Goal: Task Accomplishment & Management: Manage account settings

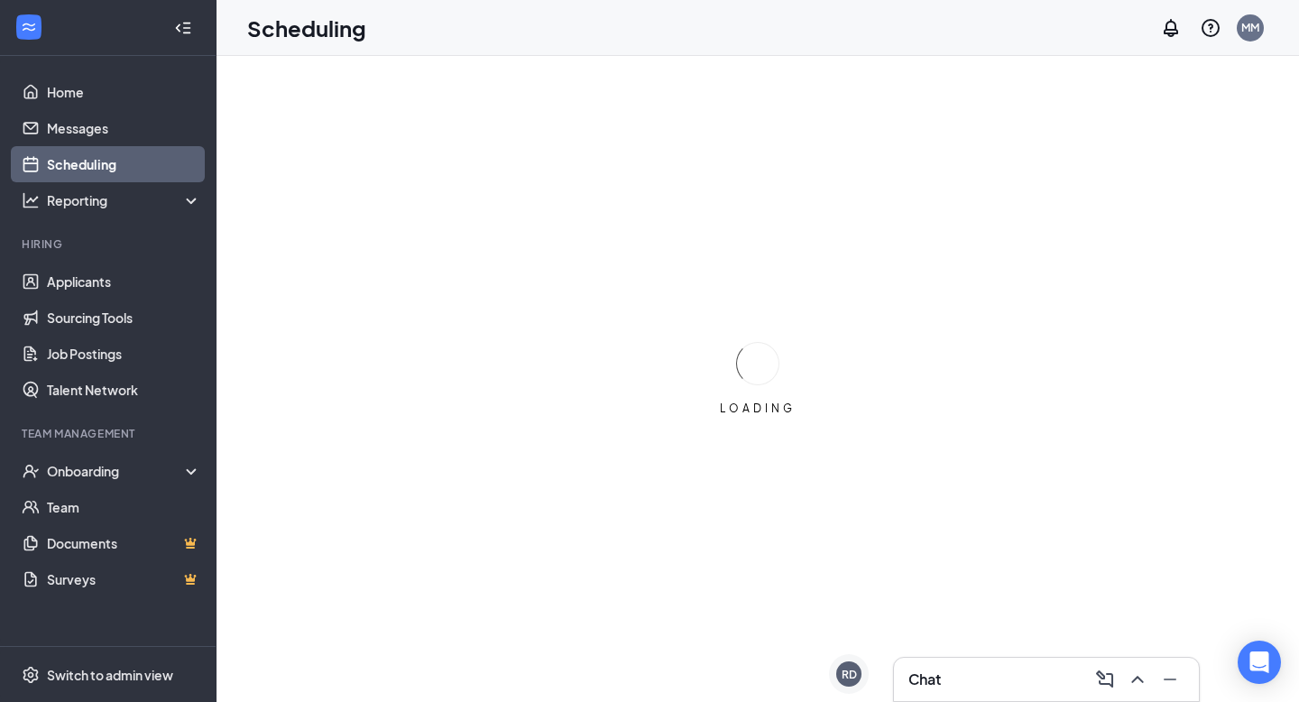
click at [906, 689] on div "Chat" at bounding box center [1046, 679] width 305 height 43
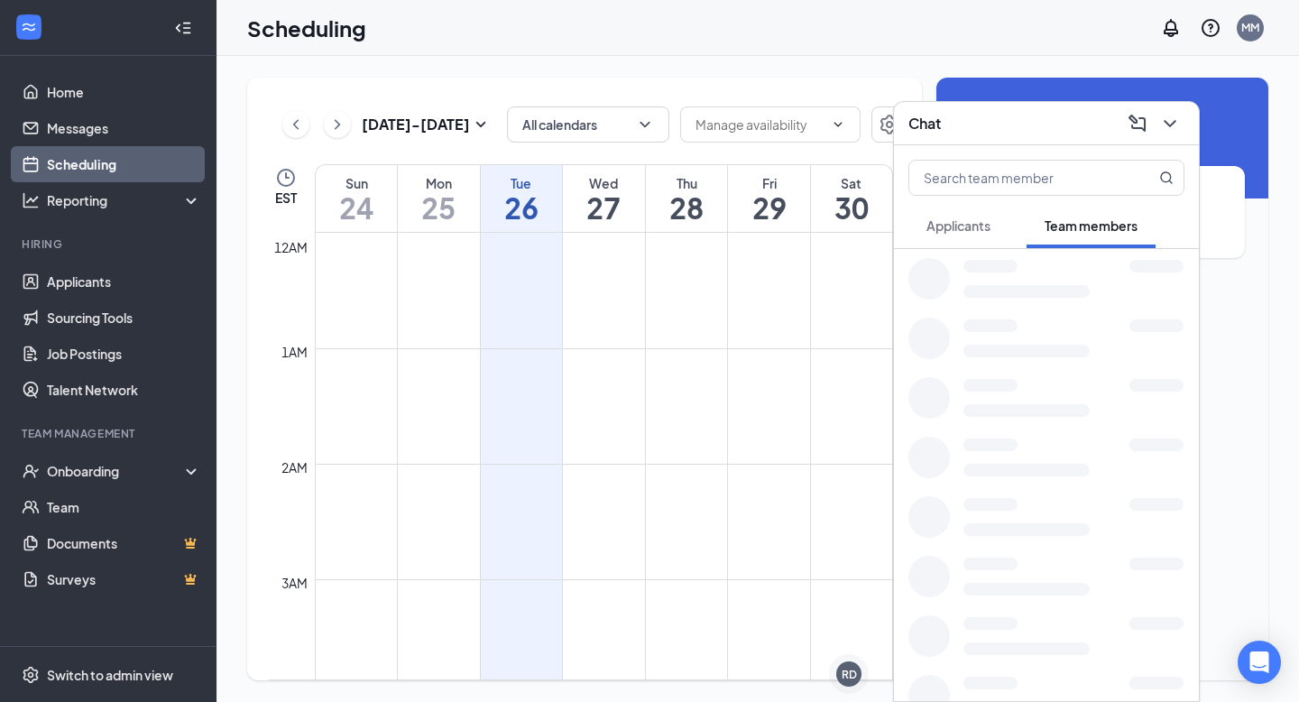
scroll to position [887, 0]
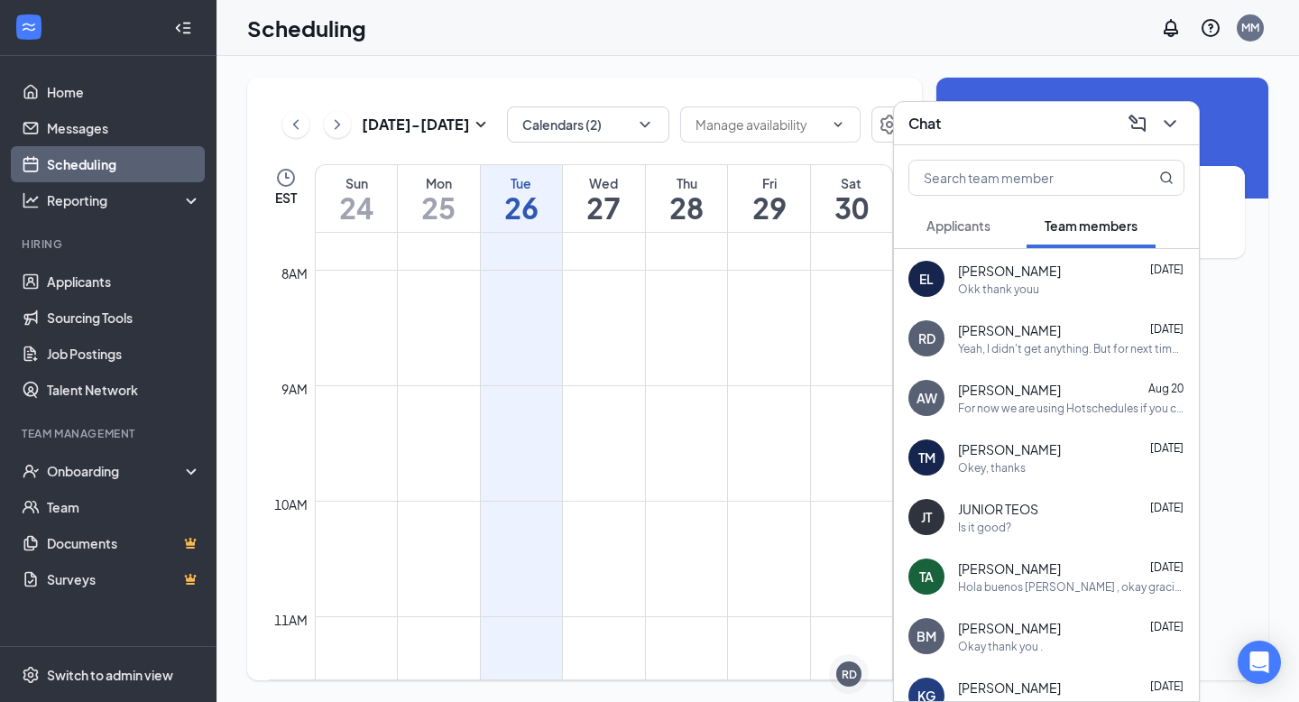
click at [1164, 139] on div "Chat" at bounding box center [1046, 123] width 305 height 43
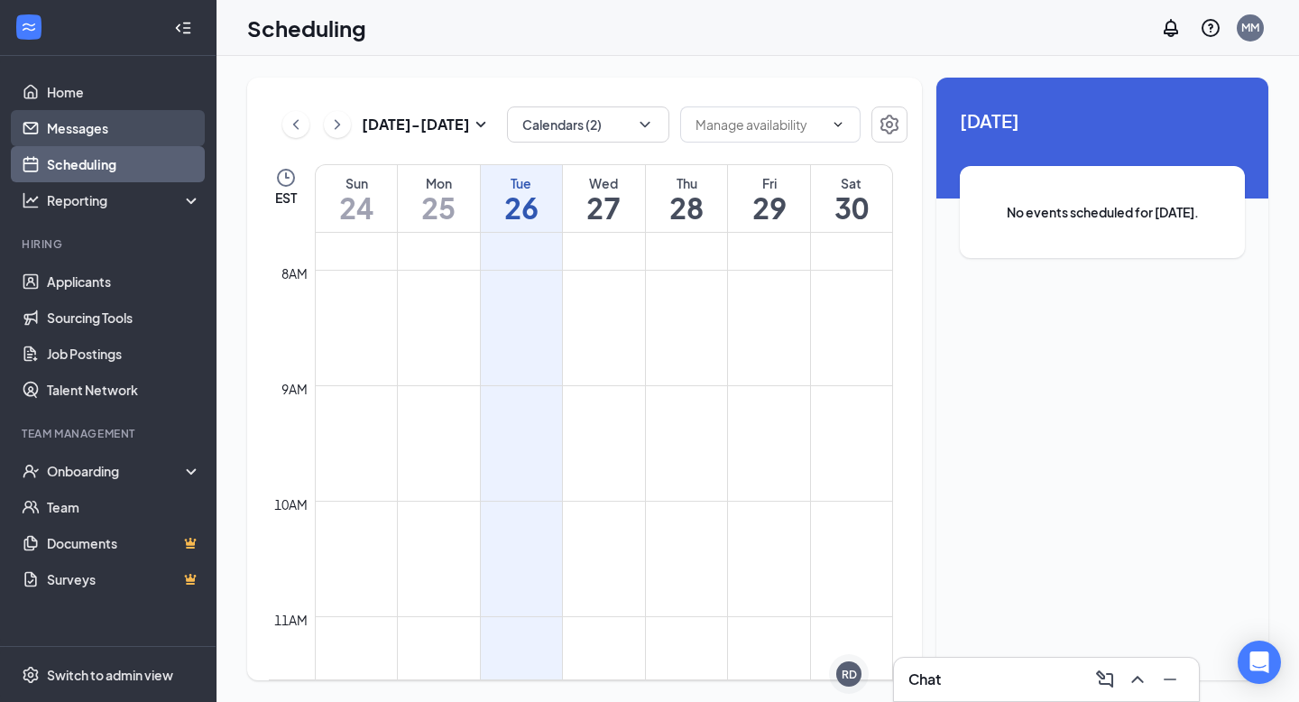
click at [75, 130] on link "Messages" at bounding box center [124, 128] width 154 height 36
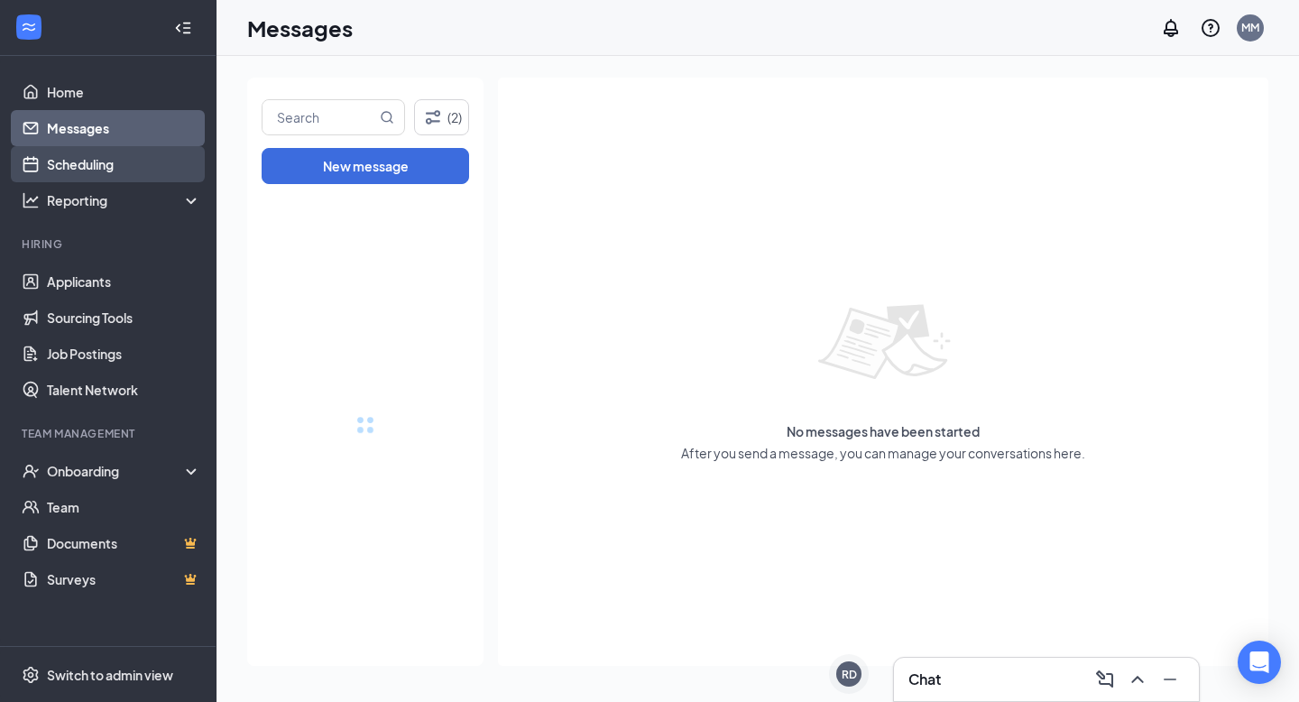
click at [84, 176] on link "Scheduling" at bounding box center [124, 164] width 154 height 36
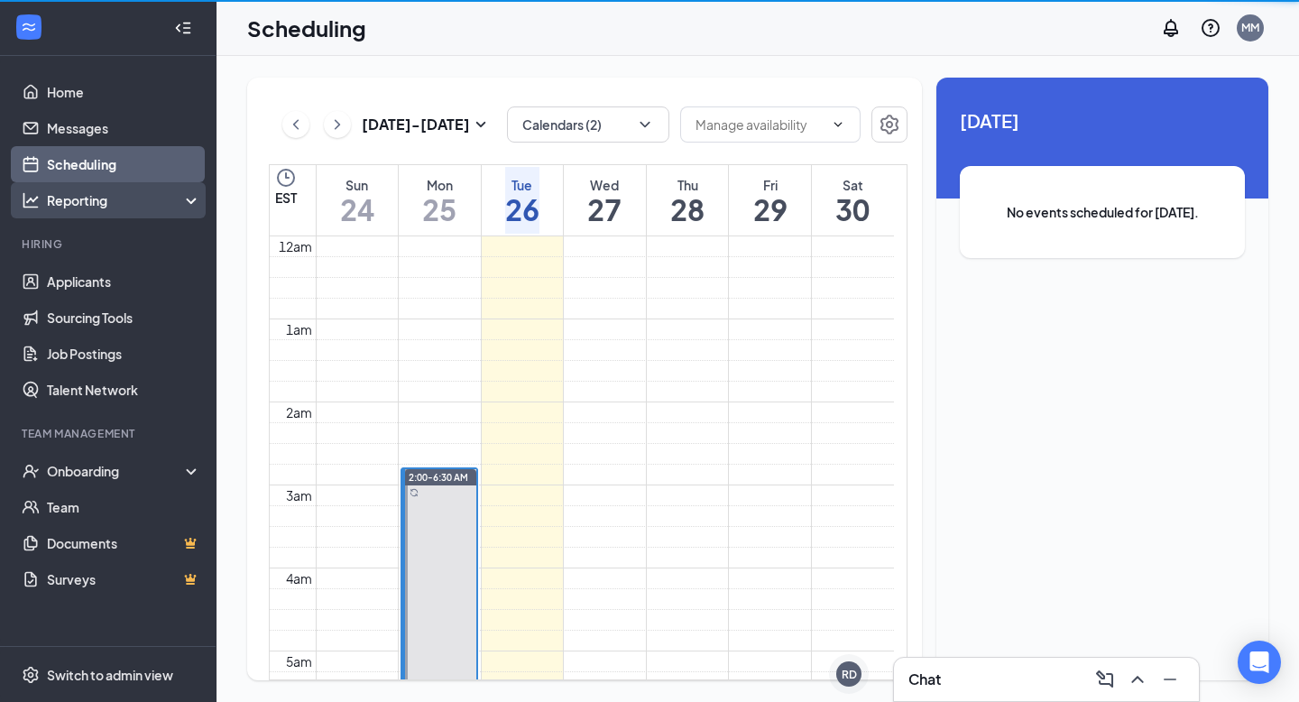
scroll to position [887, 0]
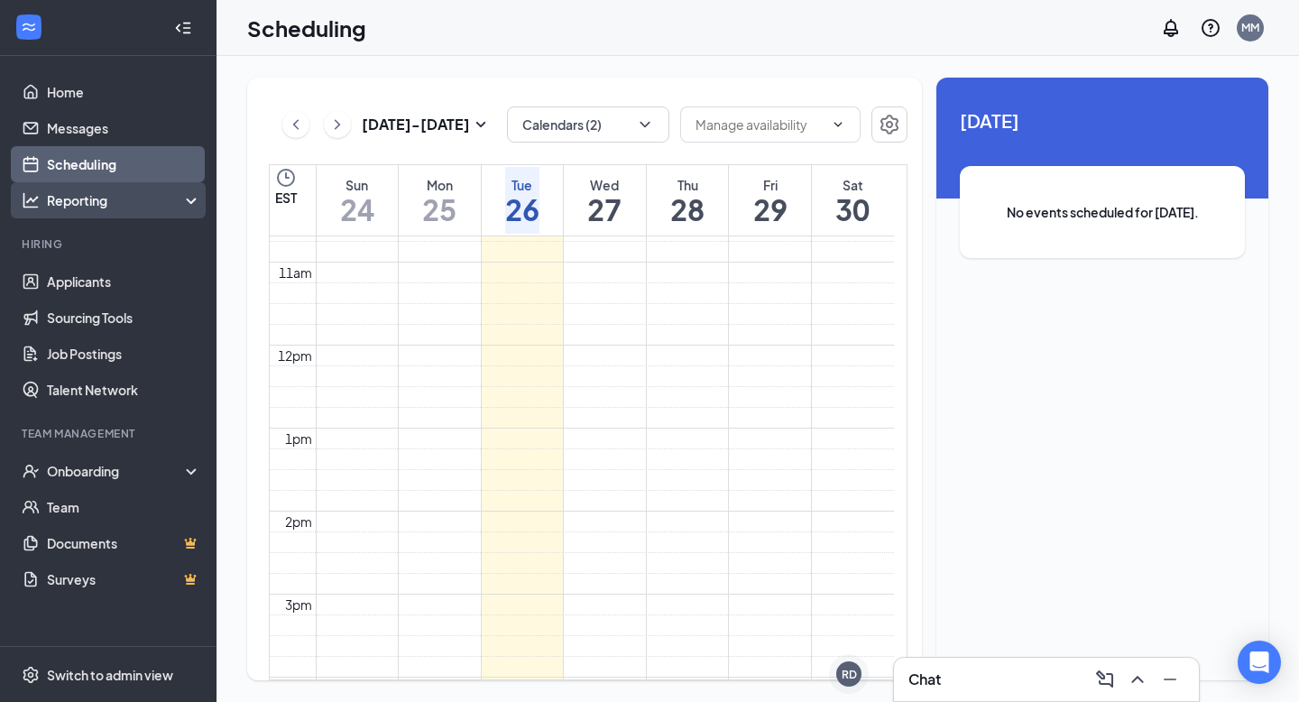
click at [83, 196] on div "Reporting" at bounding box center [124, 200] width 155 height 18
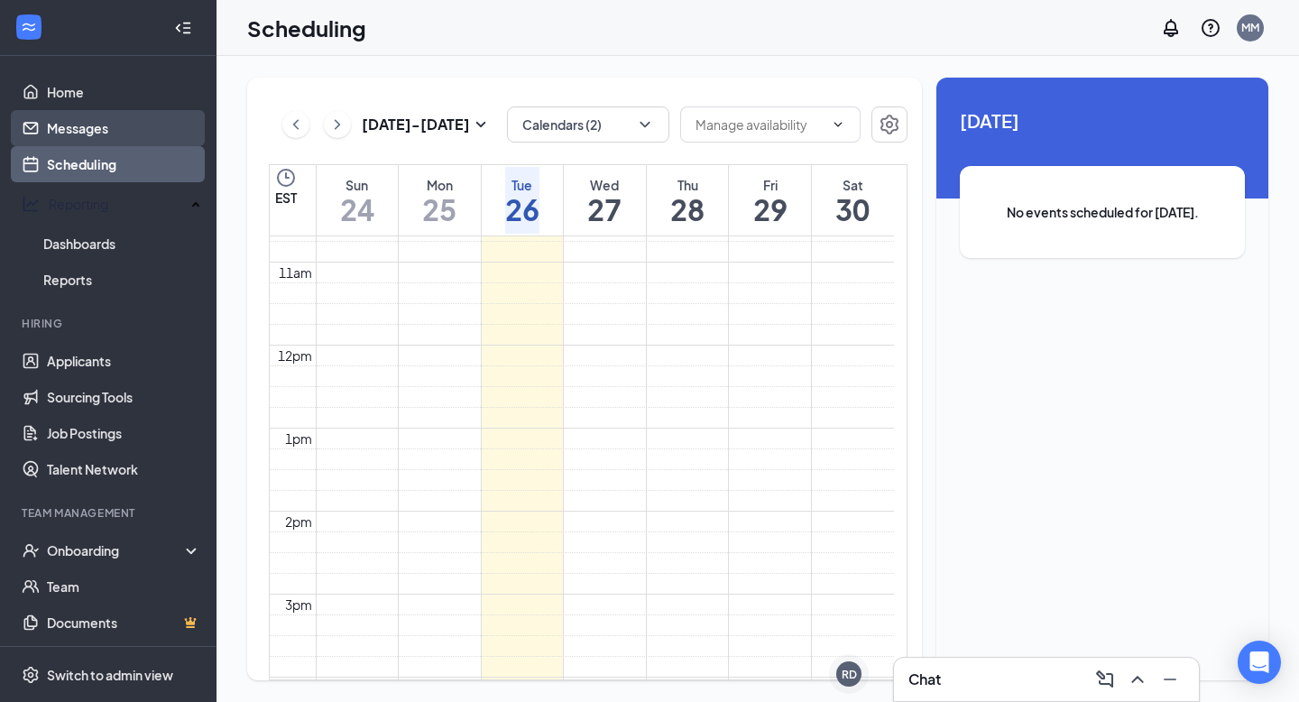
click at [92, 126] on link "Messages" at bounding box center [124, 128] width 154 height 36
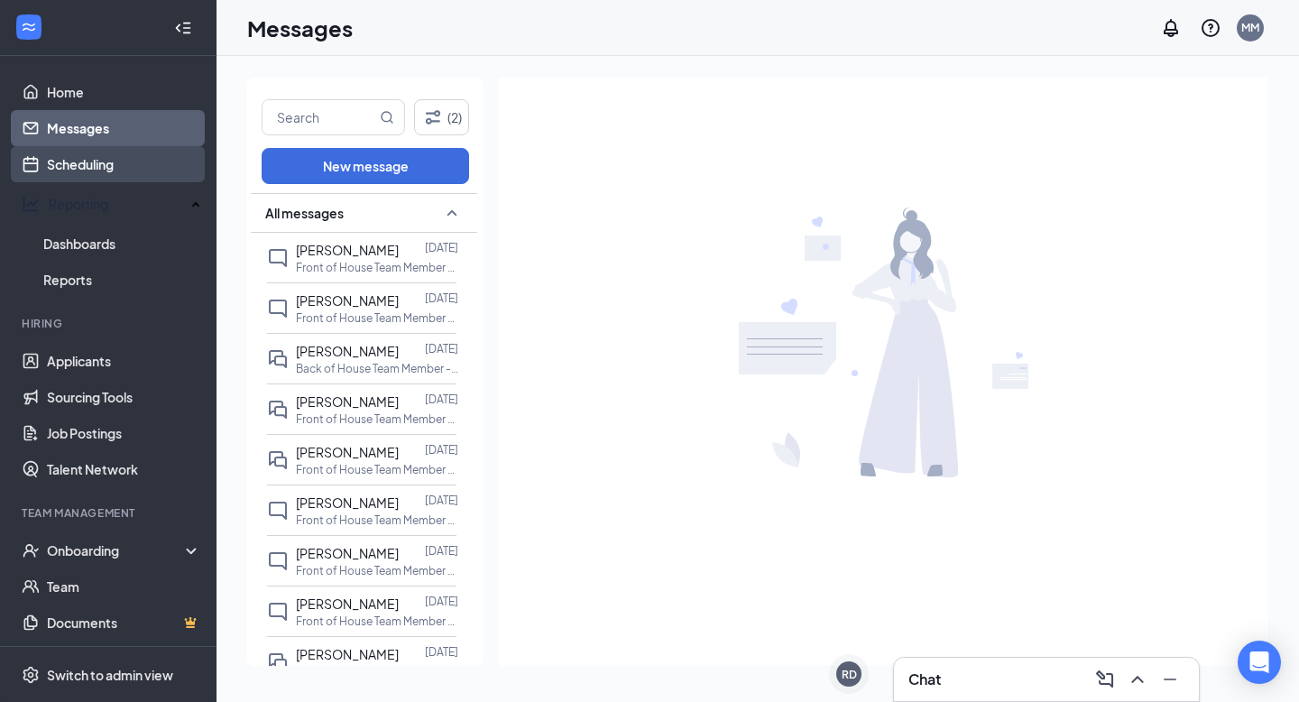
click at [104, 157] on link "Scheduling" at bounding box center [124, 164] width 154 height 36
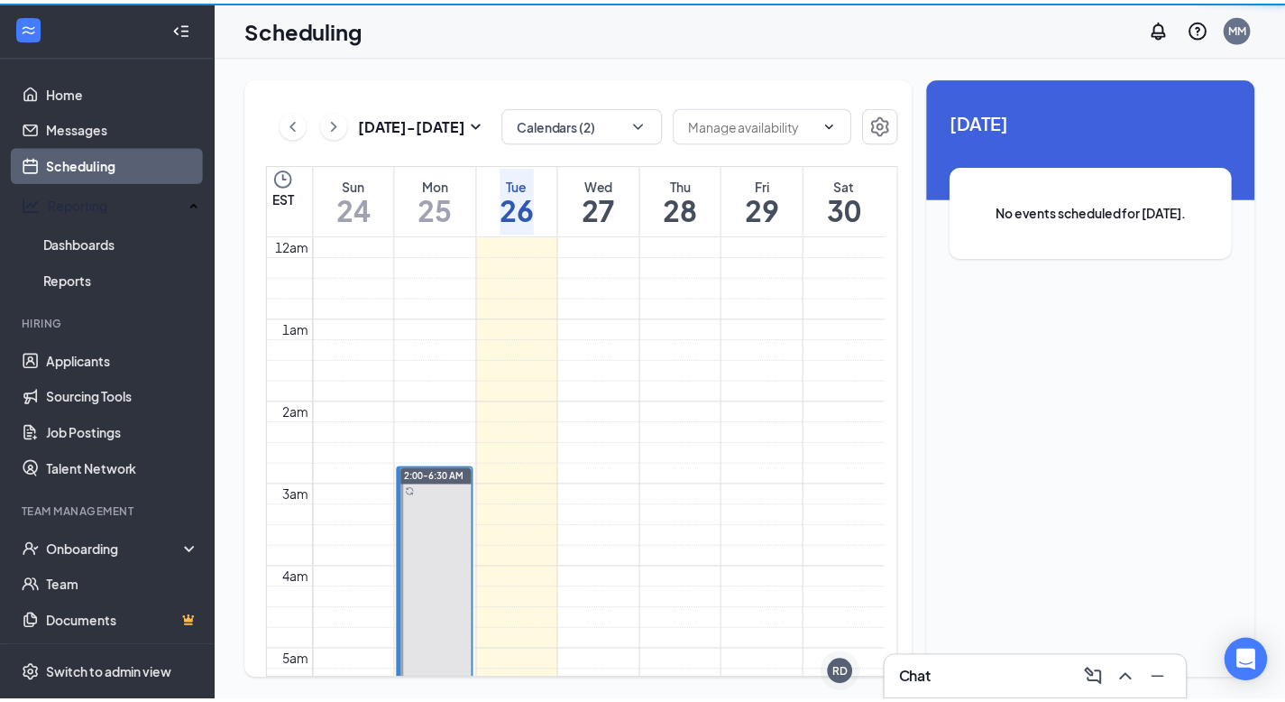
scroll to position [887, 0]
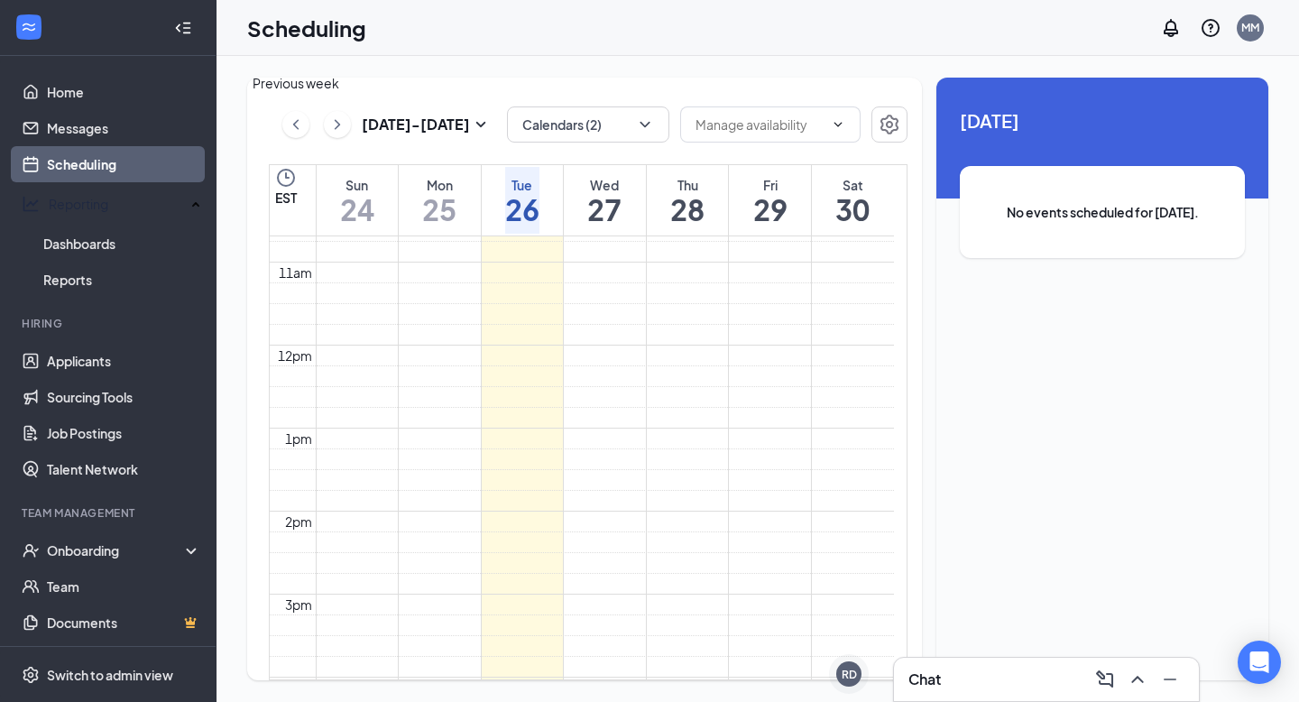
click at [280, 125] on div "[DATE] - [DATE] Calendars (2)" at bounding box center [588, 124] width 639 height 36
click at [298, 124] on icon "ChevronLeft" at bounding box center [296, 125] width 18 height 22
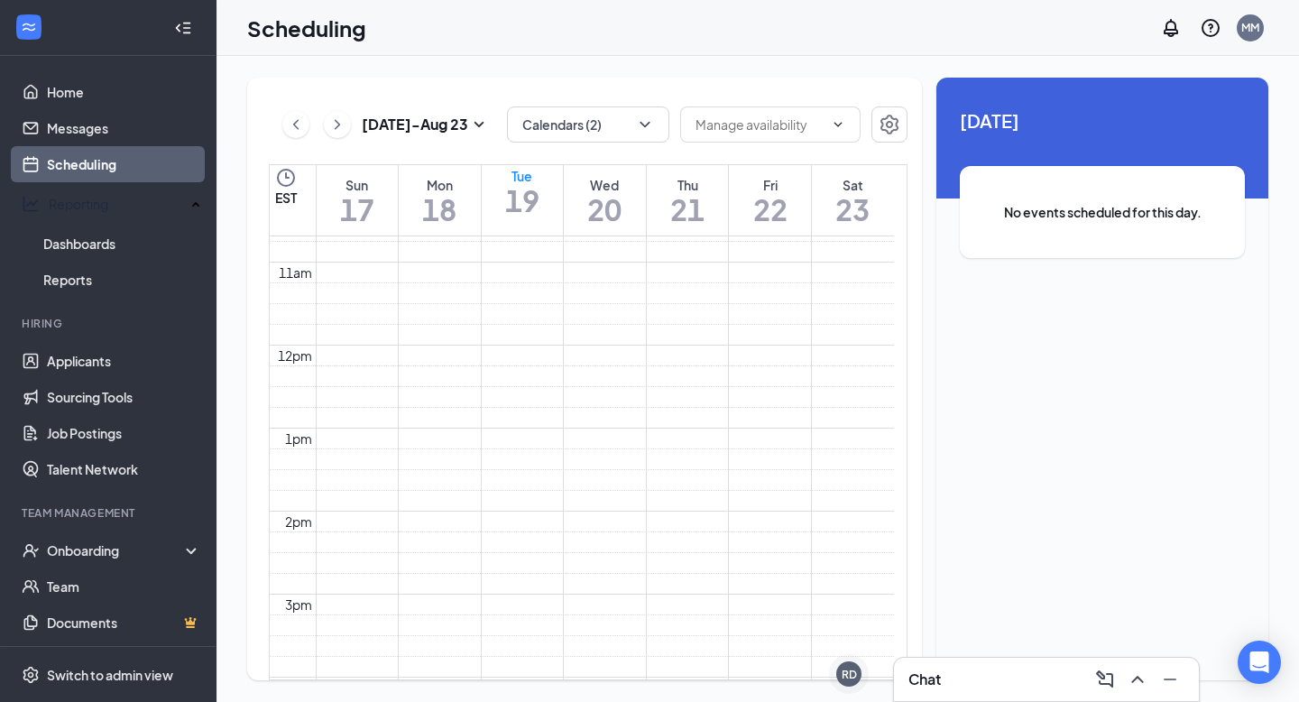
click at [780, 224] on h1 "22" at bounding box center [770, 209] width 34 height 31
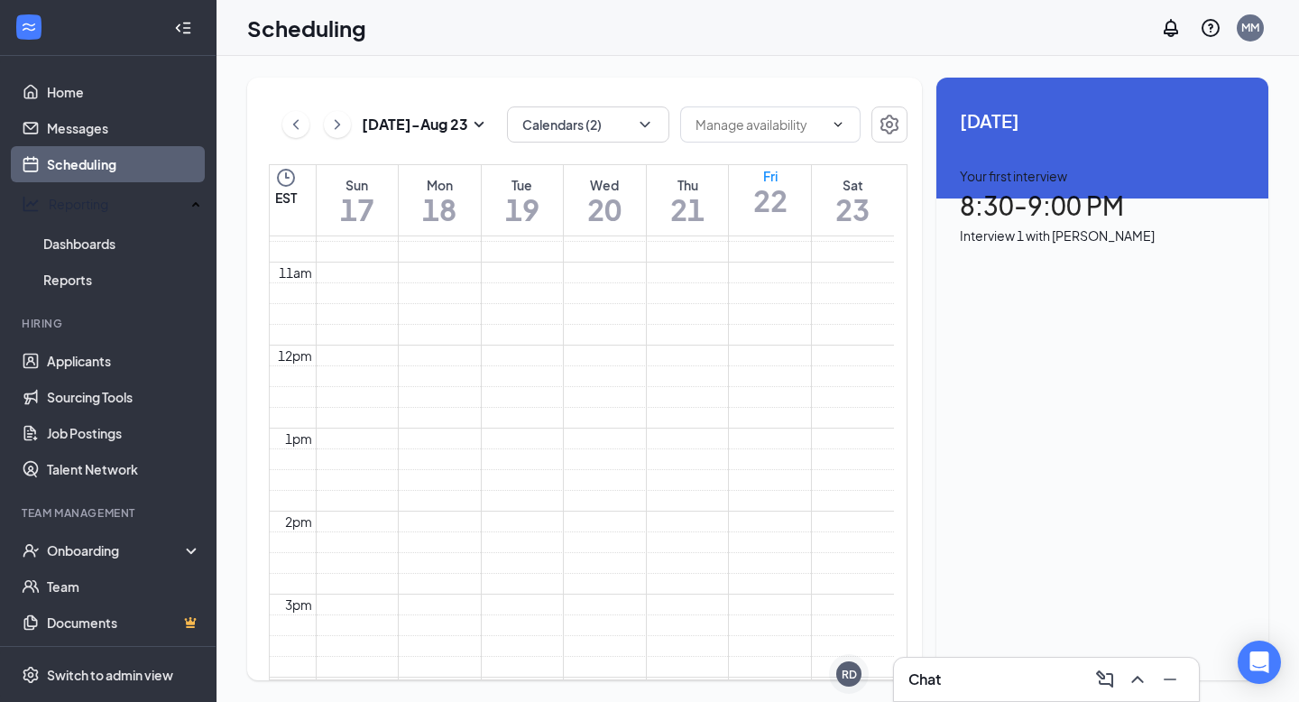
click at [1031, 245] on div "Your first interview 8:30 - 9:00 PM Interview 1 with [PERSON_NAME]" at bounding box center [1102, 205] width 285 height 79
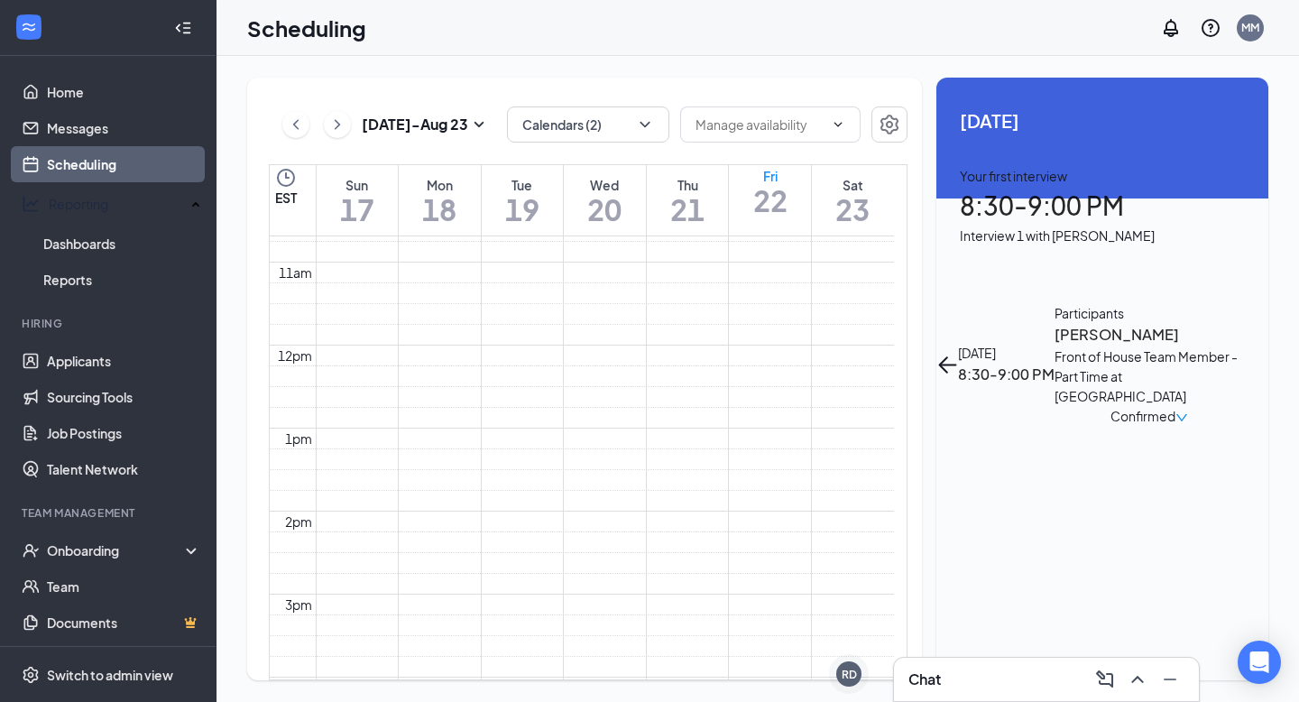
click at [1175, 406] on span "Confirmed" at bounding box center [1142, 416] width 65 height 20
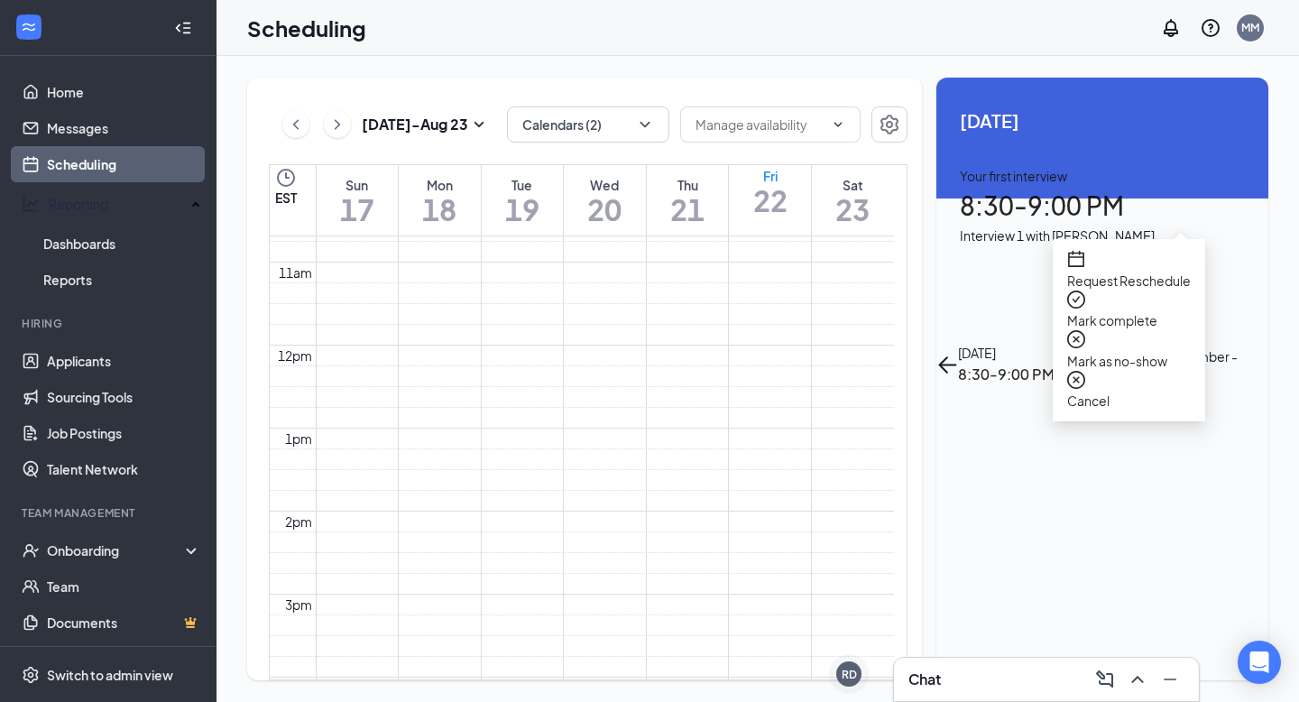
click at [1165, 351] on span "Mark as no-show" at bounding box center [1129, 361] width 124 height 20
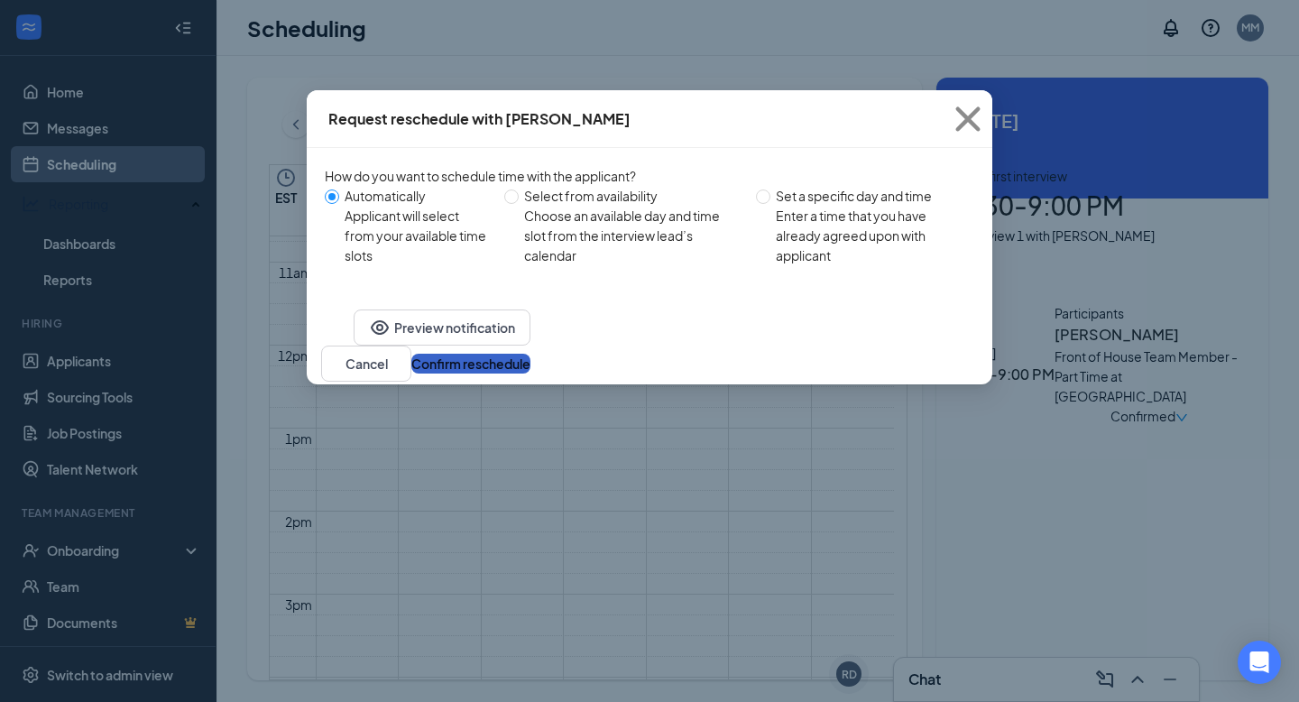
click at [530, 373] on button "Confirm reschedule" at bounding box center [470, 364] width 119 height 20
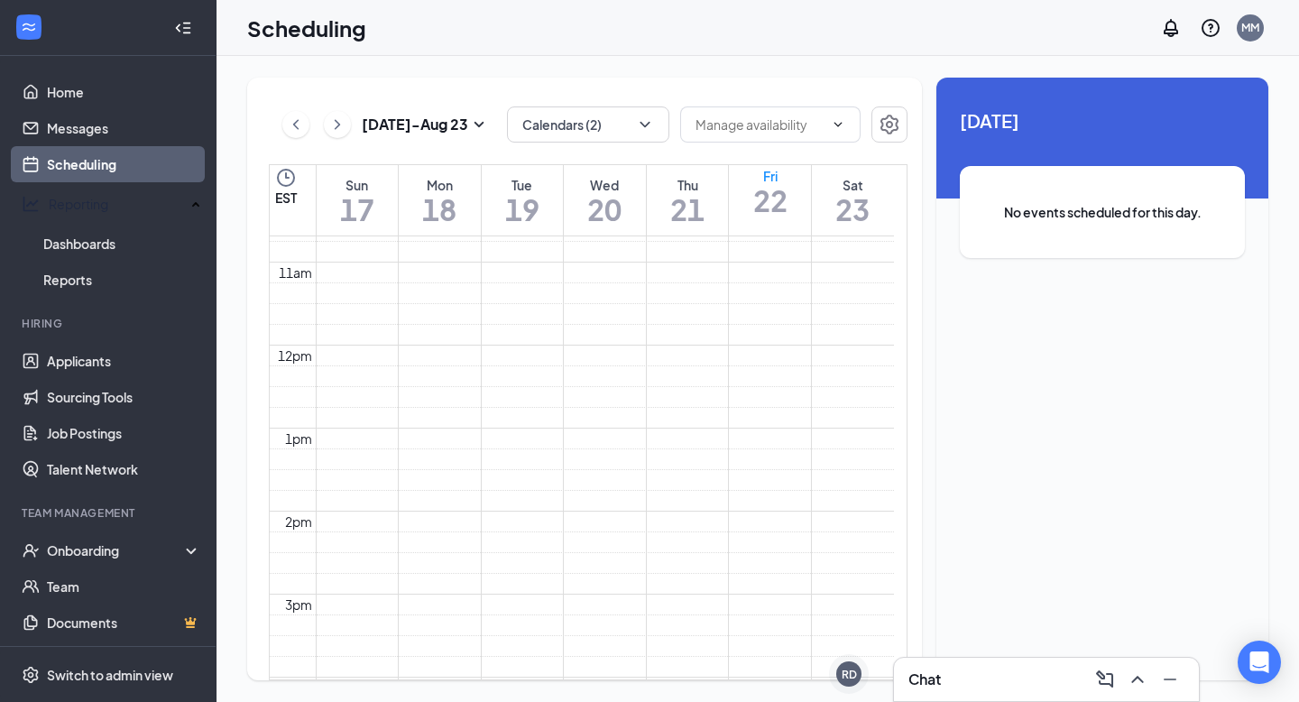
click at [849, 194] on h1 "23" at bounding box center [852, 209] width 34 height 31
click at [340, 123] on icon "ChevronRight" at bounding box center [337, 125] width 18 height 22
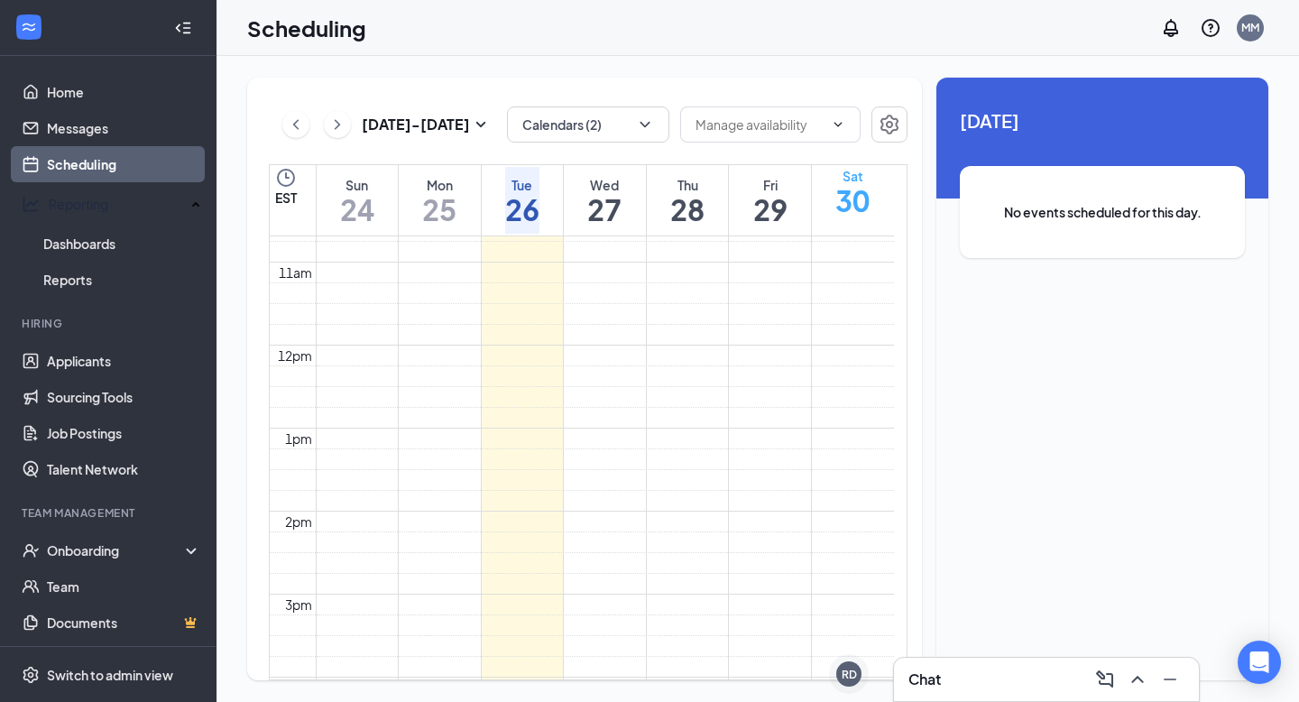
click at [852, 198] on h1 "30" at bounding box center [852, 200] width 34 height 31
click at [787, 198] on h1 "29" at bounding box center [770, 209] width 34 height 31
click at [684, 200] on h1 "28" at bounding box center [687, 209] width 34 height 31
click at [615, 204] on h1 "27" at bounding box center [604, 209] width 34 height 31
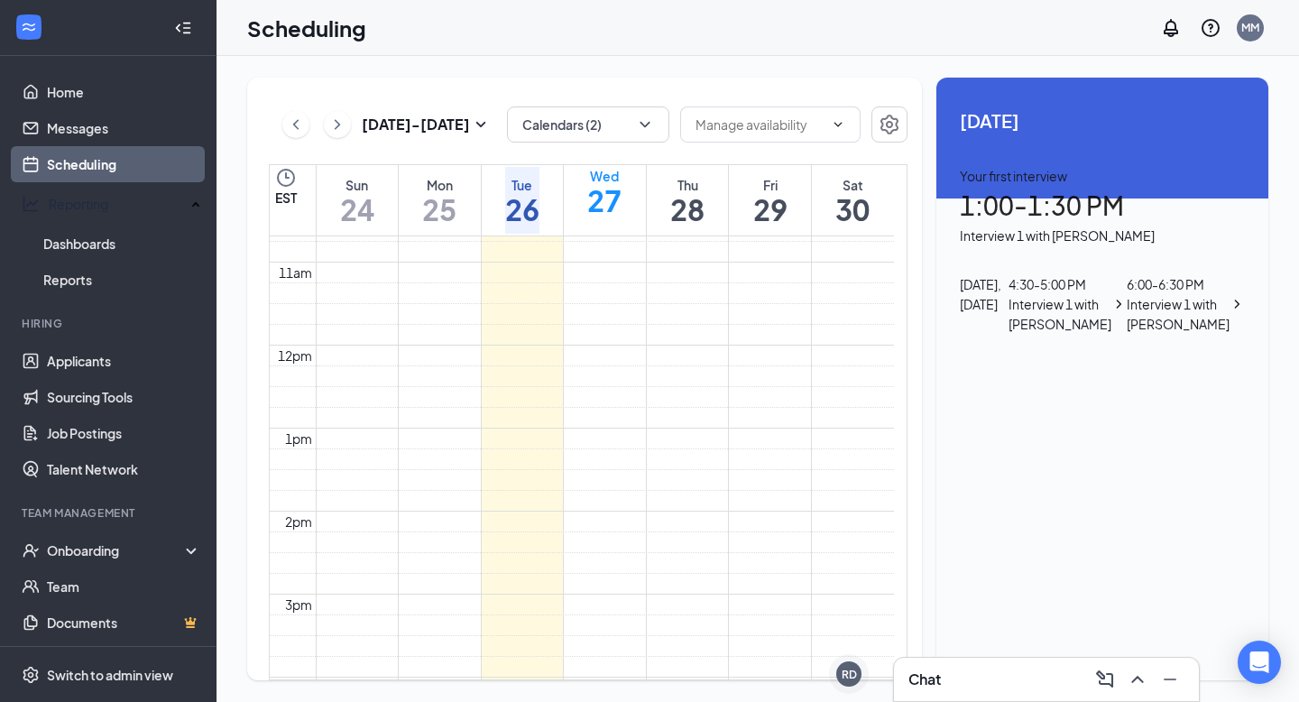
click at [525, 201] on h1 "26" at bounding box center [522, 209] width 34 height 31
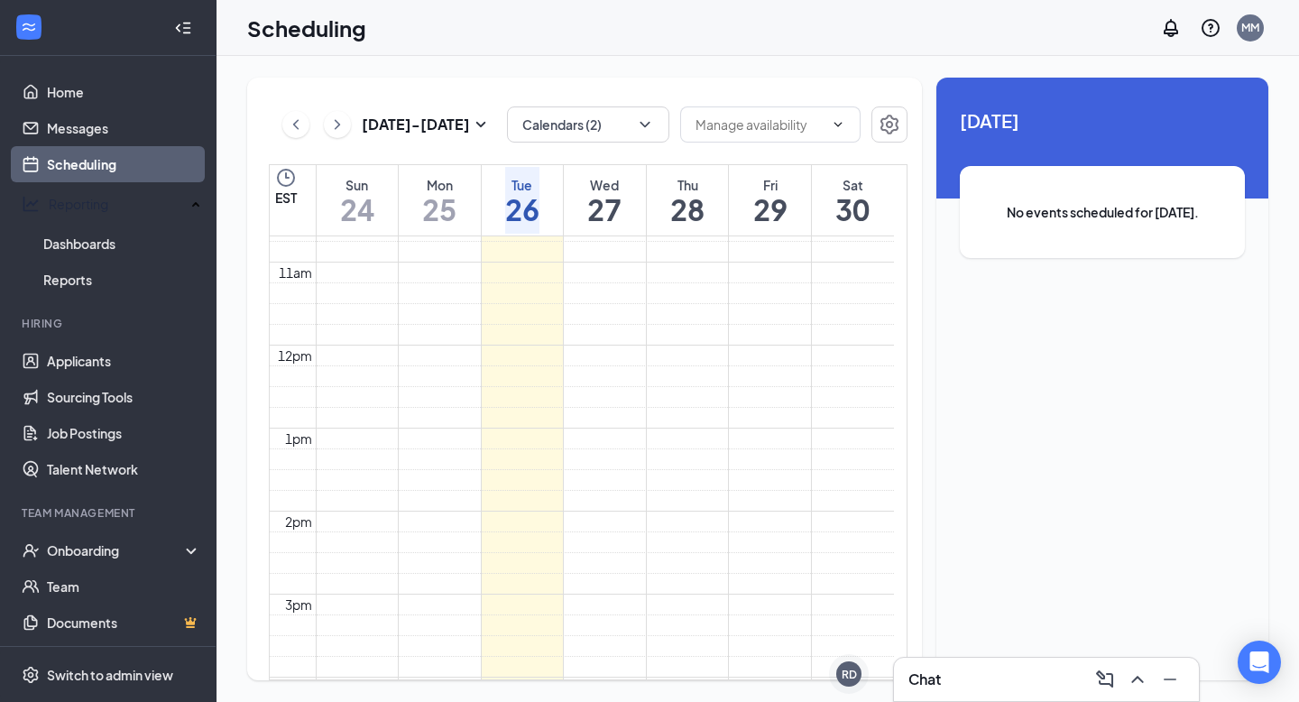
click at [621, 204] on h1 "27" at bounding box center [604, 209] width 34 height 31
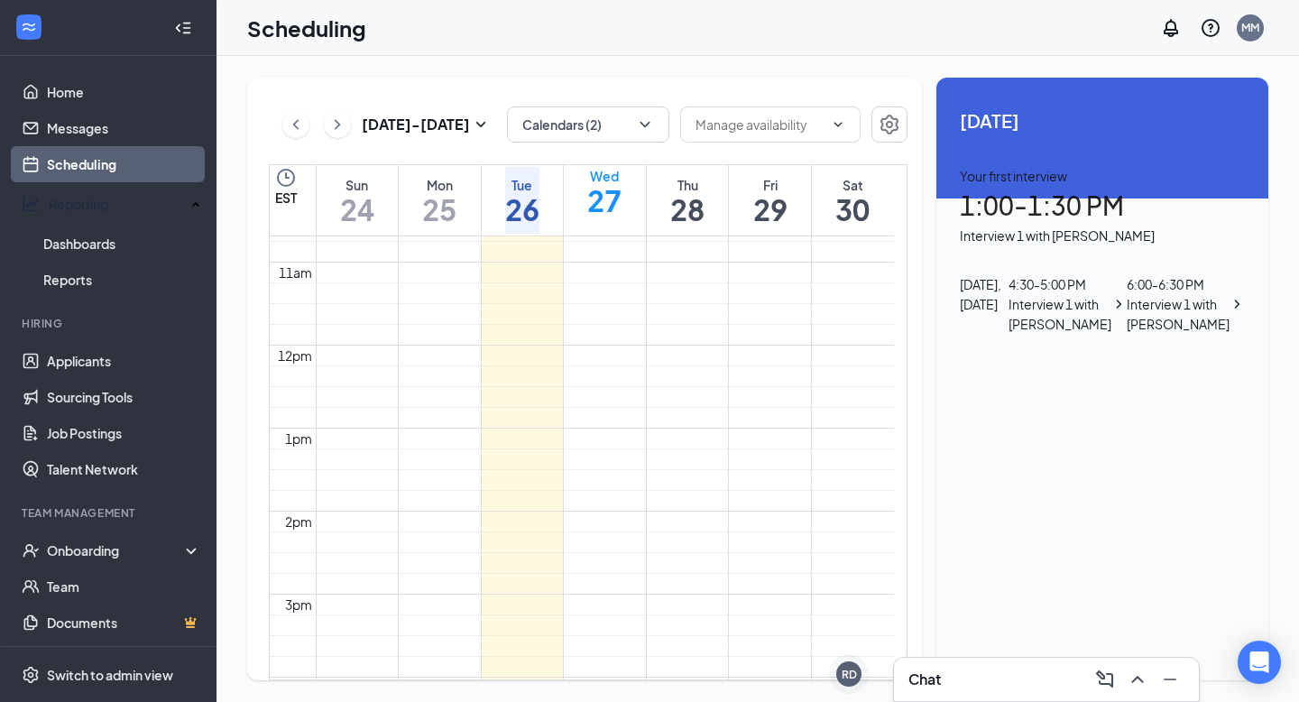
click at [1121, 569] on div "Unavailable in basic plan [DATE] Your first interview 1:00 - 1:30 PM Interview …" at bounding box center [1102, 379] width 332 height 602
click at [1054, 573] on div "Unavailable in basic plan [DATE] Your first interview 1:00 - 1:30 PM Interview …" at bounding box center [1102, 379] width 332 height 602
click at [587, 193] on h1 "27" at bounding box center [604, 200] width 34 height 31
click at [522, 196] on h1 "26" at bounding box center [522, 209] width 34 height 31
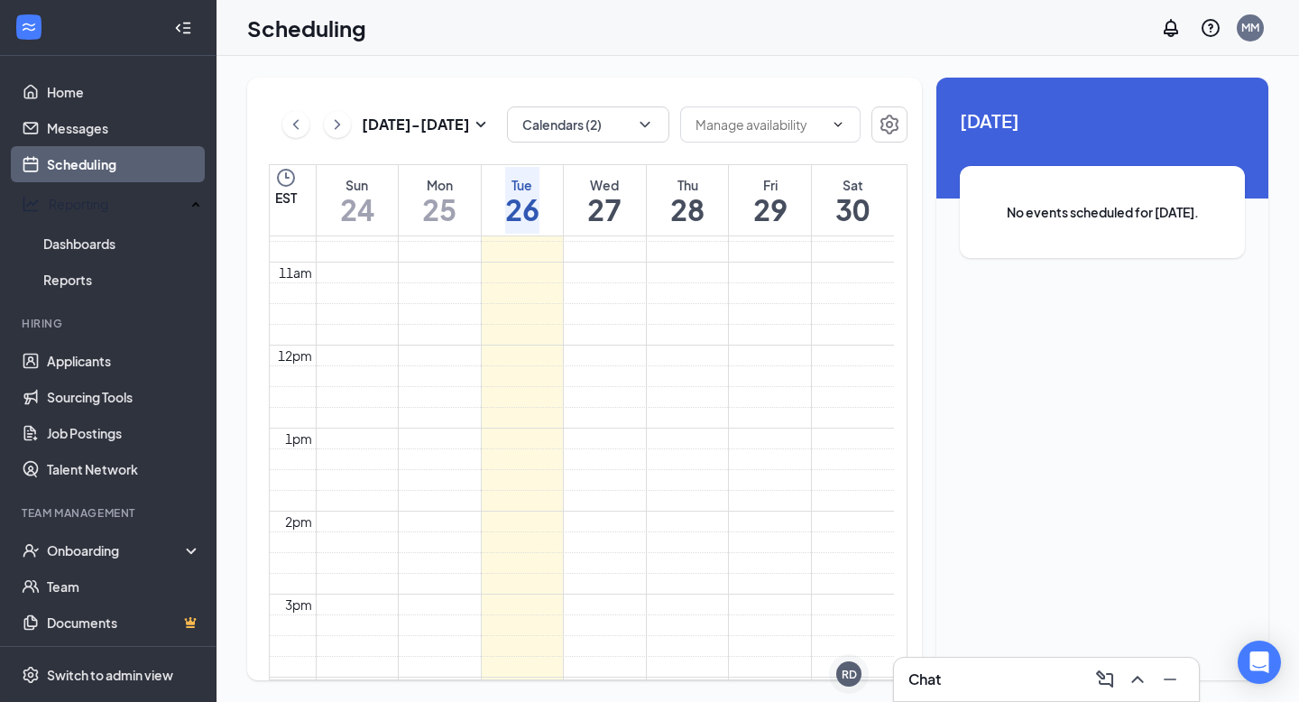
click at [456, 204] on h1 "25" at bounding box center [439, 209] width 34 height 31
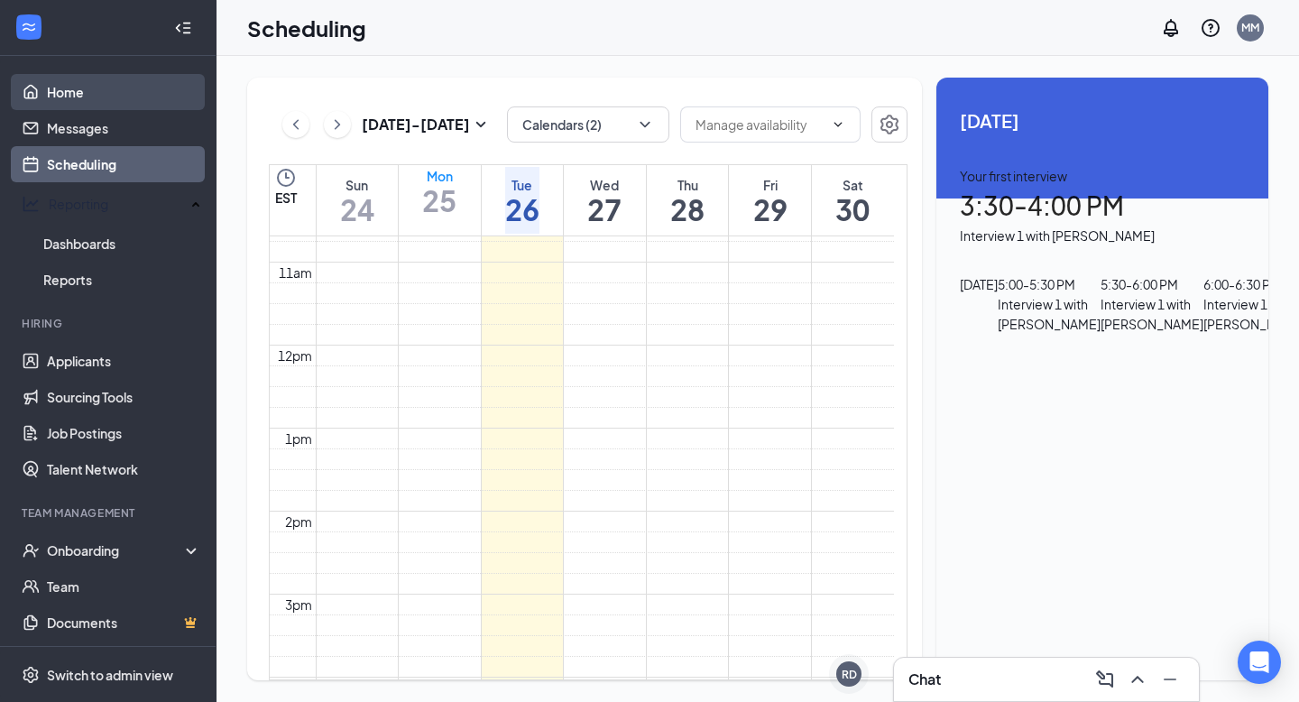
click at [110, 89] on link "Home" at bounding box center [124, 92] width 154 height 36
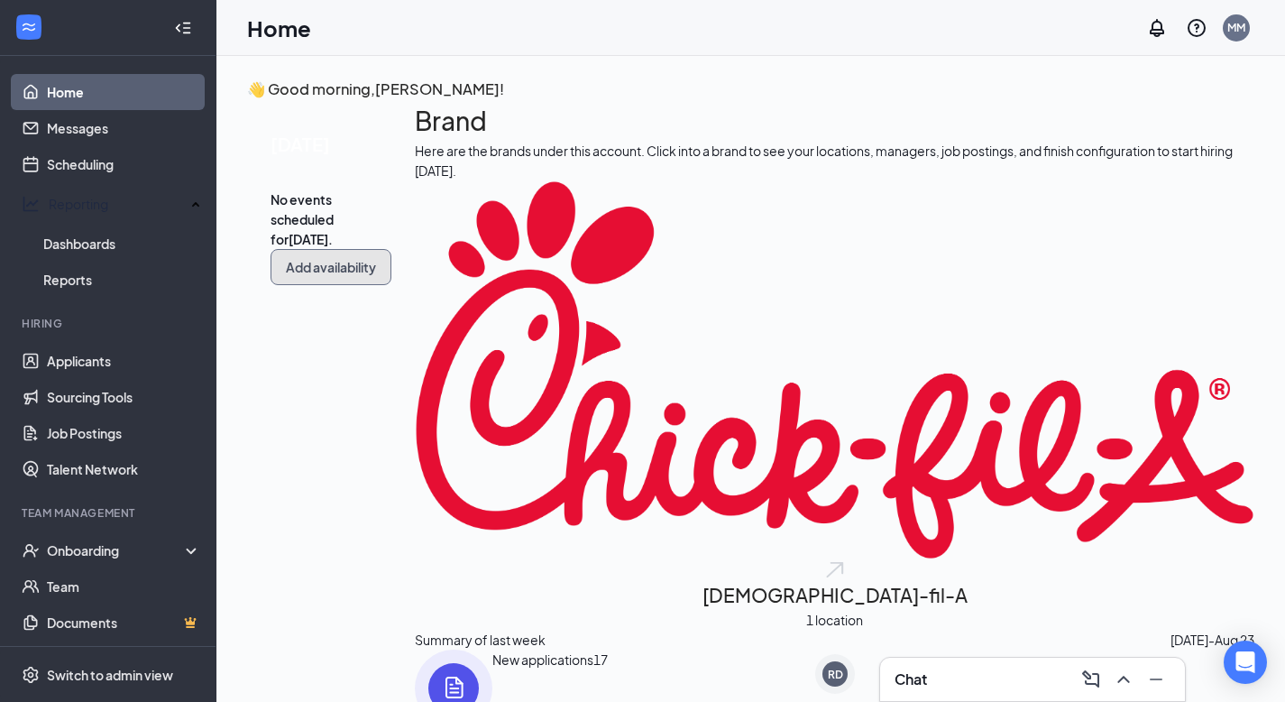
click at [391, 285] on button "Add availability" at bounding box center [331, 267] width 121 height 36
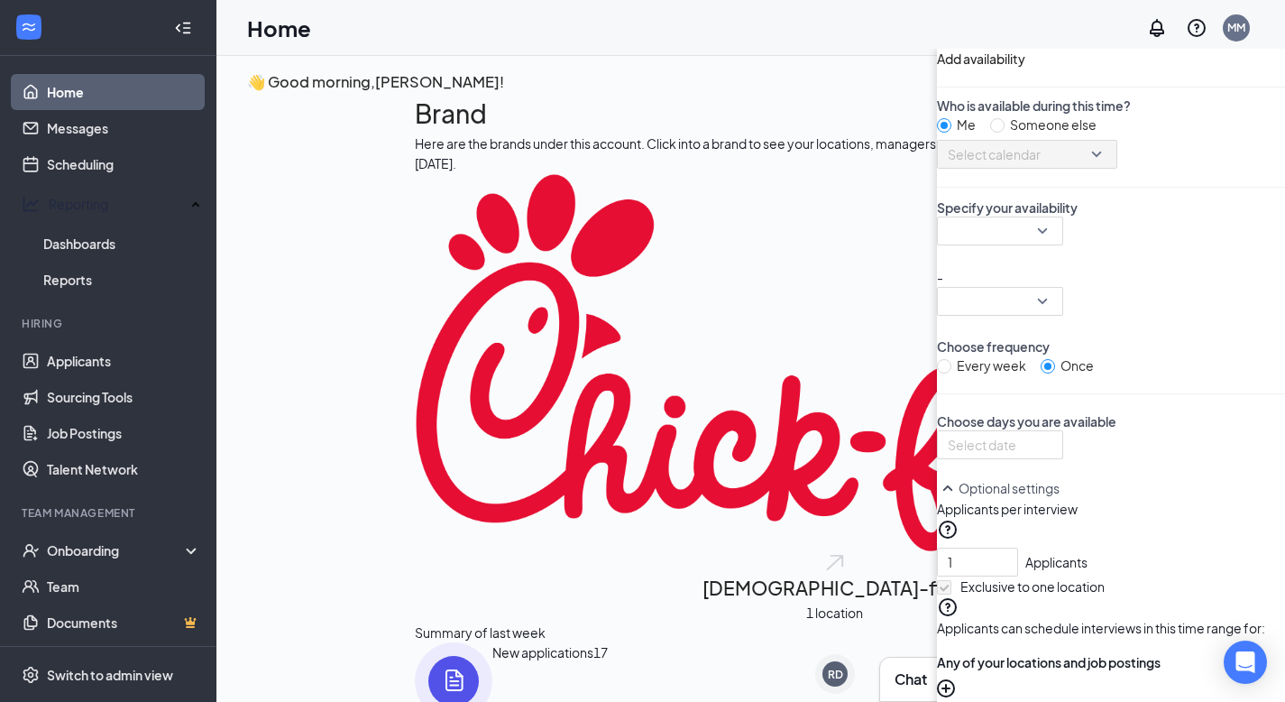
scroll to position [70, 0]
click at [937, 261] on div "Specify your availability -" at bounding box center [1111, 256] width 348 height 117
click at [937, 245] on div at bounding box center [1000, 230] width 126 height 29
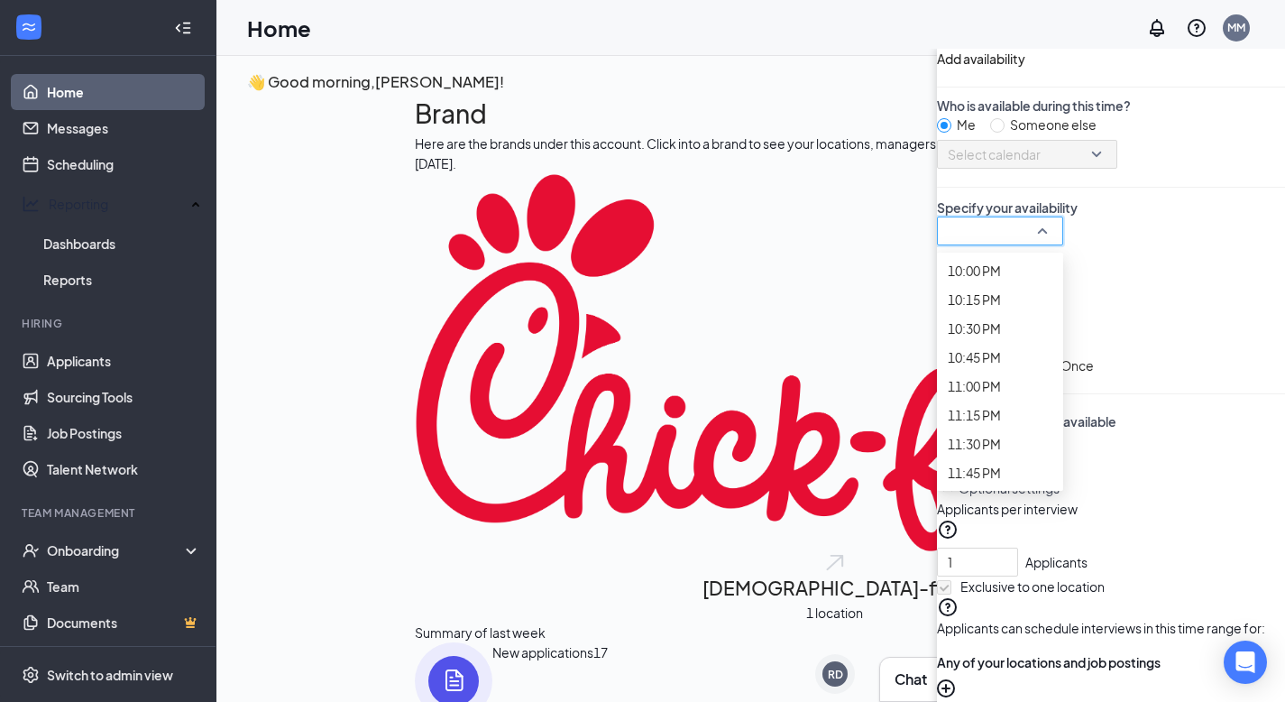
scroll to position [2665, 0]
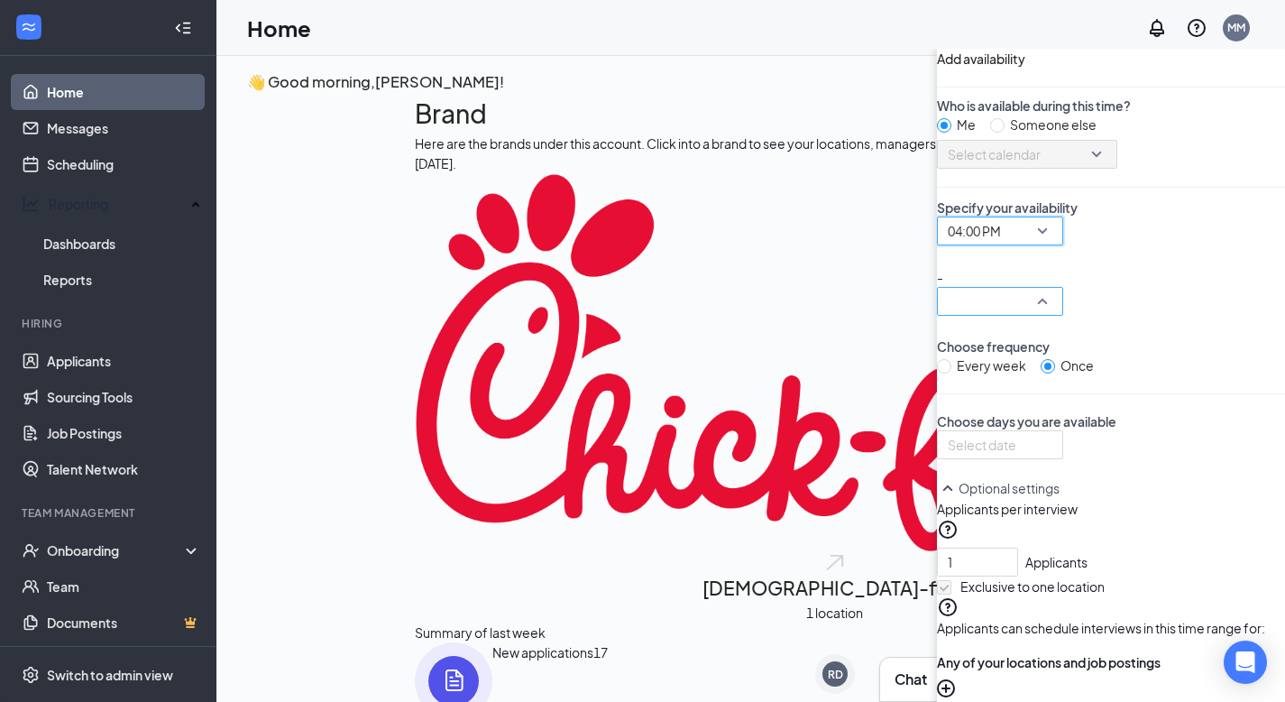
click at [937, 289] on div at bounding box center [1000, 301] width 126 height 29
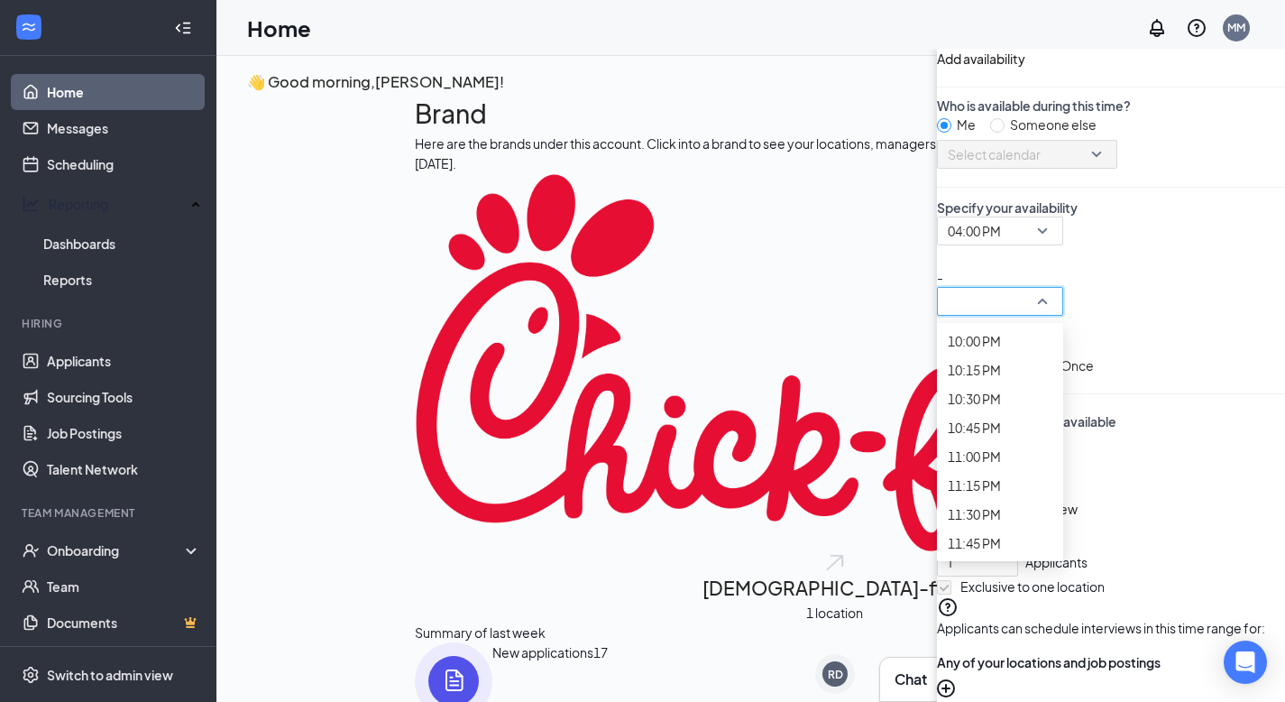
scroll to position [3102, 0]
click at [948, 62] on span "07:30 PM" at bounding box center [1000, 52] width 105 height 20
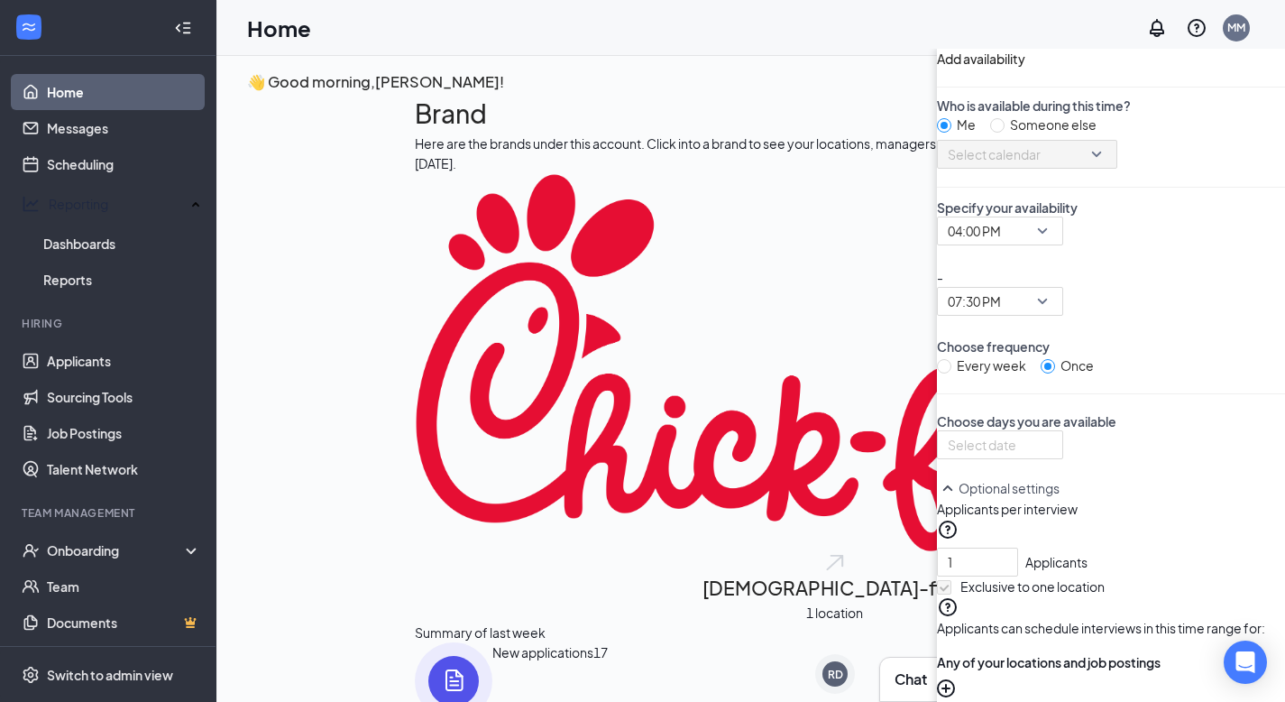
click at [957, 363] on div "Every week" at bounding box center [991, 365] width 69 height 20
click at [937, 363] on input "Every week" at bounding box center [944, 366] width 14 height 14
radio input "true"
radio input "false"
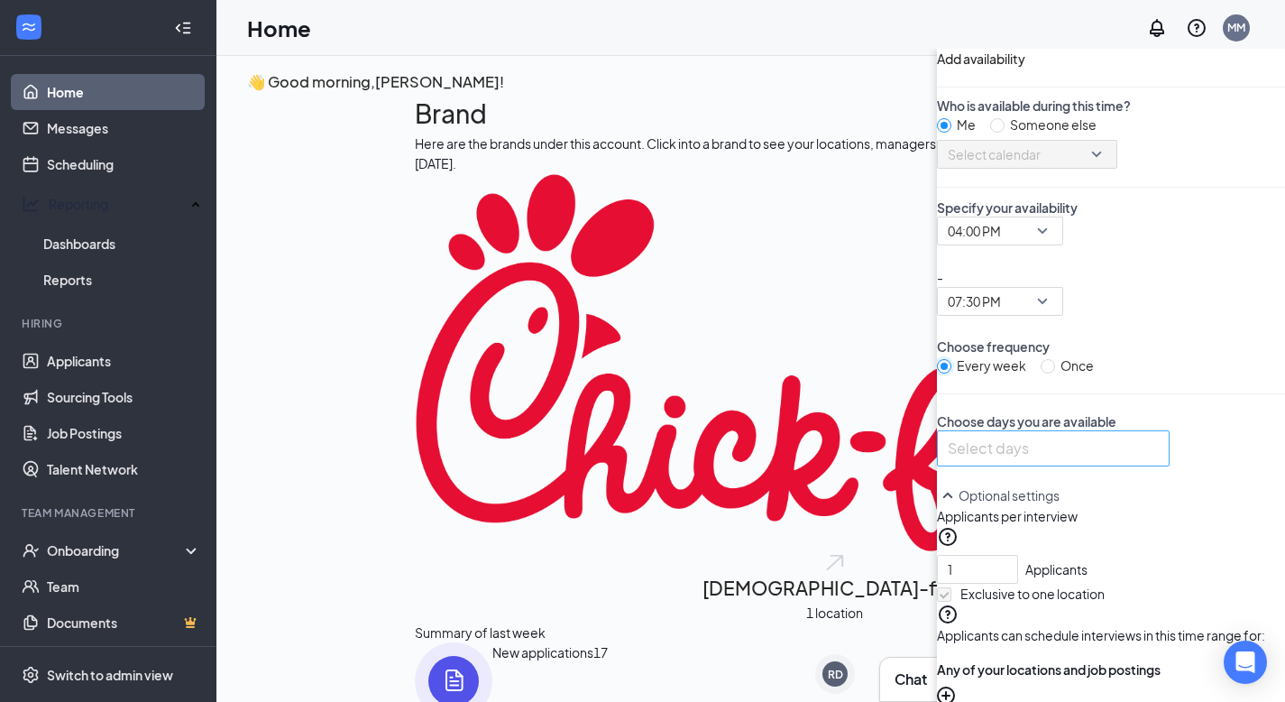
click at [942, 455] on div at bounding box center [1054, 448] width 224 height 29
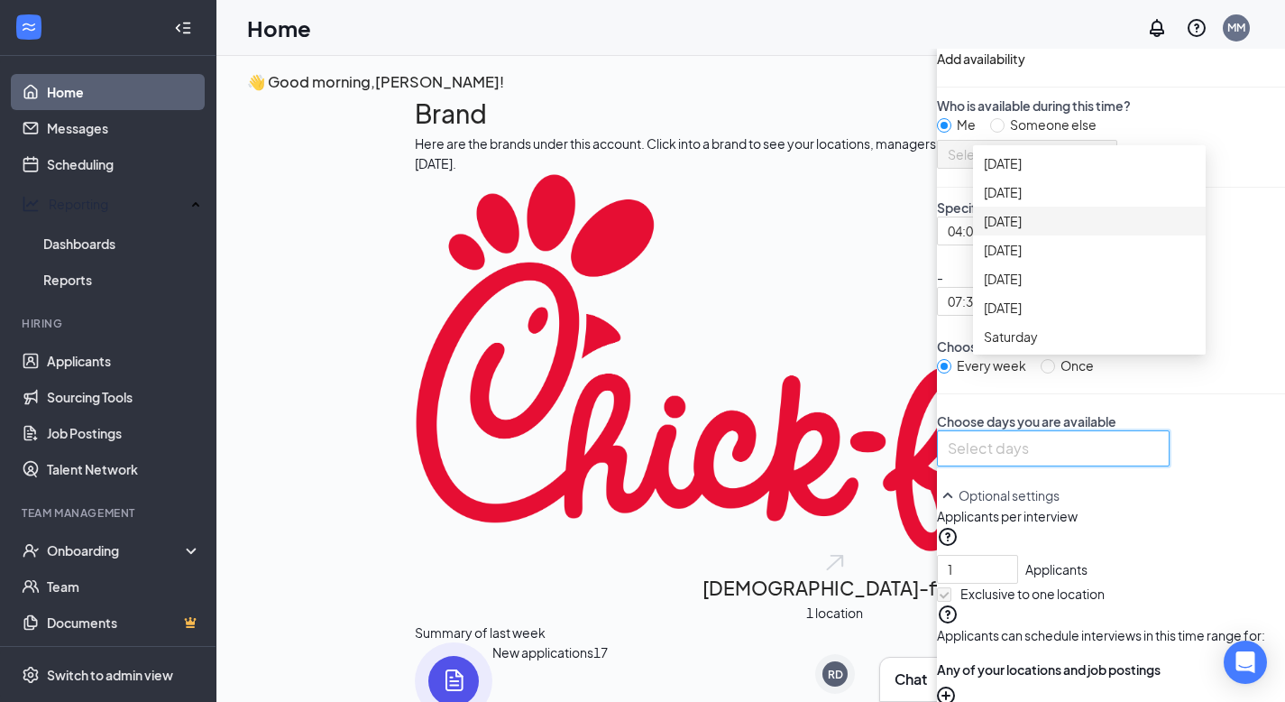
scroll to position [0, 0]
click at [984, 202] on span "[DATE]" at bounding box center [1089, 192] width 211 height 20
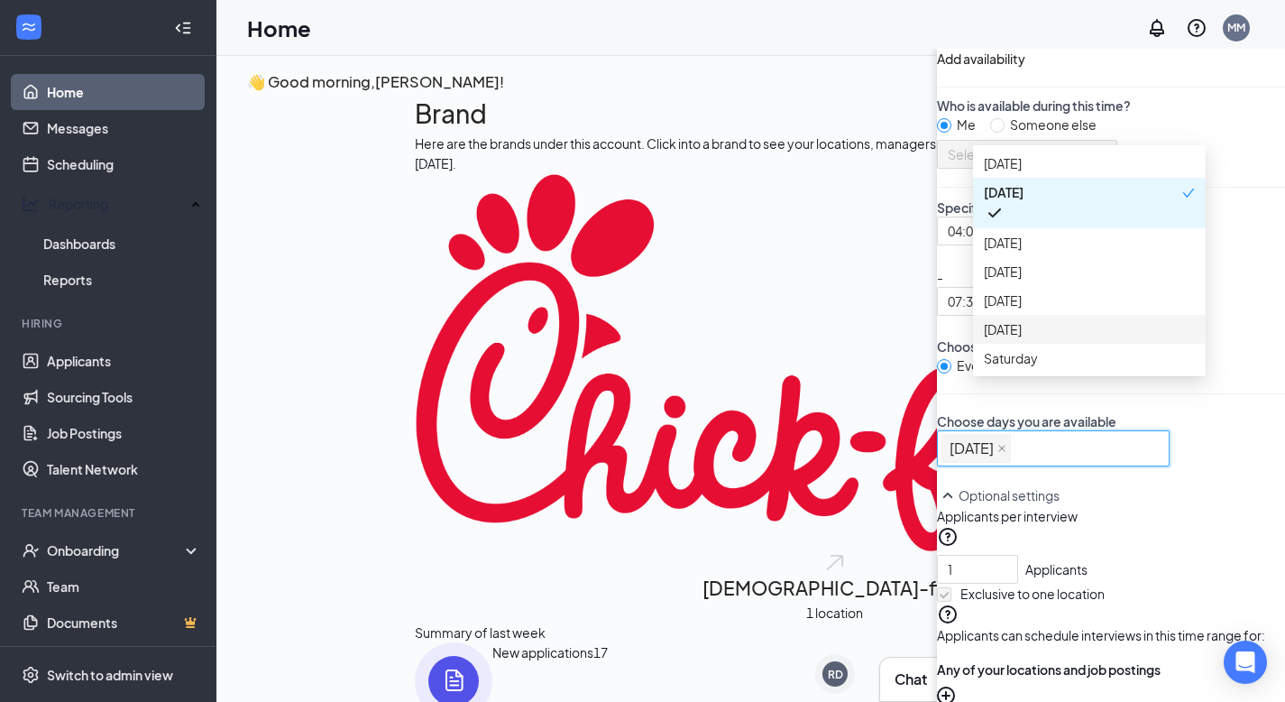
click at [937, 506] on div "Optional settings" at bounding box center [1111, 495] width 348 height 22
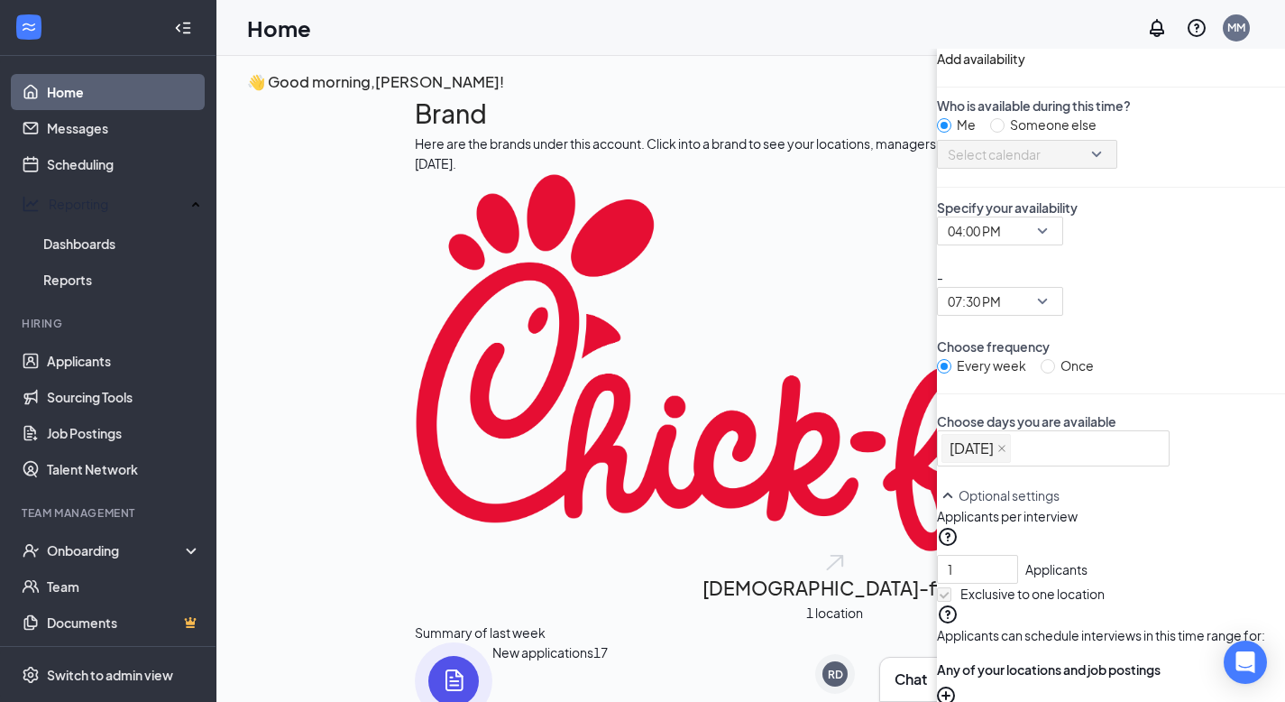
scroll to position [217, 0]
click at [1006, 562] on icon "up" at bounding box center [1009, 565] width 6 height 6
type input "3"
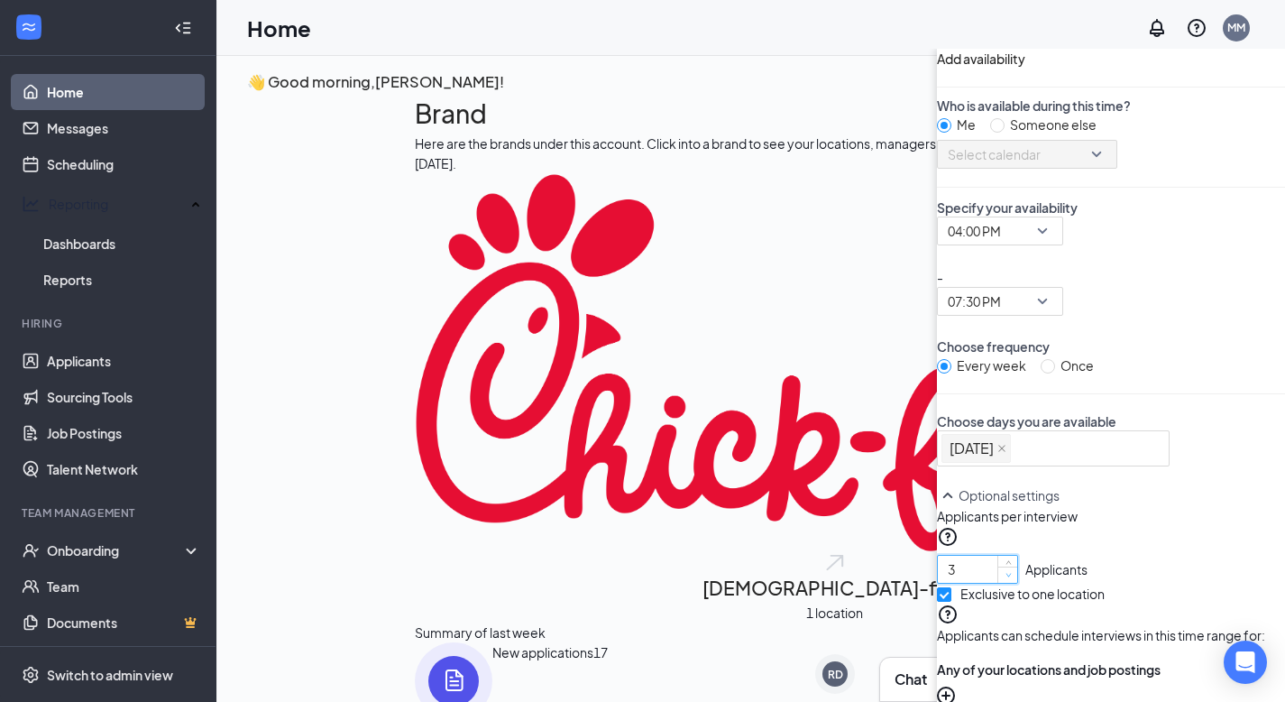
click at [1006, 572] on icon "down" at bounding box center [1009, 575] width 6 height 6
click at [937, 547] on div "3 Applicants" at bounding box center [1111, 565] width 348 height 36
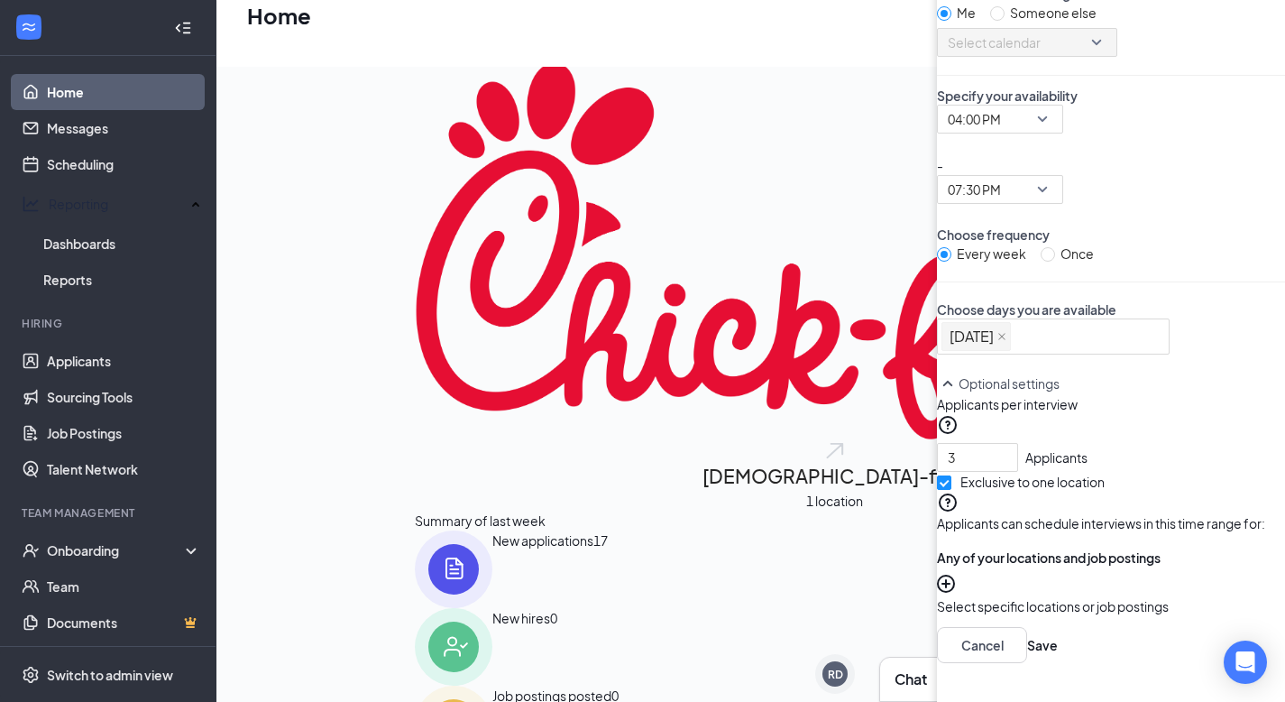
scroll to position [179, 0]
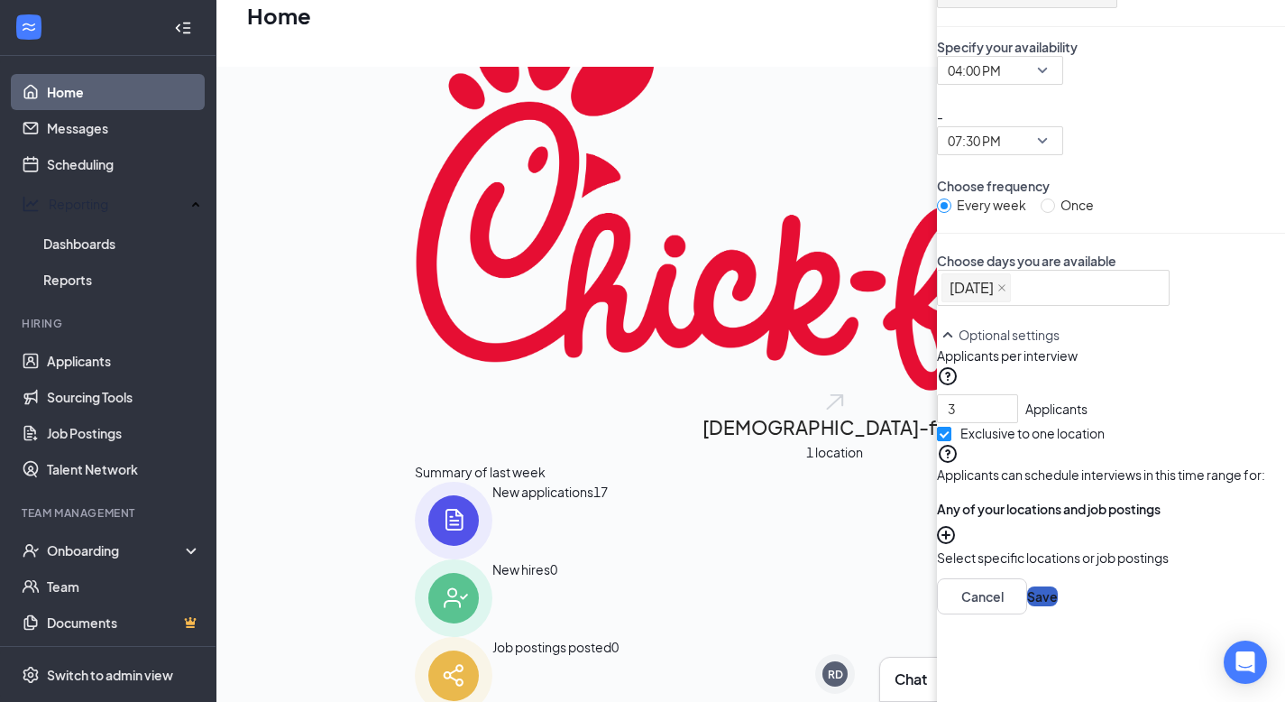
click at [1027, 586] on button "Save" at bounding box center [1042, 596] width 31 height 20
radio input "false"
radio input "true"
type input "1"
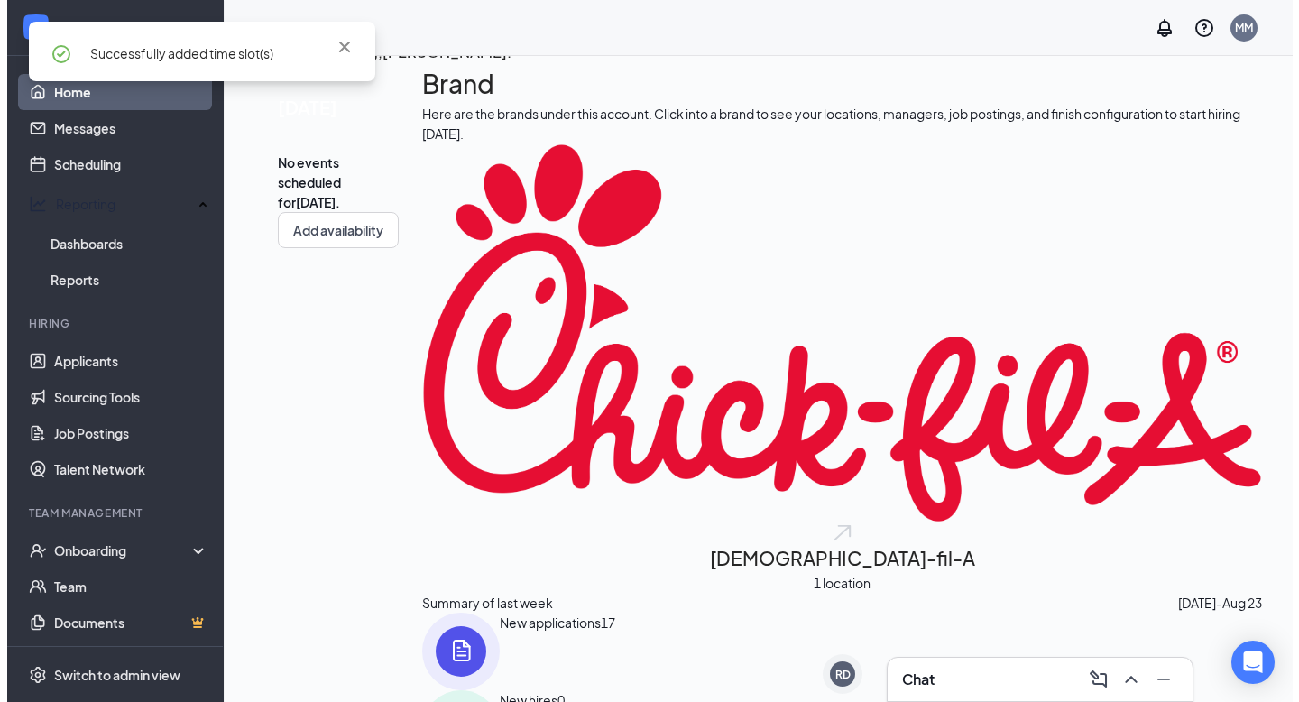
scroll to position [0, 0]
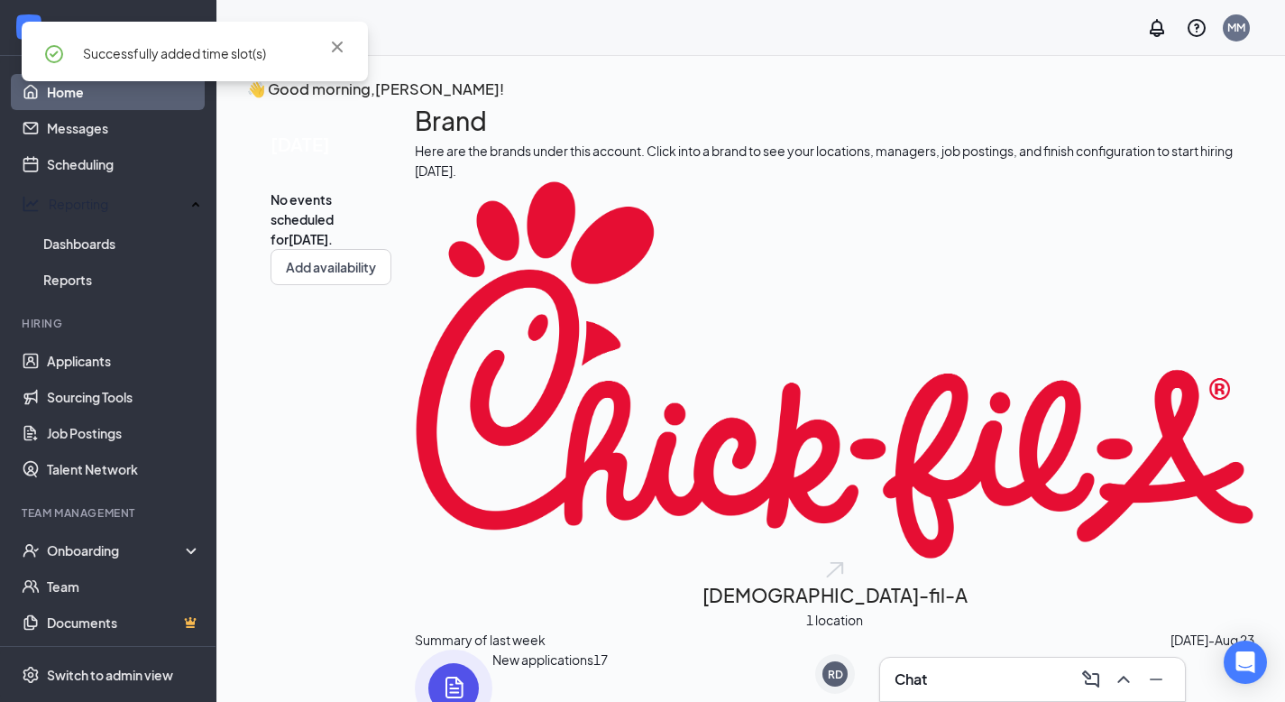
click at [91, 89] on div "Successfully added time slot(s)" at bounding box center [195, 59] width 346 height 74
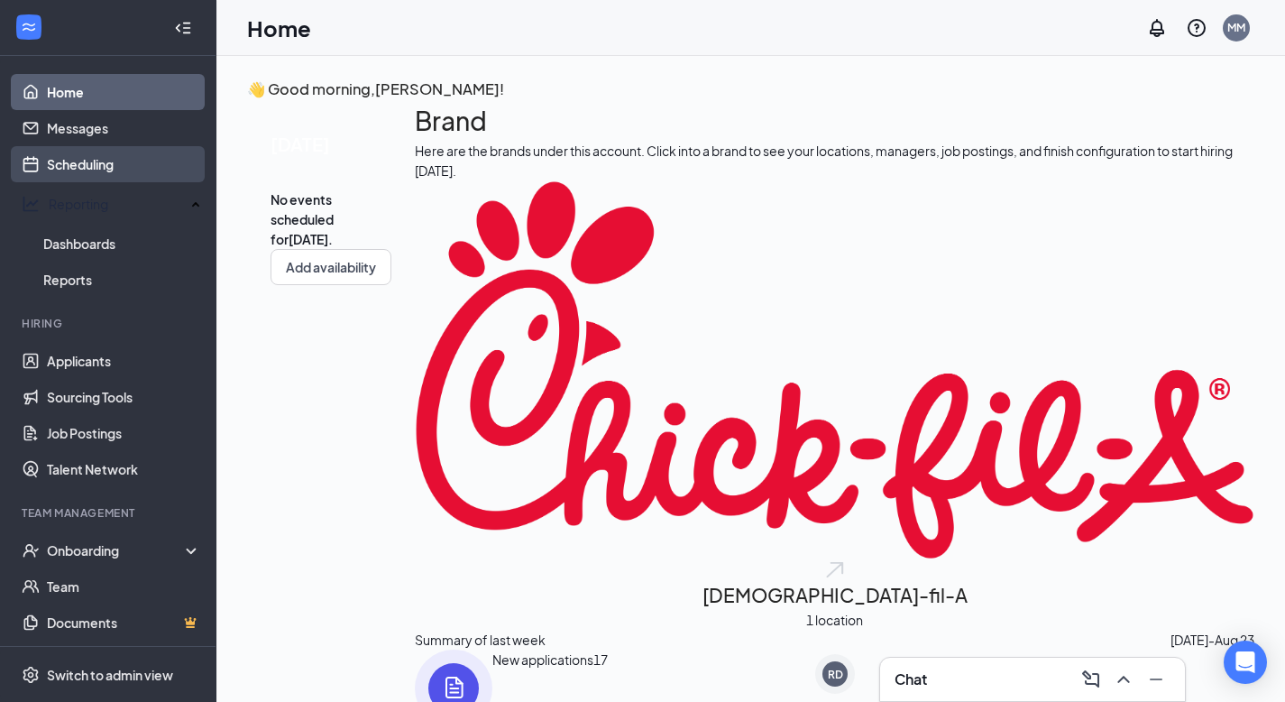
click at [98, 174] on link "Scheduling" at bounding box center [124, 164] width 154 height 36
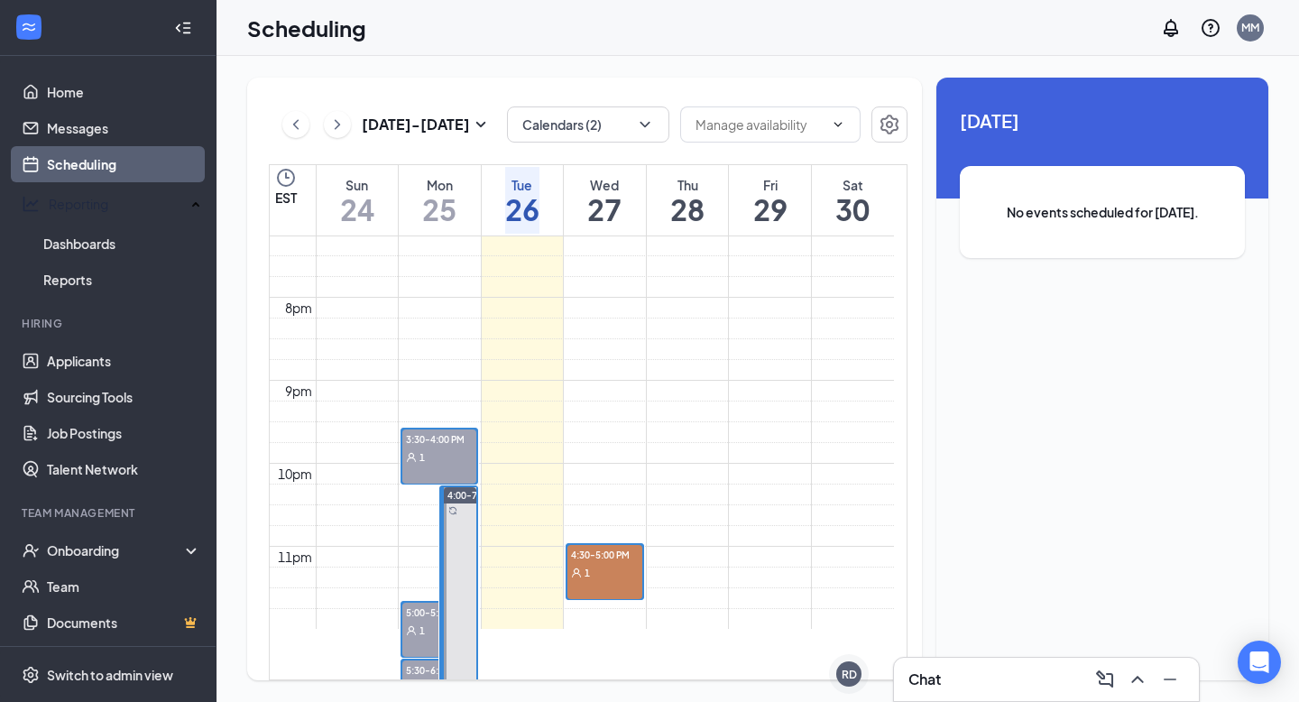
scroll to position [1735, 0]
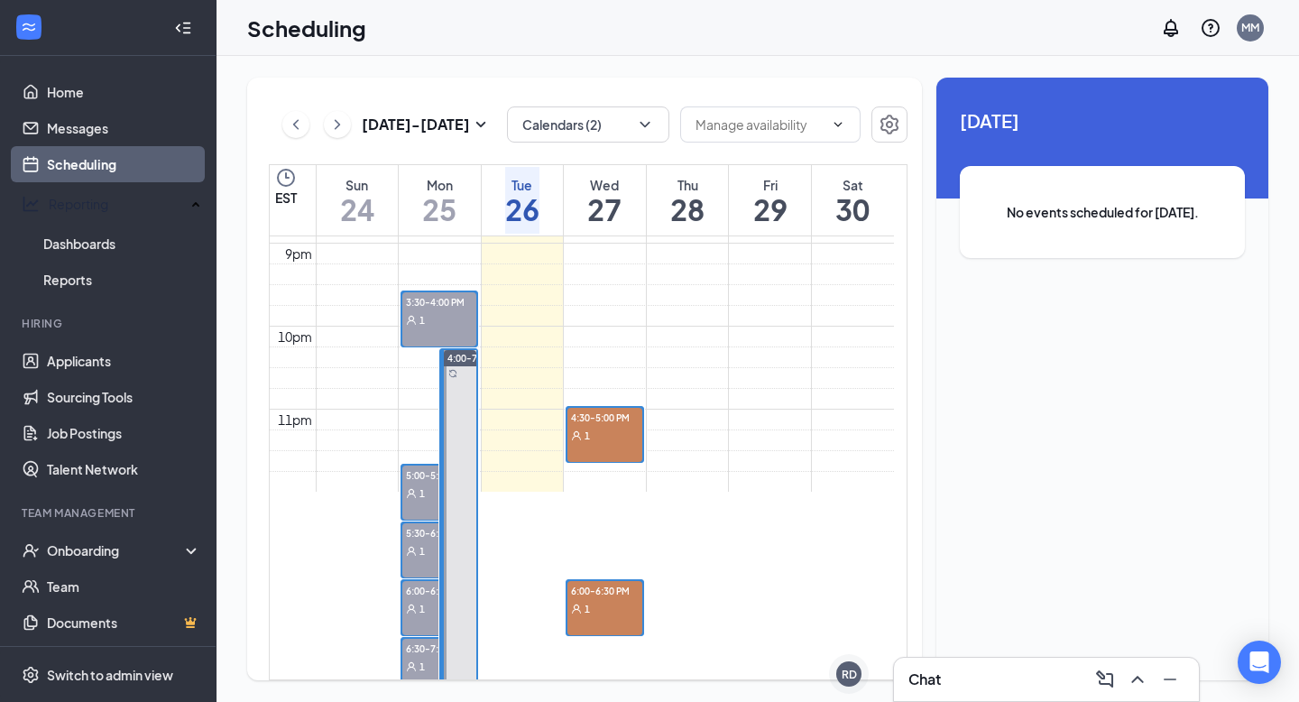
click at [941, 679] on h3 "Chat" at bounding box center [924, 679] width 32 height 20
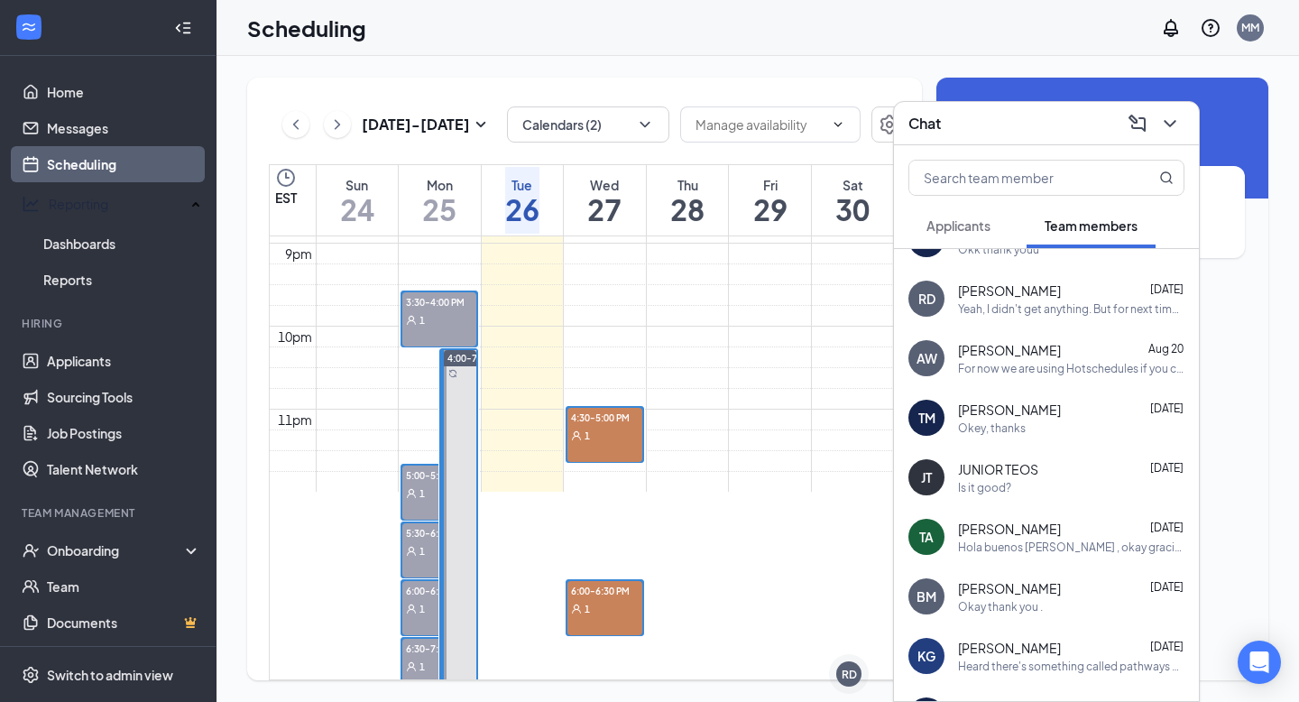
scroll to position [41, 0]
click at [957, 215] on button "Applicants" at bounding box center [958, 225] width 100 height 45
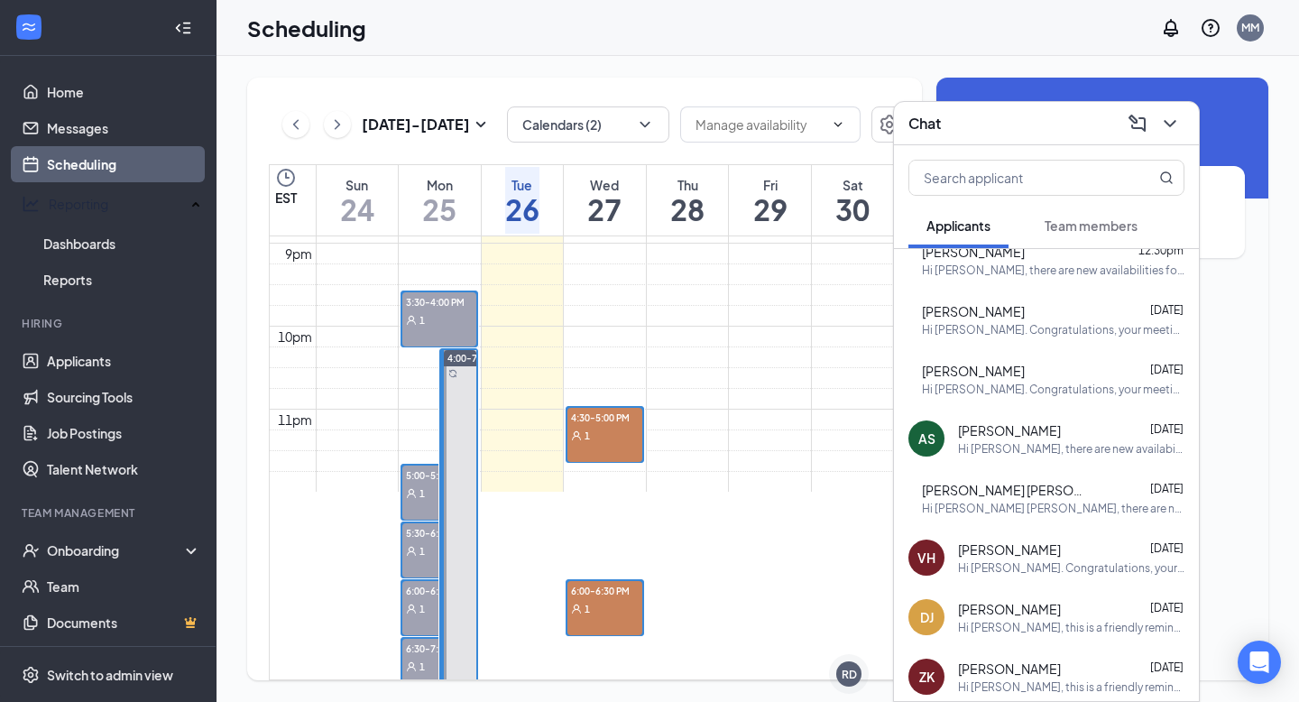
scroll to position [0, 0]
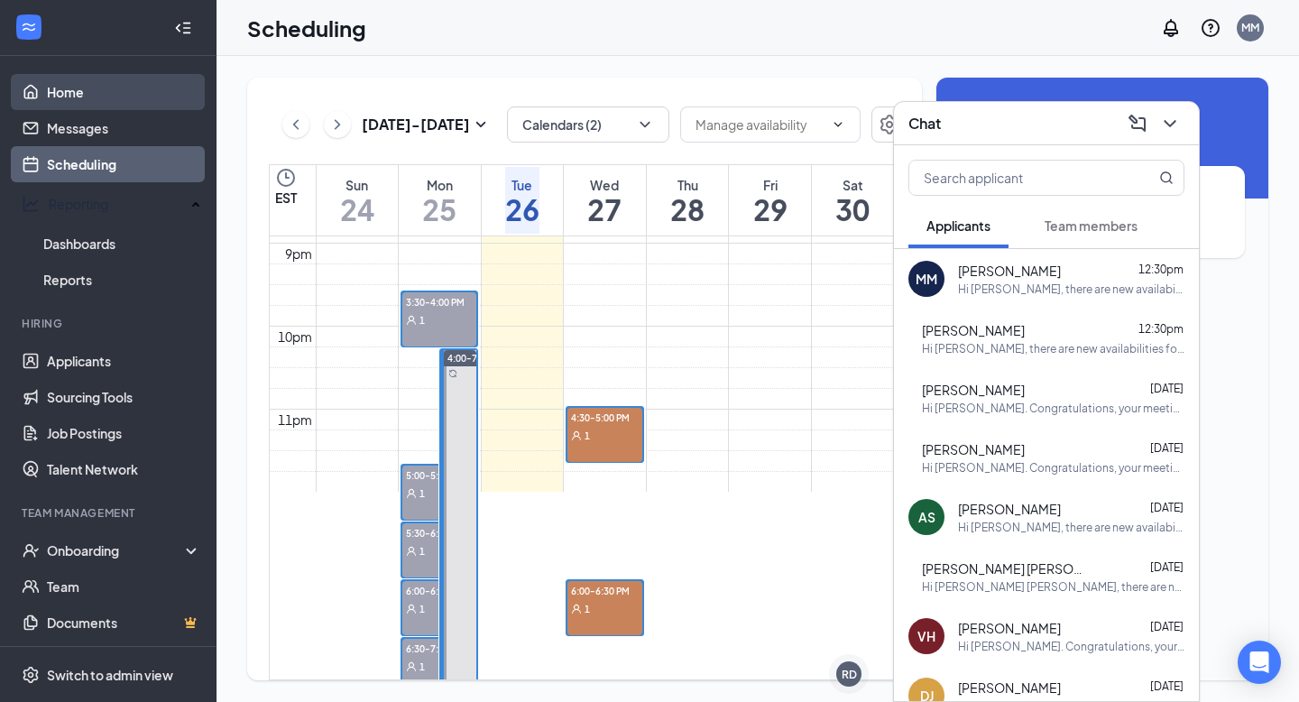
click at [97, 97] on link "Home" at bounding box center [124, 92] width 154 height 36
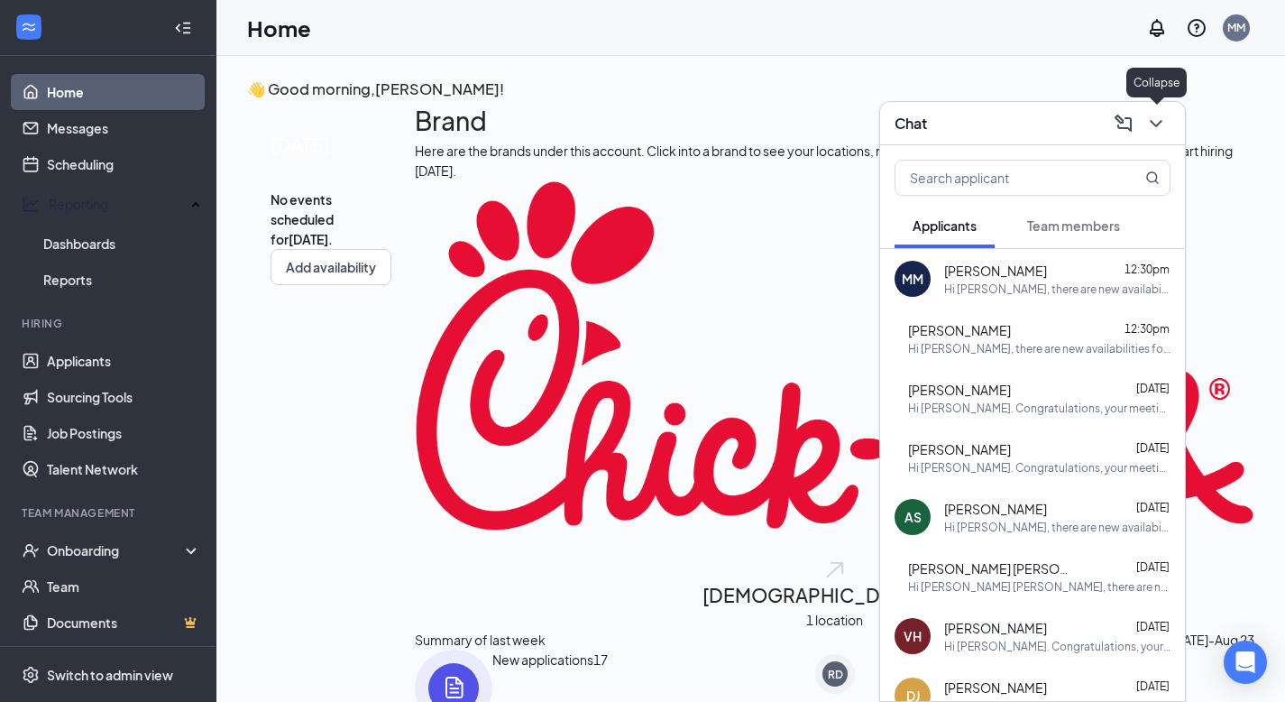
click at [1169, 114] on div at bounding box center [1154, 123] width 32 height 29
click at [47, 161] on link "Scheduling" at bounding box center [124, 164] width 154 height 36
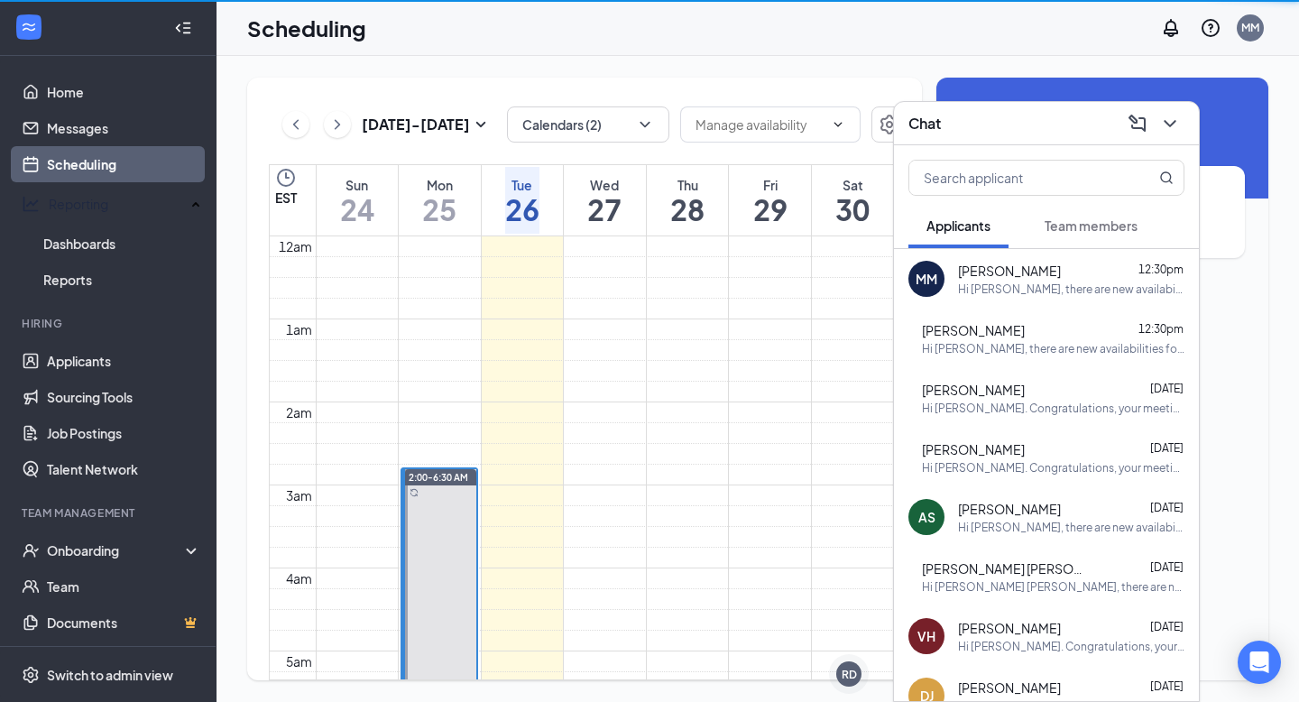
scroll to position [887, 0]
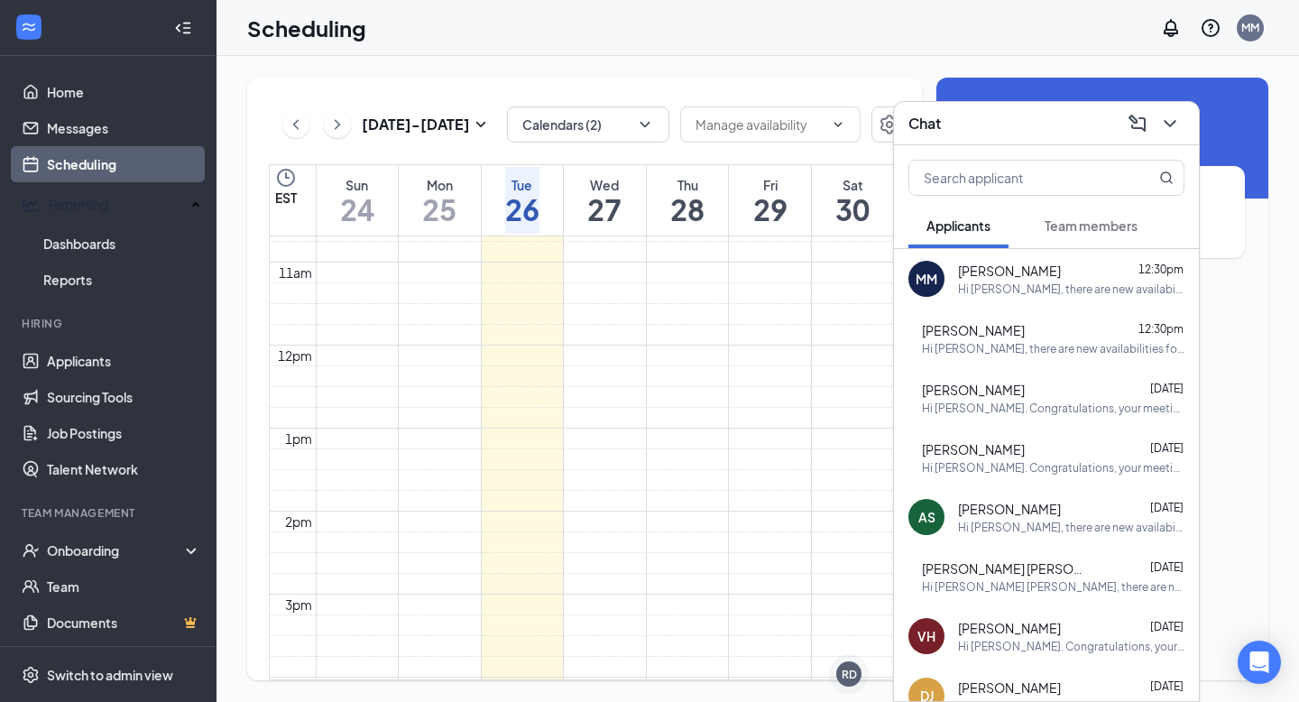
click at [1182, 125] on button at bounding box center [1169, 123] width 29 height 29
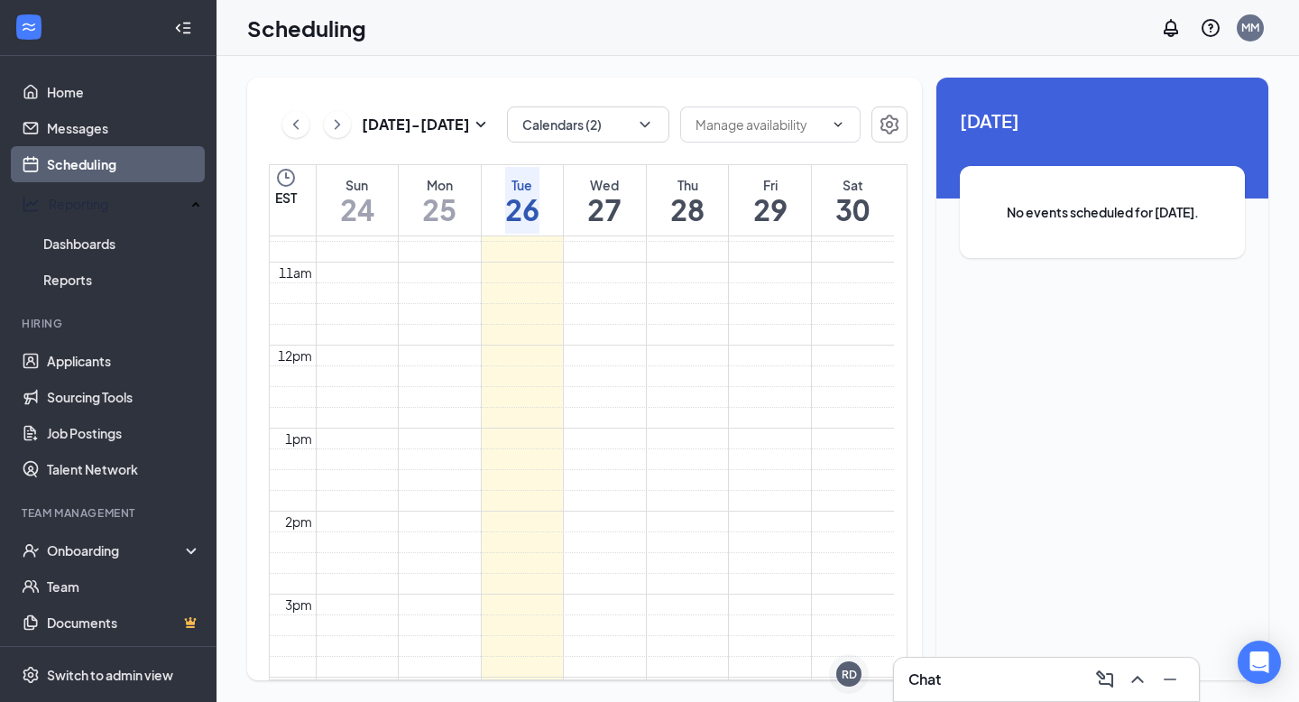
click at [422, 177] on div "Mon" at bounding box center [439, 185] width 34 height 18
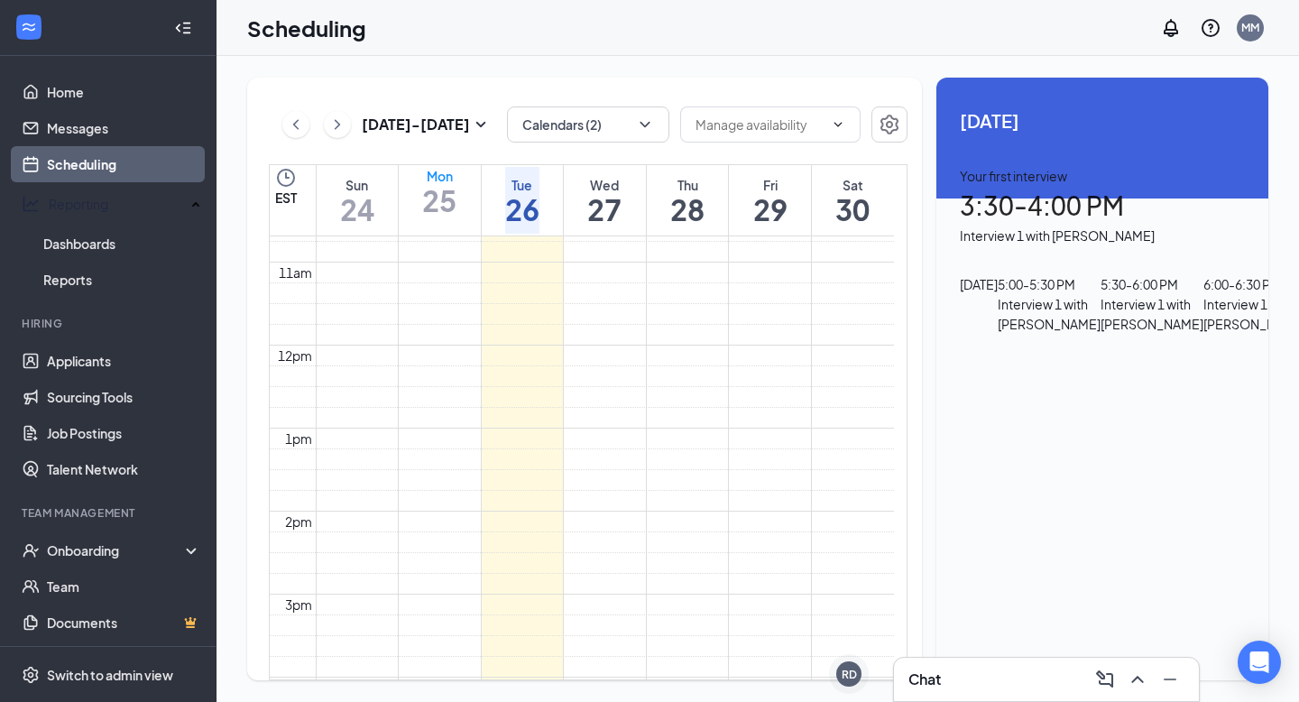
scroll to position [316, 0]
click at [621, 198] on h1 "27" at bounding box center [604, 209] width 34 height 31
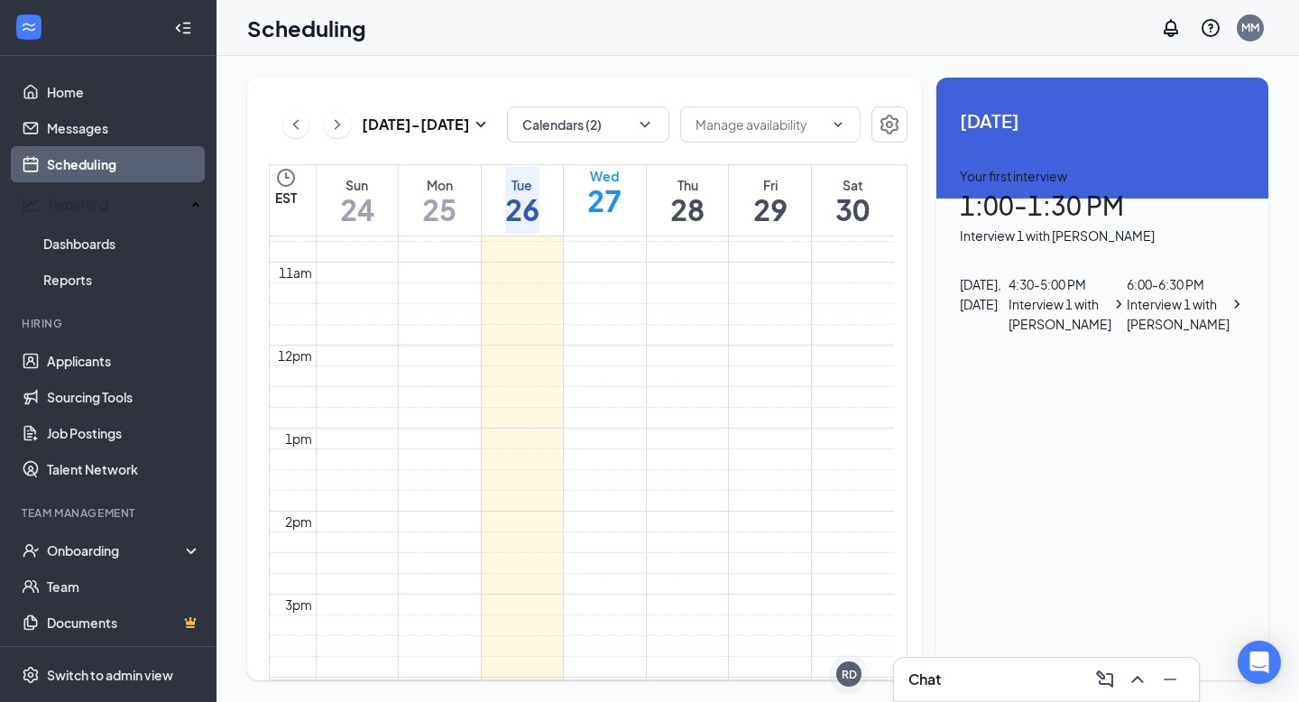
click at [439, 198] on h1 "25" at bounding box center [439, 209] width 34 height 31
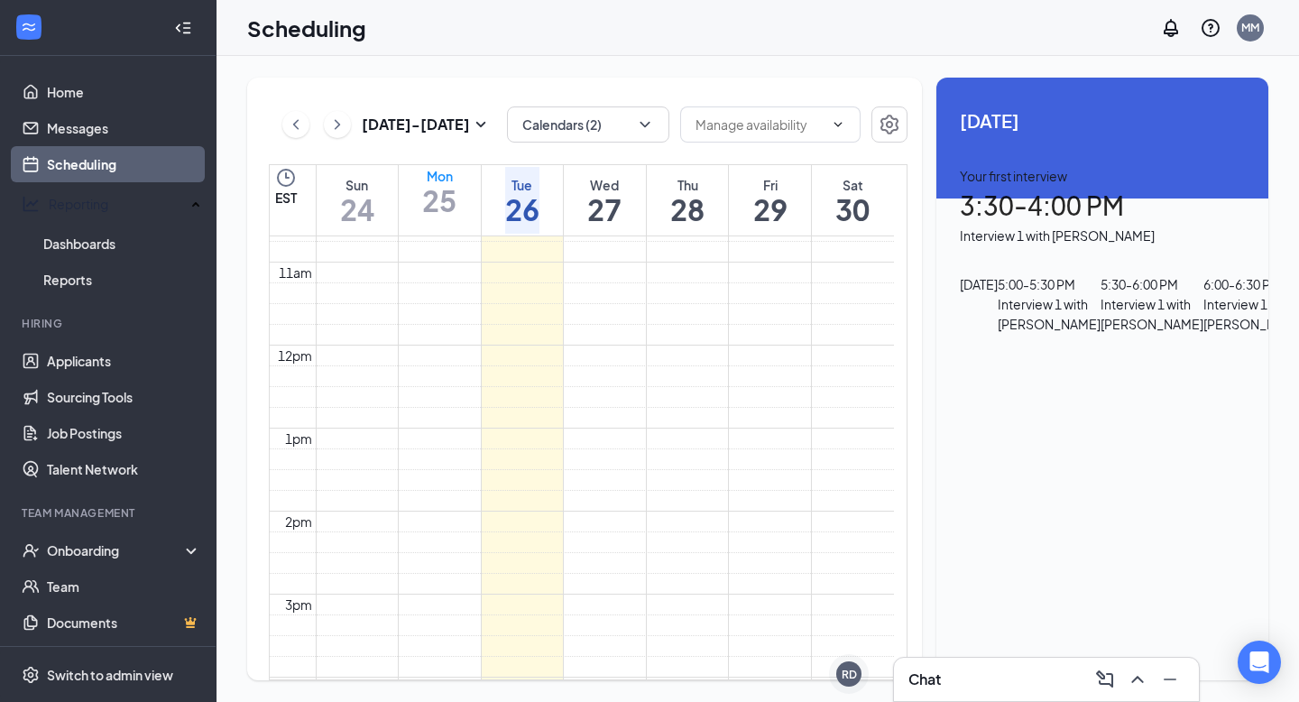
click at [594, 194] on h1 "27" at bounding box center [604, 209] width 34 height 31
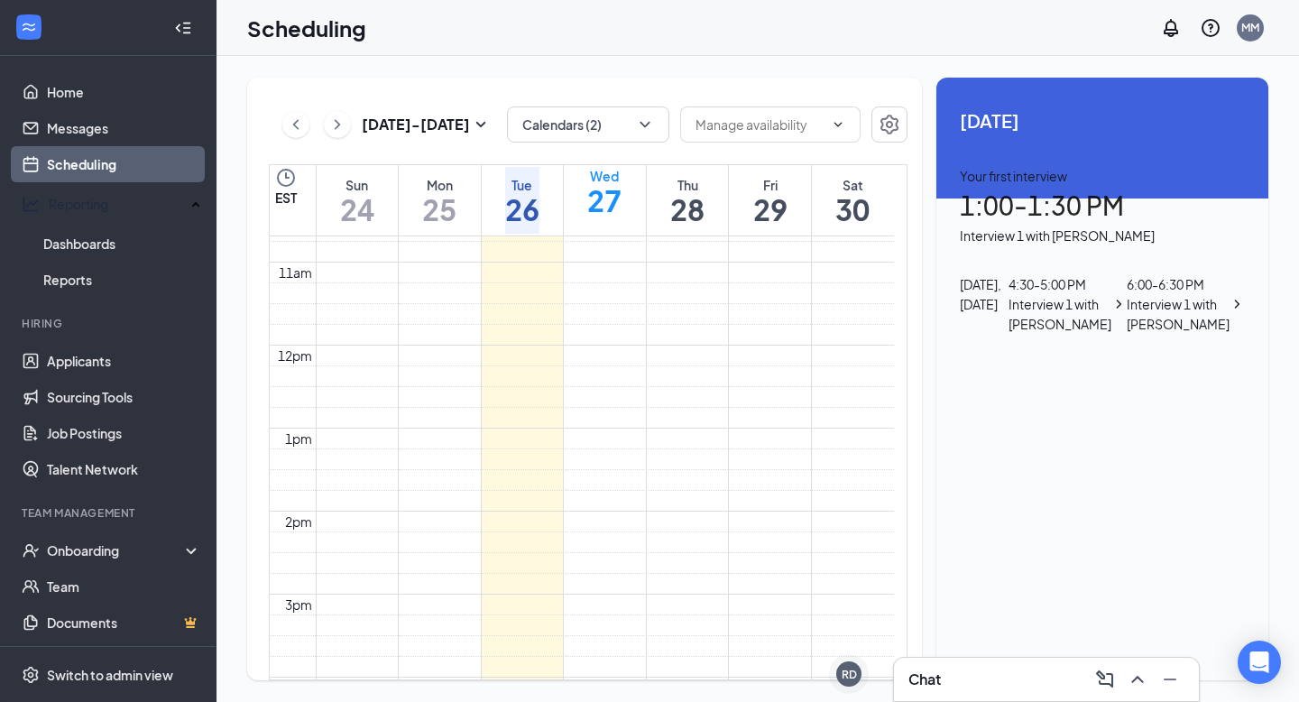
click at [442, 212] on h1 "25" at bounding box center [439, 209] width 34 height 31
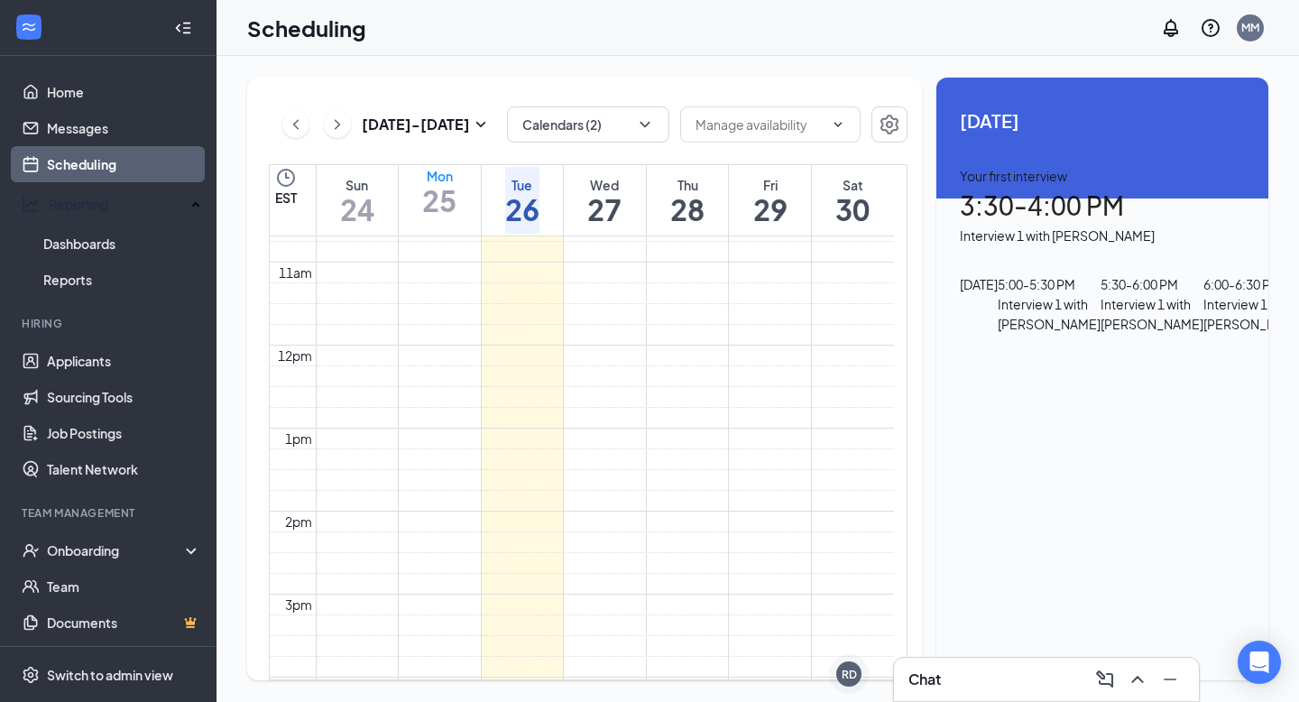
click at [1100, 334] on div "Interview 1 with [PERSON_NAME]" at bounding box center [1049, 314] width 103 height 40
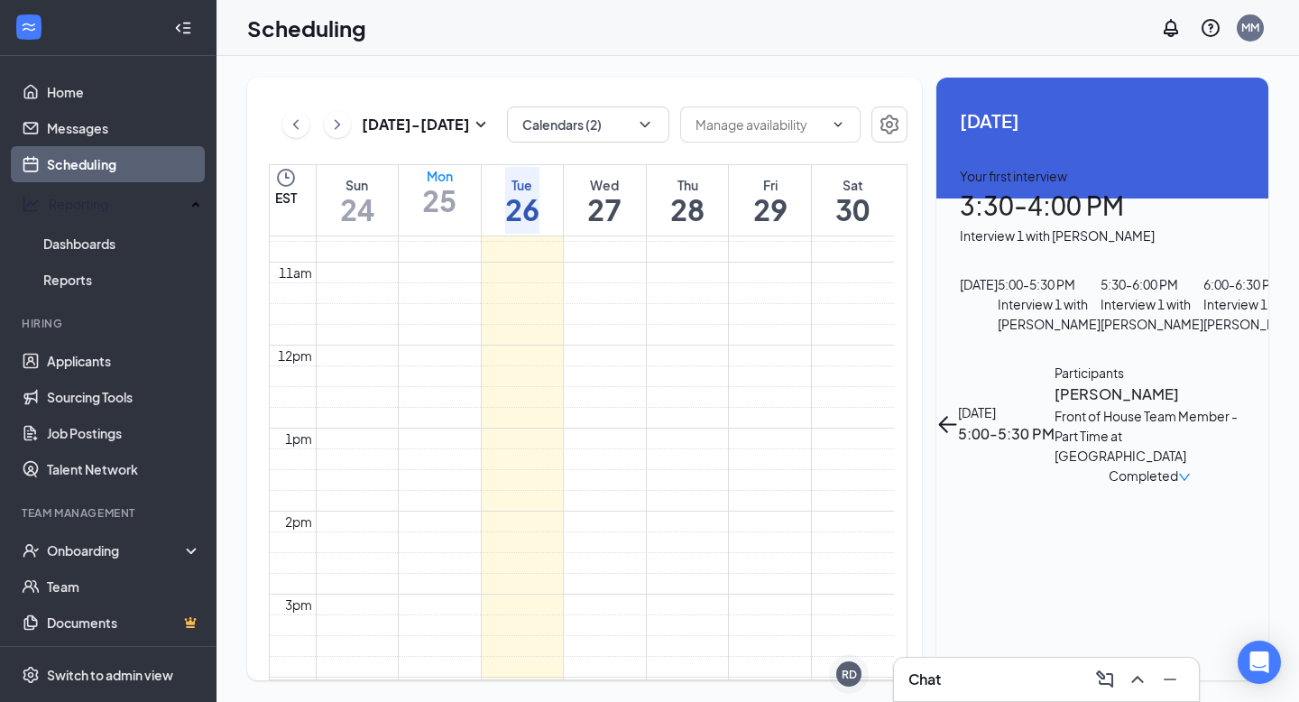
click at [1177, 465] on span "Completed" at bounding box center [1142, 475] width 69 height 20
click at [1054, 382] on h3 "[PERSON_NAME]" at bounding box center [1148, 393] width 189 height 23
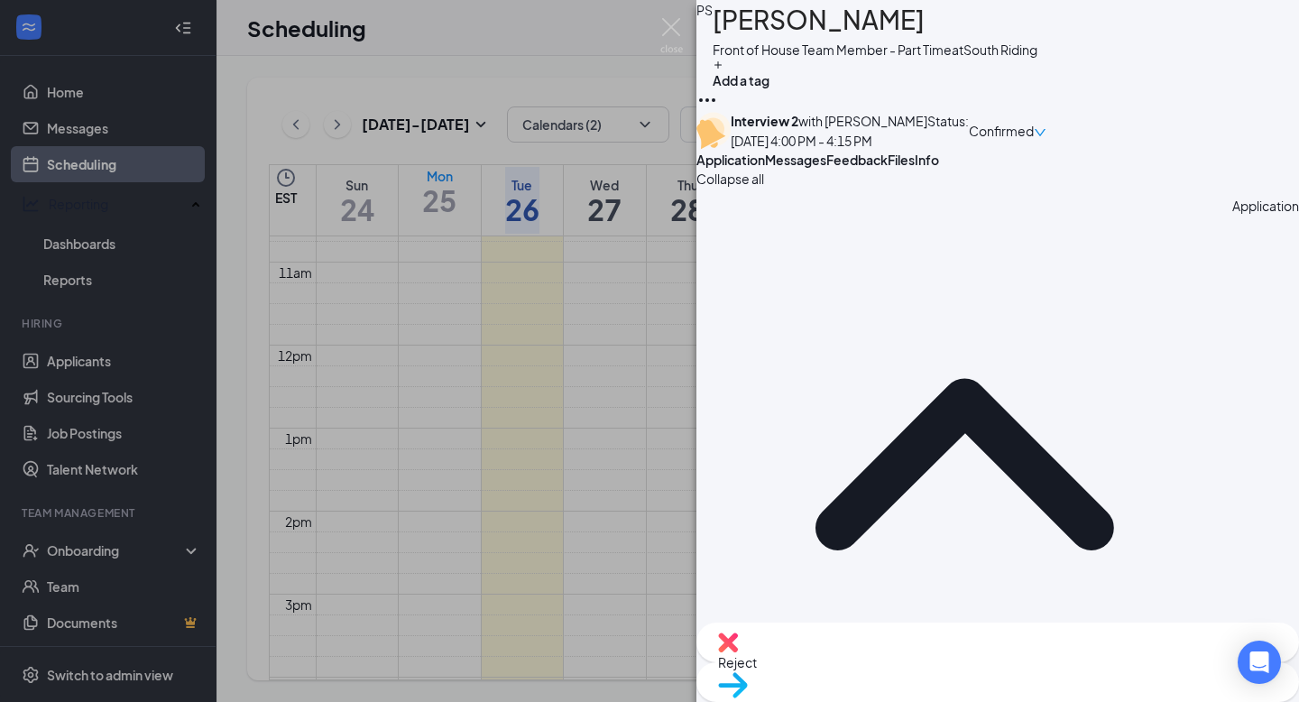
click at [1040, 662] on div "Move to stage" at bounding box center [997, 682] width 602 height 40
click at [1040, 698] on span "Move to stage" at bounding box center [997, 708] width 559 height 20
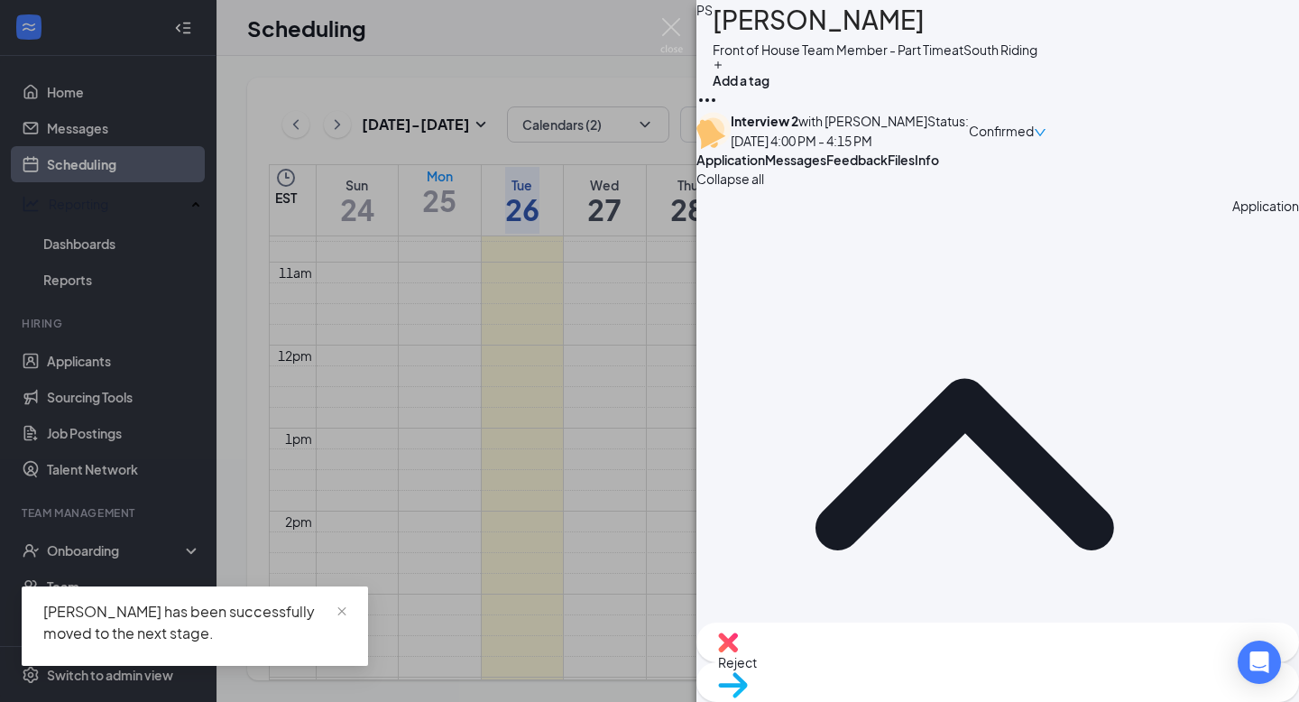
click at [157, 393] on div "PS [PERSON_NAME] Front of House Team Member - Part Time at [GEOGRAPHIC_DATA] Ad…" at bounding box center [649, 351] width 1299 height 702
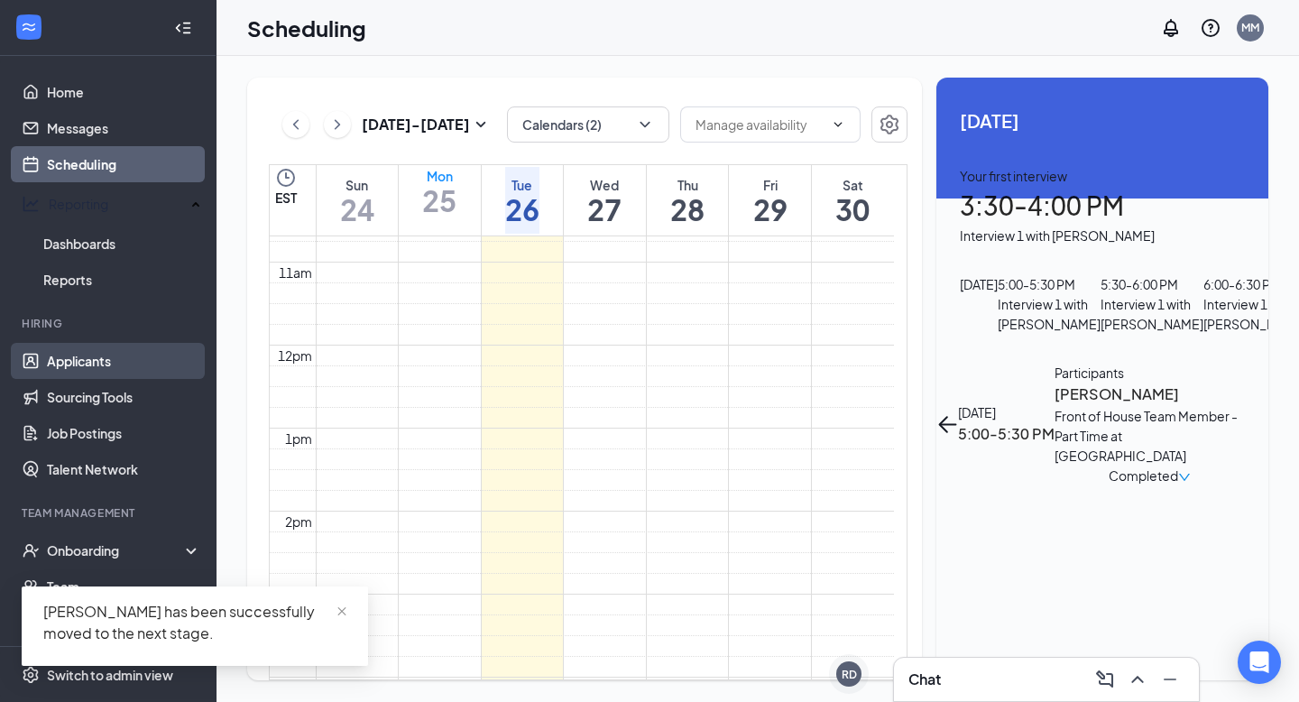
click at [134, 354] on link "Applicants" at bounding box center [124, 361] width 154 height 36
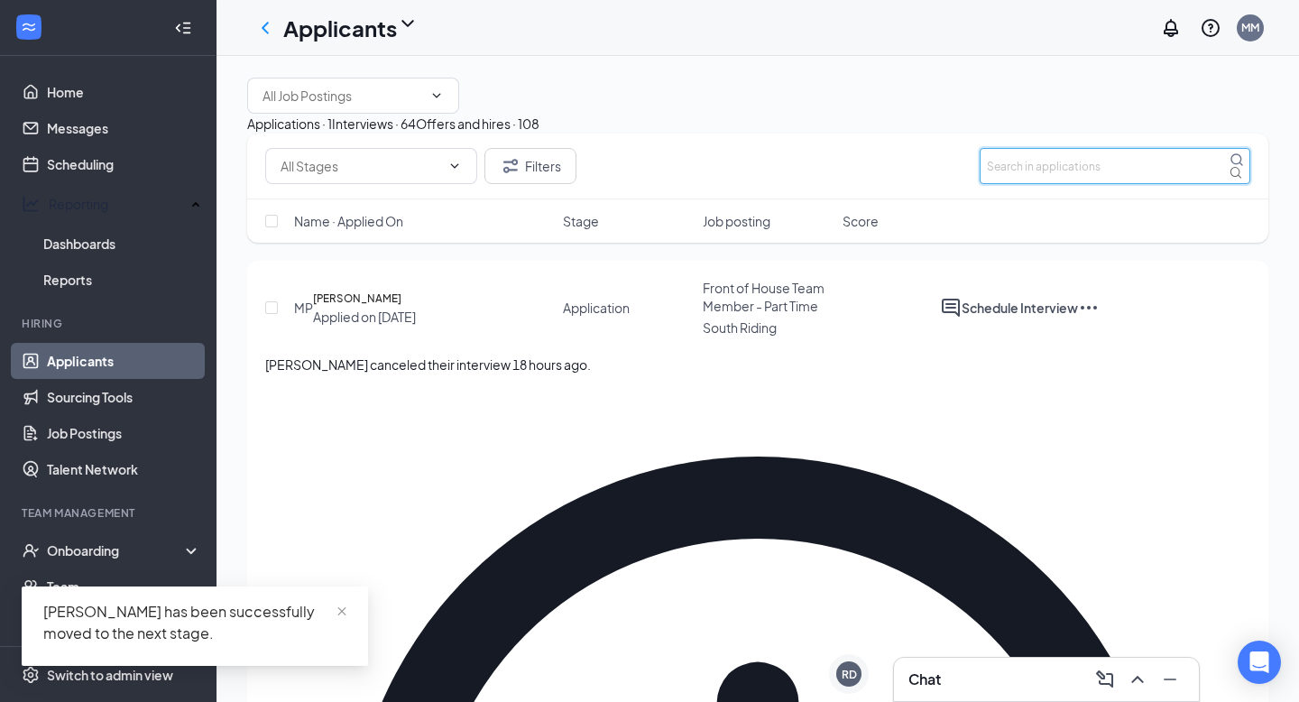
click at [1108, 184] on input "text" at bounding box center [1115, 166] width 271 height 36
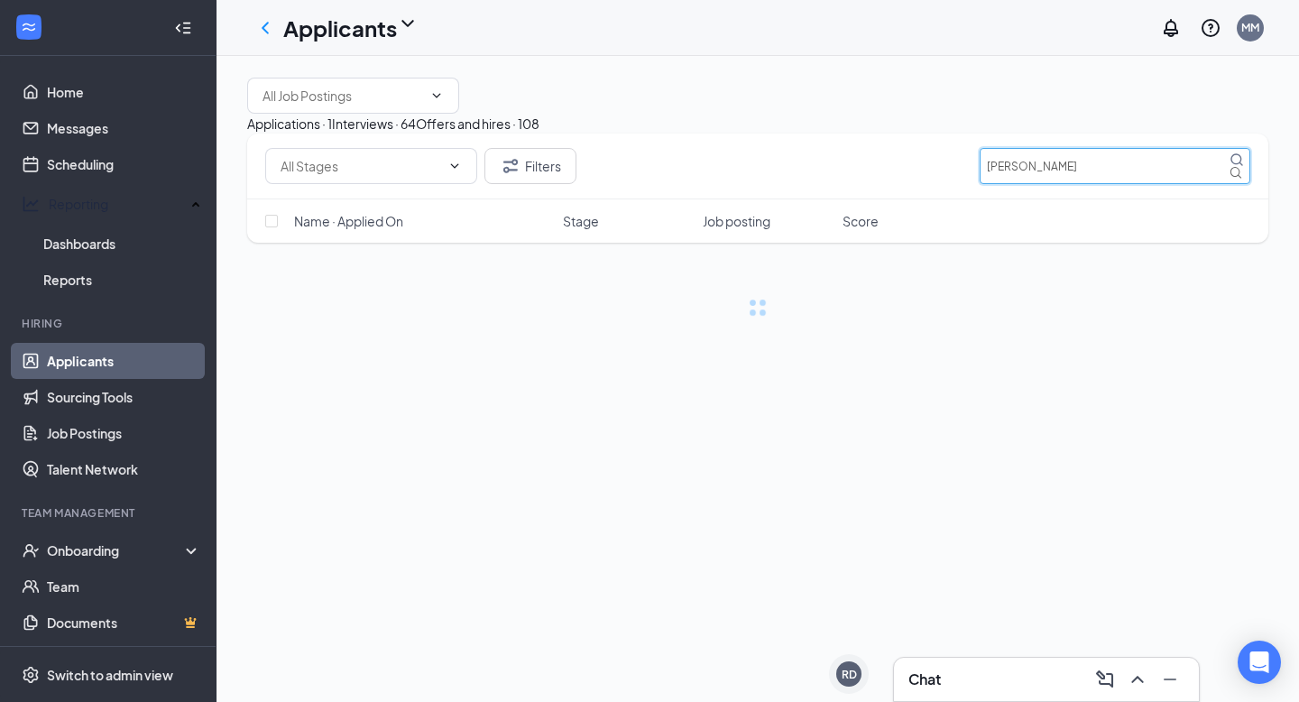
type input "[PERSON_NAME]"
click at [416, 133] on button "Interviews · 64" at bounding box center [374, 124] width 84 height 20
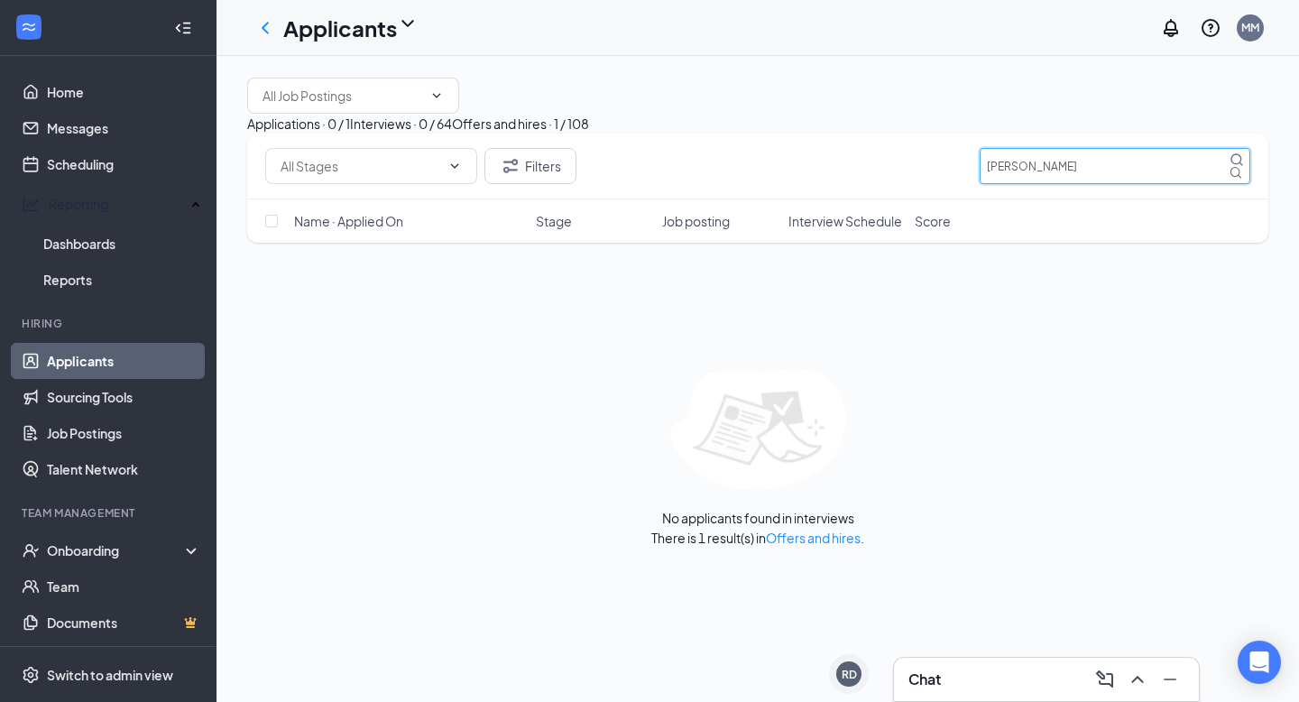
click at [1114, 184] on input "[PERSON_NAME]" at bounding box center [1115, 166] width 271 height 36
type input "p"
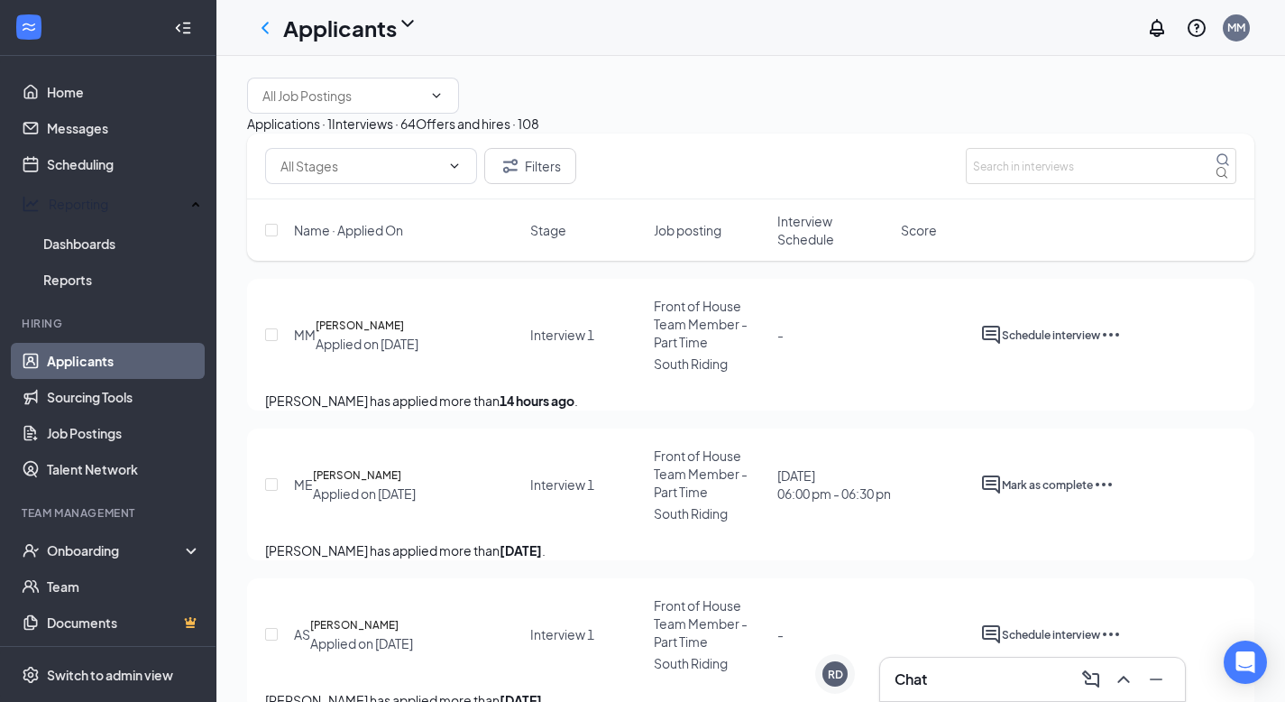
click at [1037, 199] on div "Filters" at bounding box center [750, 166] width 1007 height 66
click at [1028, 184] on input "text" at bounding box center [1101, 166] width 271 height 36
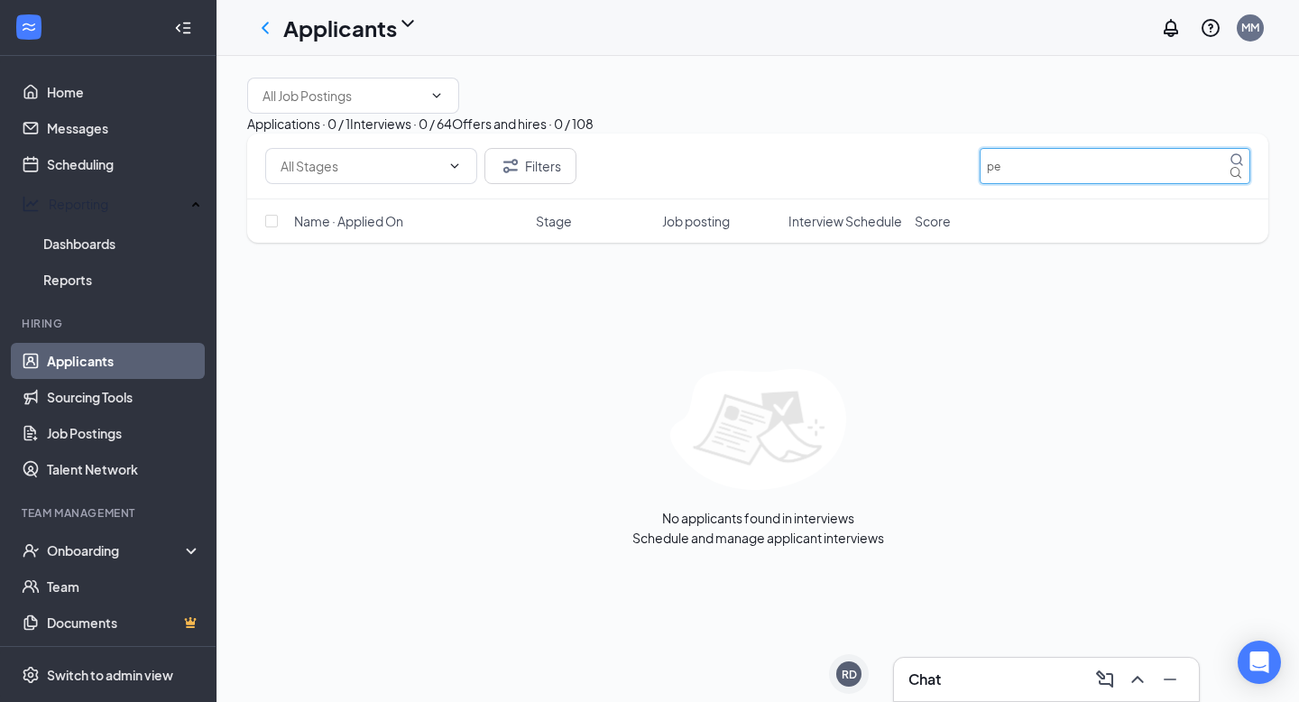
type input "p"
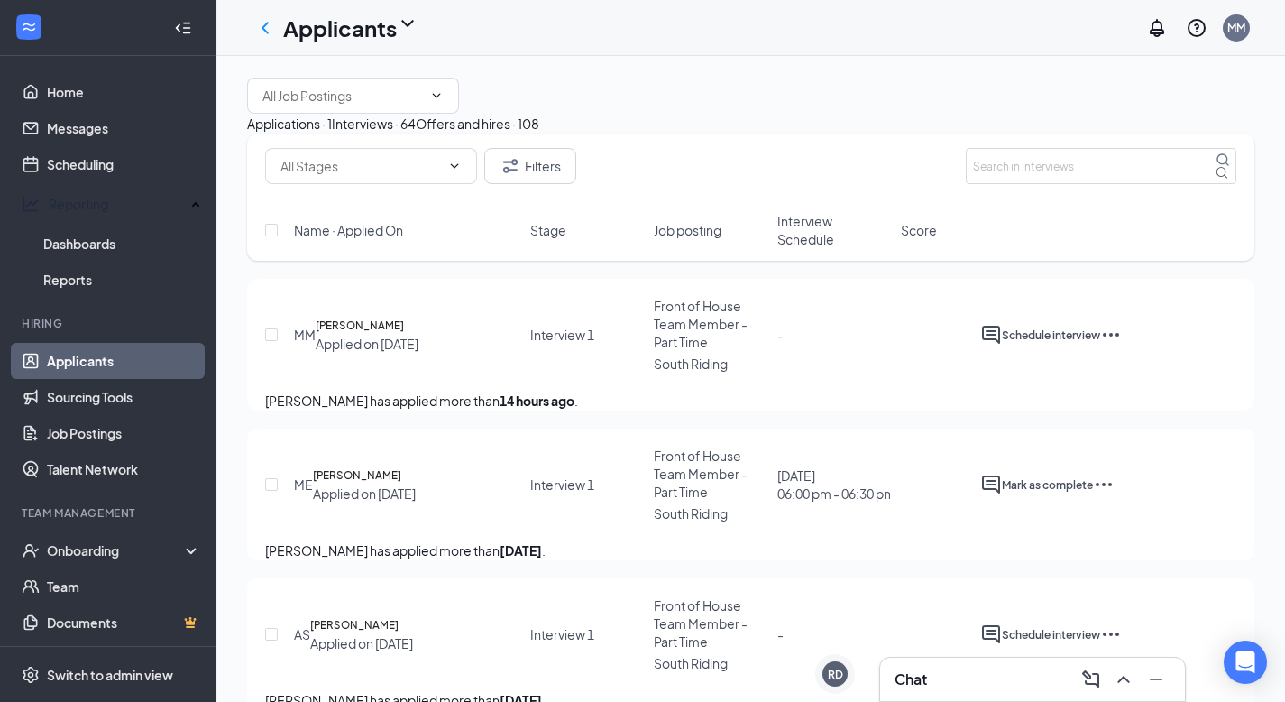
click at [945, 692] on div "Chat" at bounding box center [1033, 679] width 276 height 29
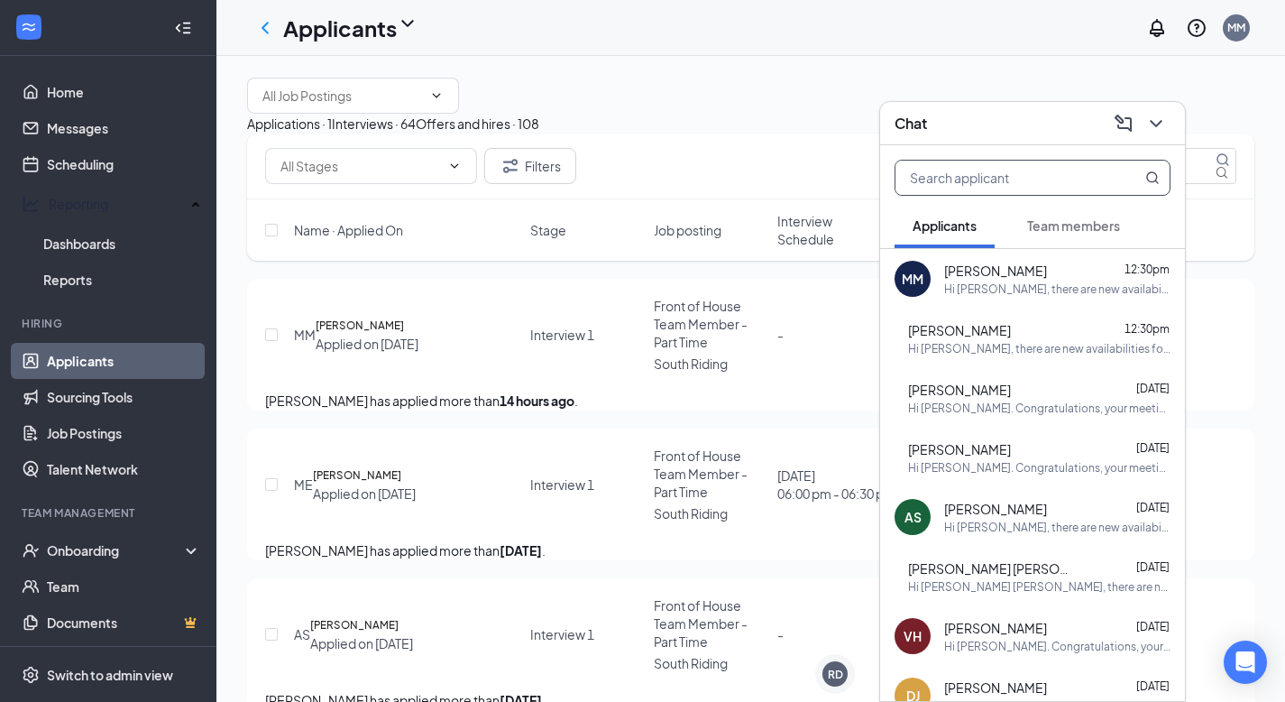
click at [1052, 182] on input "text" at bounding box center [1003, 178] width 214 height 34
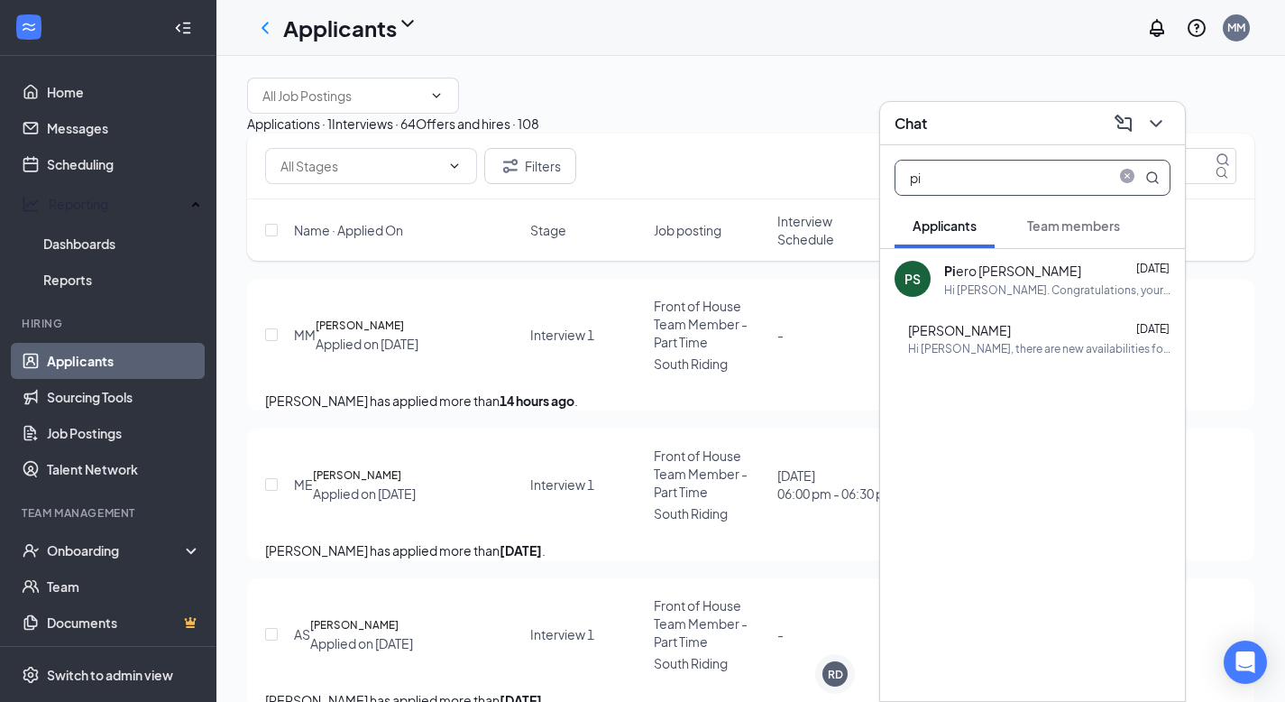
type input "pi"
click at [1095, 270] on div "Pi ero [PERSON_NAME] [DATE]" at bounding box center [1057, 271] width 226 height 20
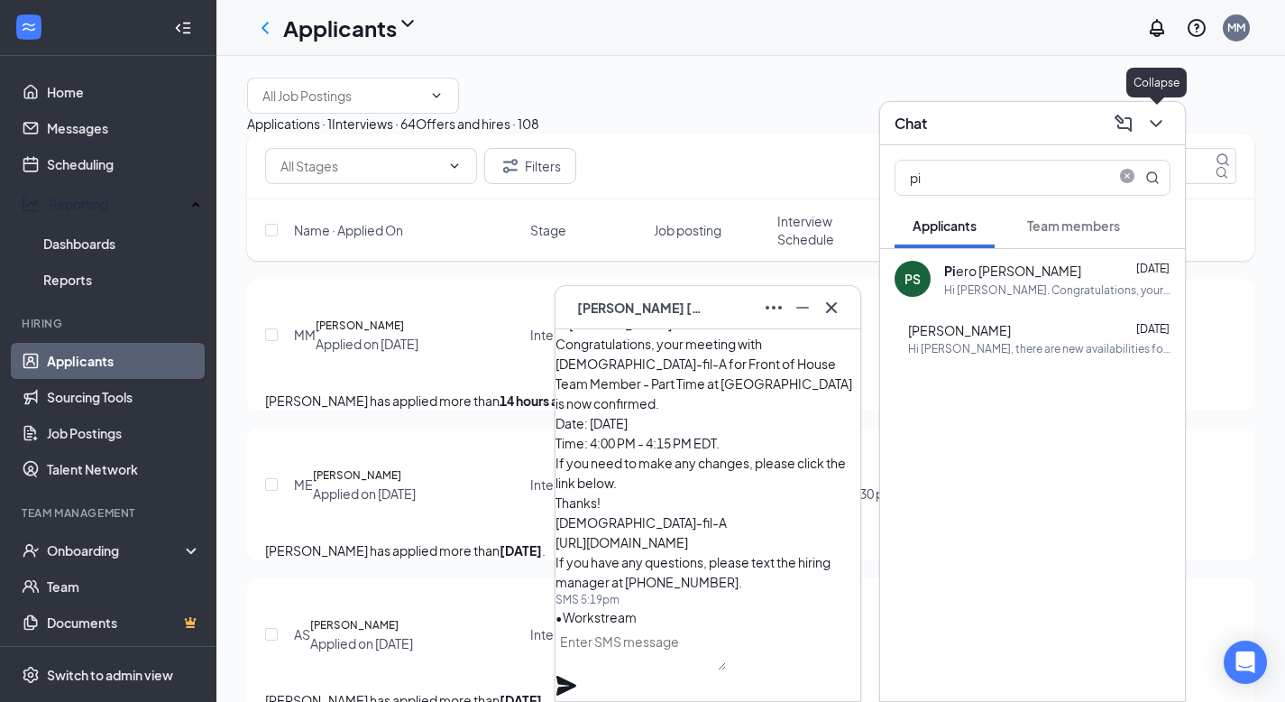
click at [1156, 118] on icon "ChevronDown" at bounding box center [1156, 124] width 22 height 22
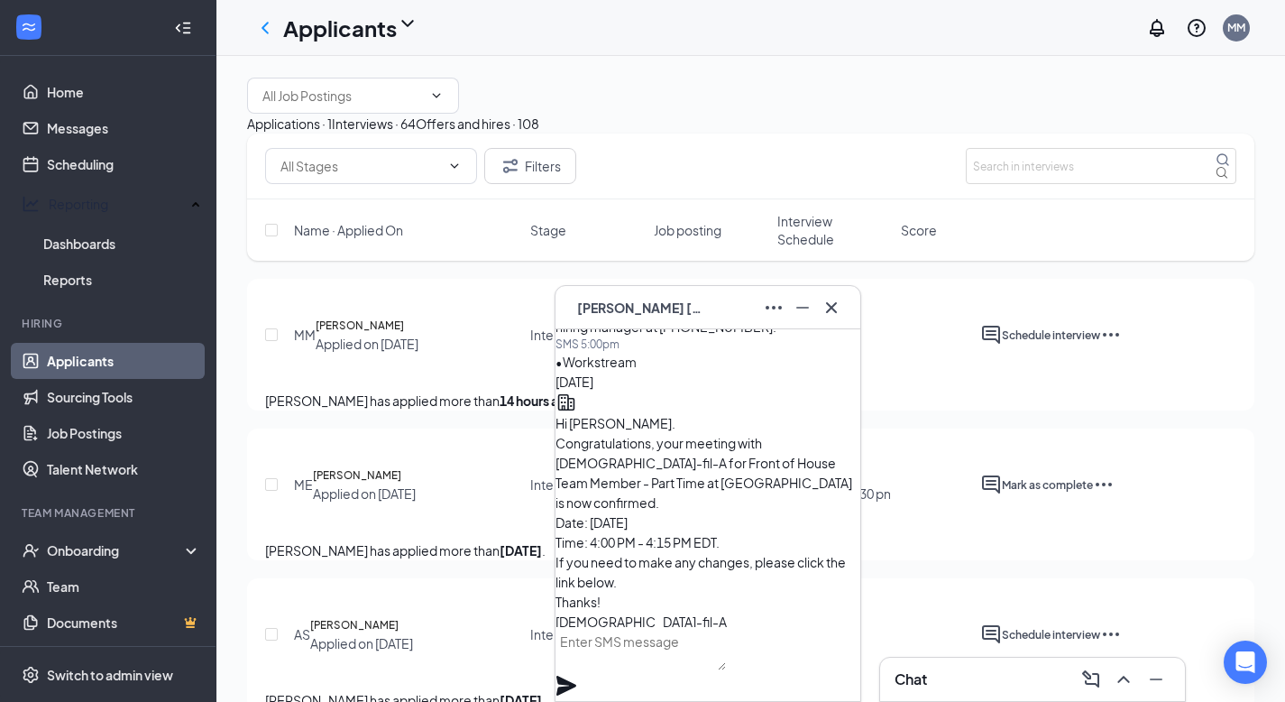
scroll to position [-140, 0]
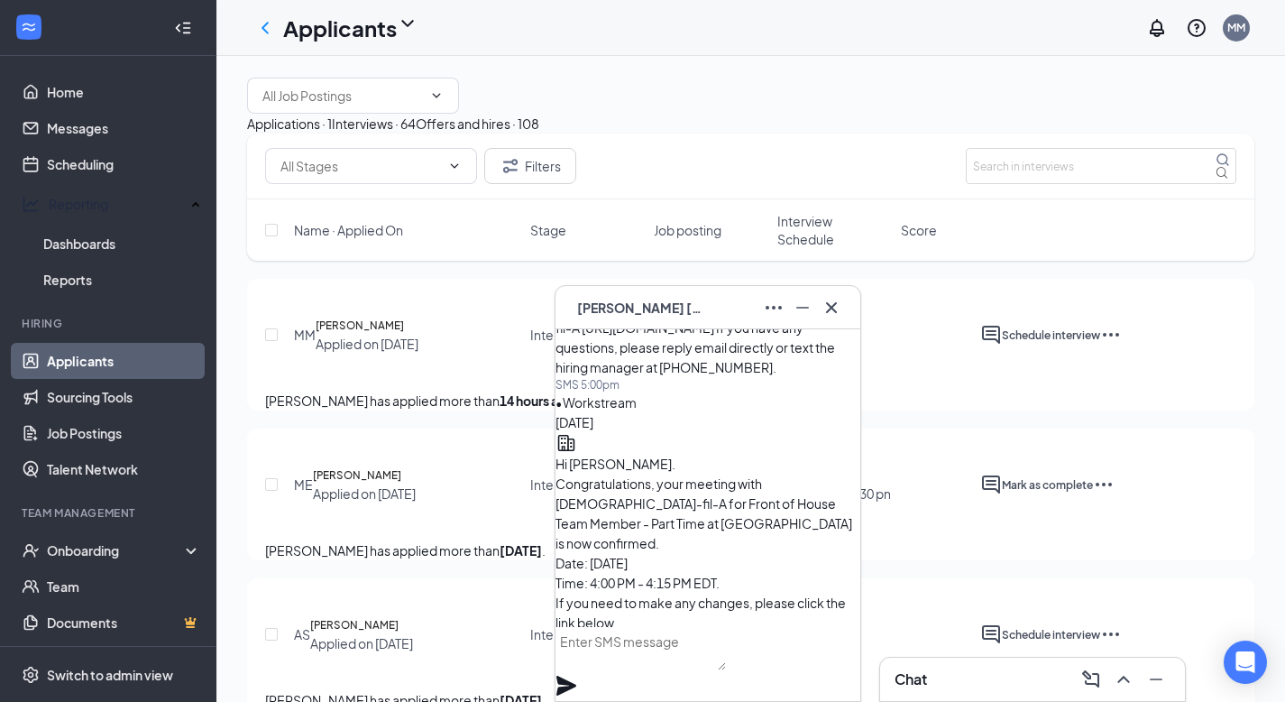
click at [539, 133] on div "Offers and hires · 108" at bounding box center [478, 124] width 124 height 20
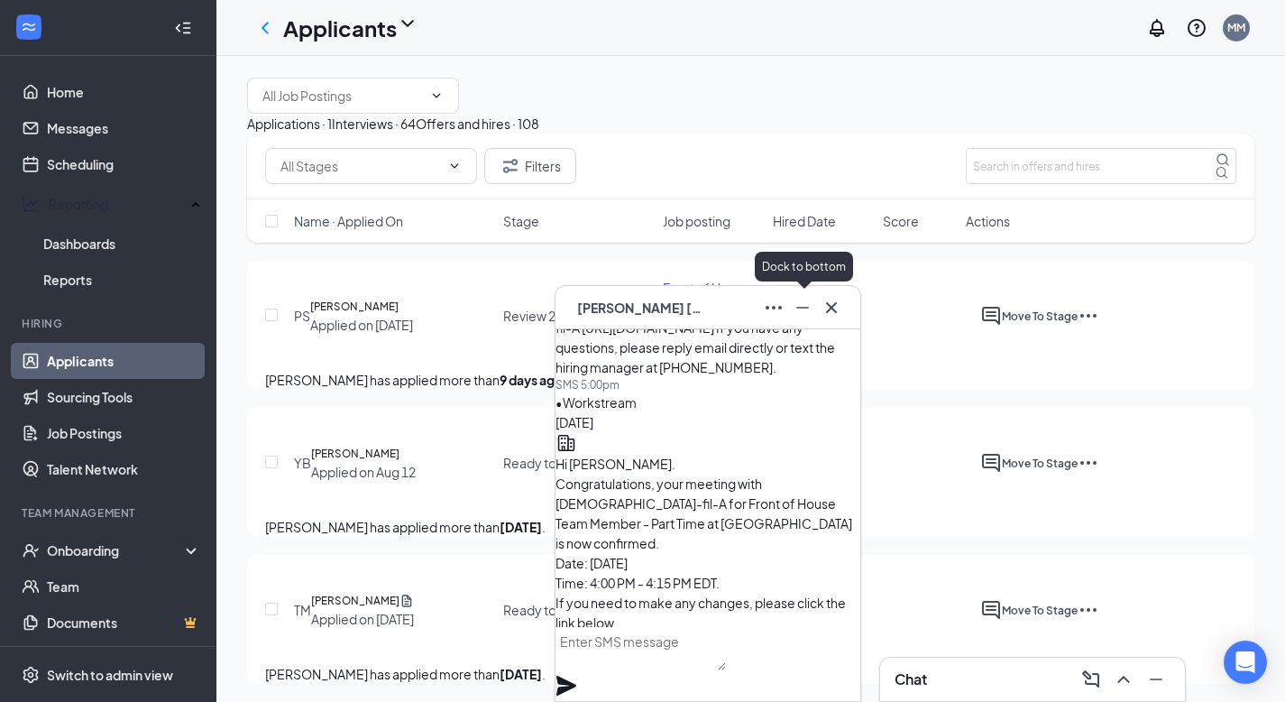
click at [814, 304] on button at bounding box center [802, 307] width 29 height 29
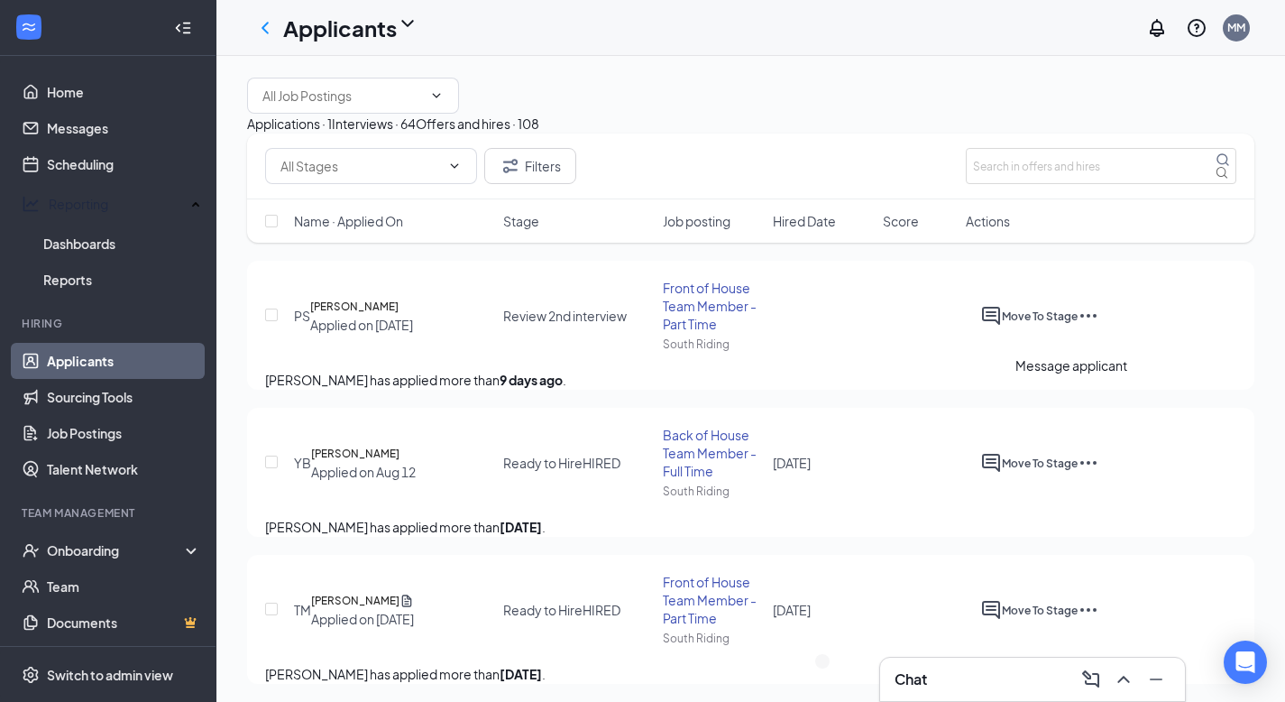
click at [1002, 327] on icon "ActiveChat" at bounding box center [991, 316] width 22 height 22
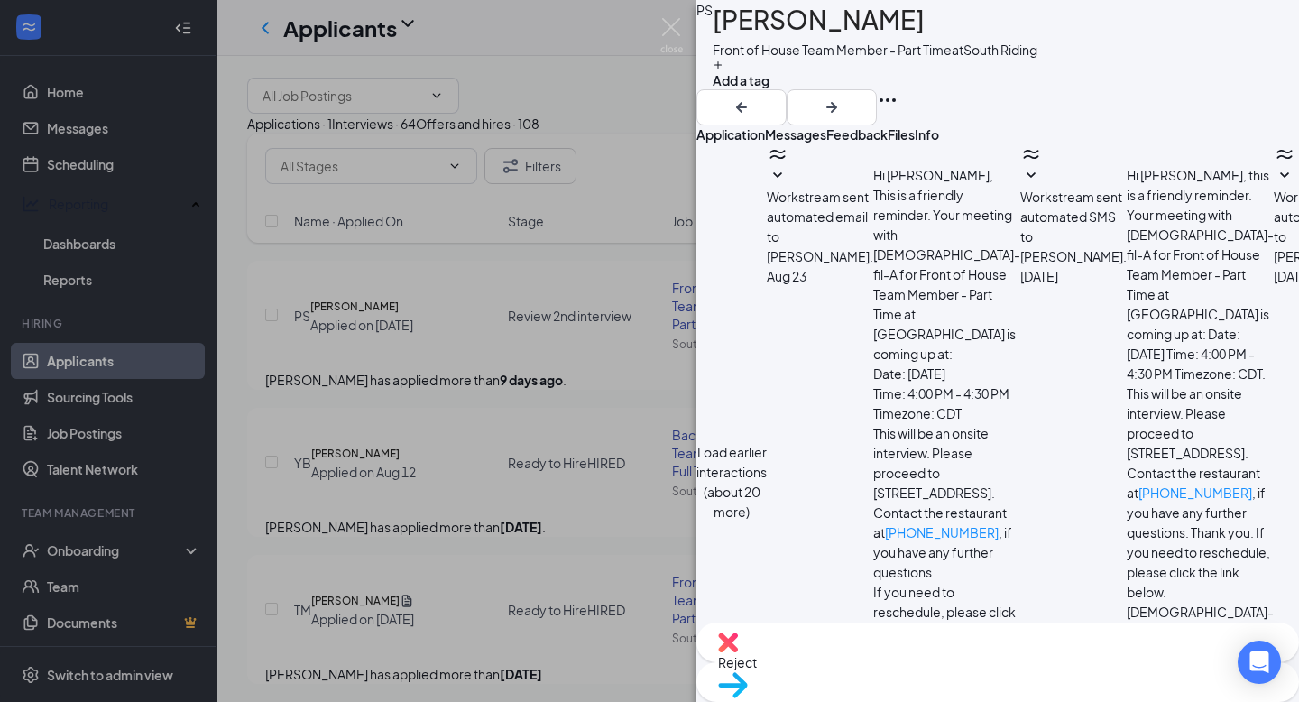
click at [635, 224] on div "PS [PERSON_NAME] Front of House Team Member - Part Time at [GEOGRAPHIC_DATA] Ad…" at bounding box center [649, 351] width 1299 height 702
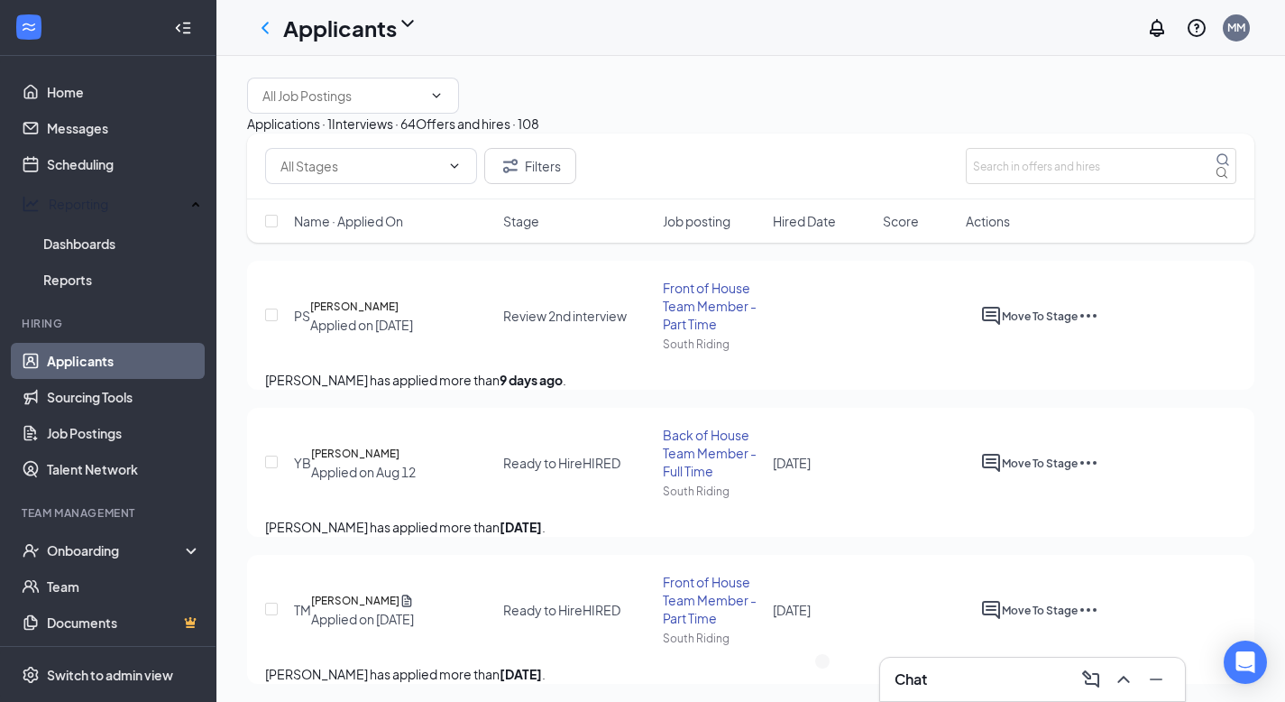
click at [1099, 327] on icon "Ellipses" at bounding box center [1089, 316] width 22 height 22
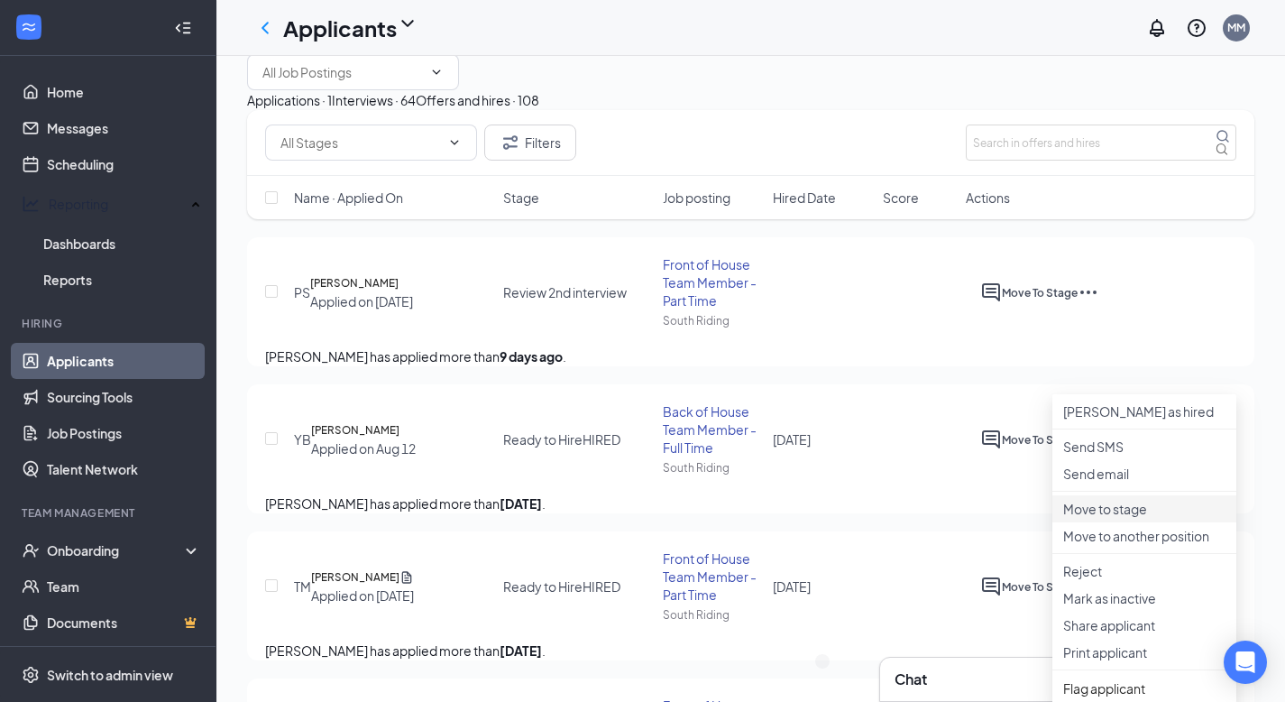
scroll to position [22, 0]
click at [918, 112] on div "Applications · 1 Interviews · 64 Offers and hires · 108" at bounding box center [750, 102] width 1007 height 20
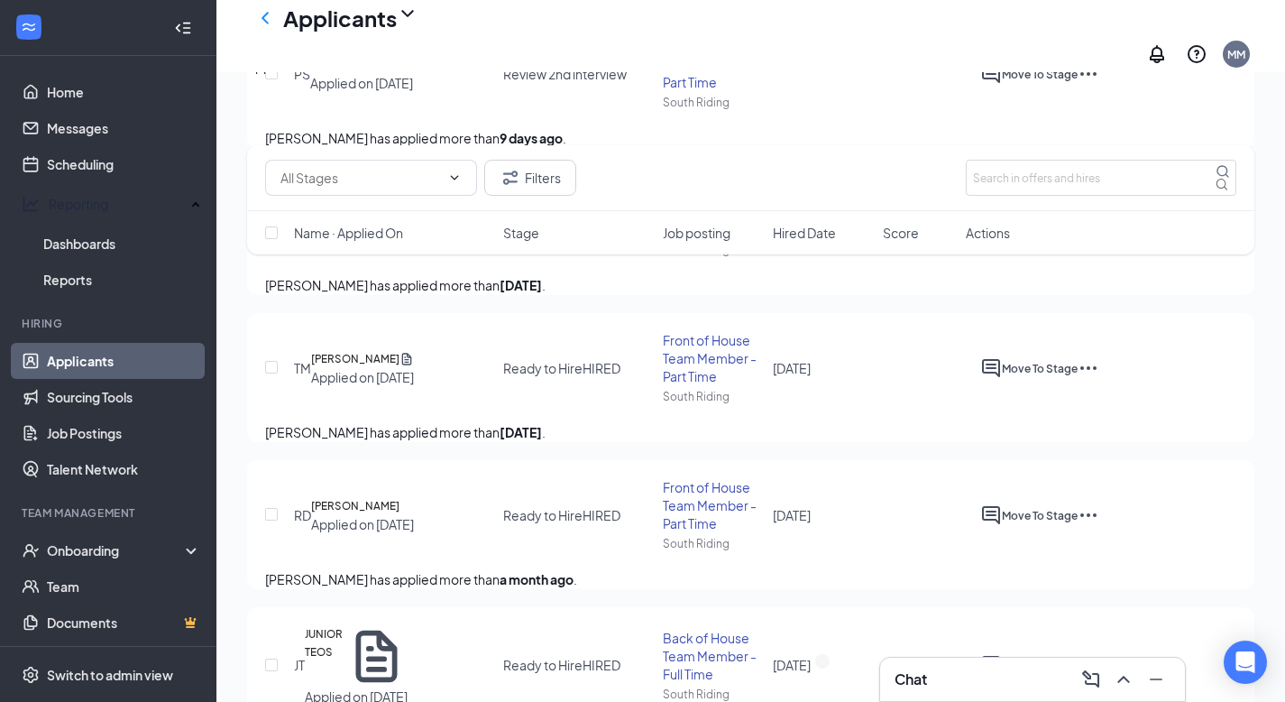
scroll to position [0, 0]
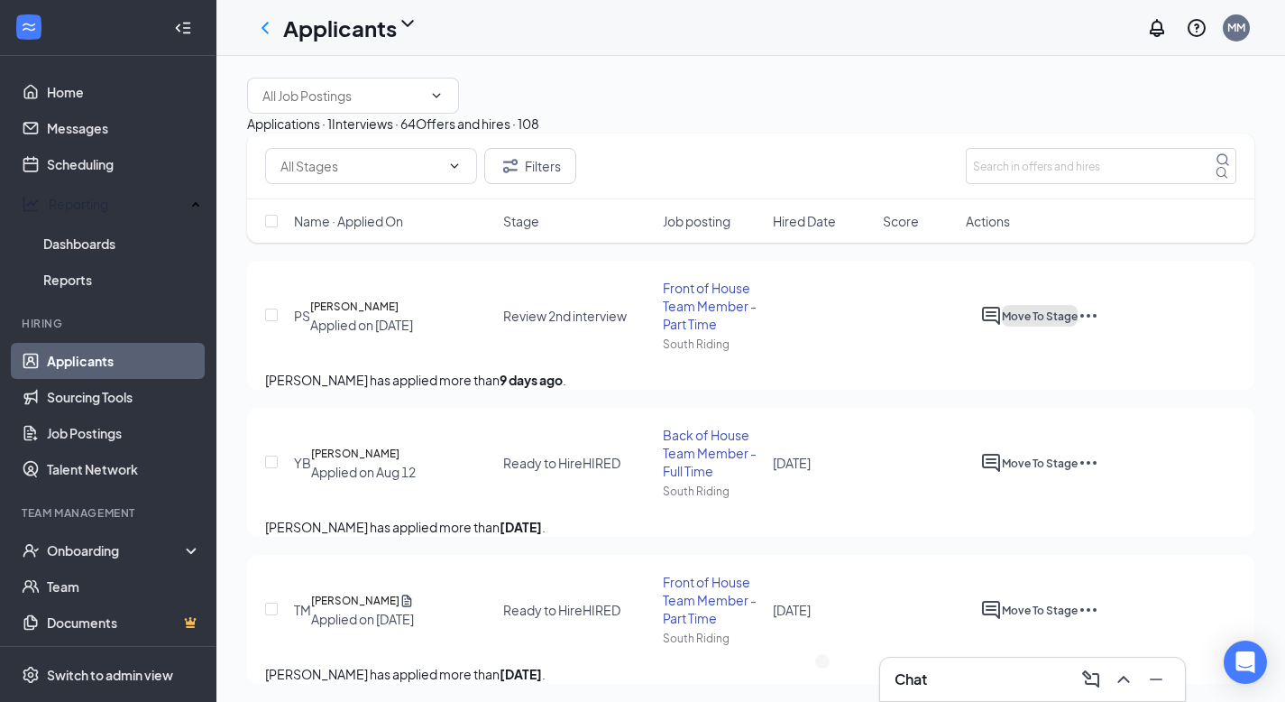
click at [1078, 327] on button "Move To Stage" at bounding box center [1040, 316] width 76 height 22
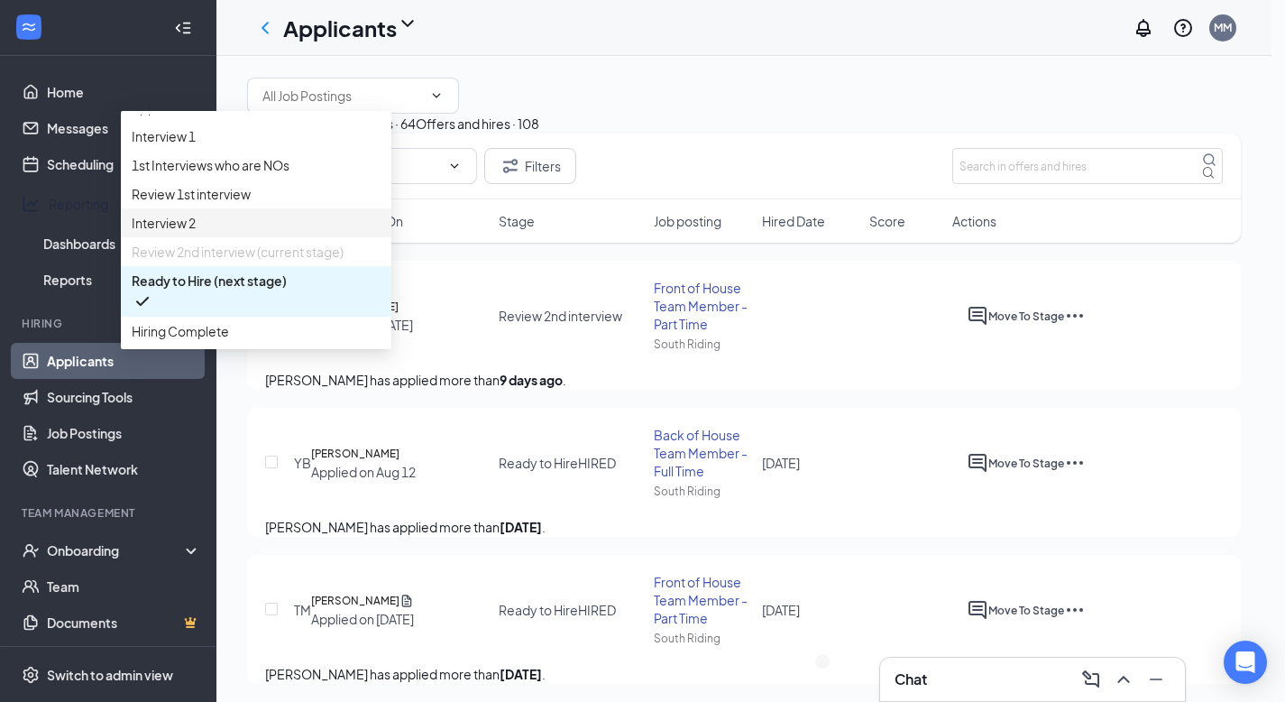
click at [381, 233] on span "Interview 2" at bounding box center [256, 223] width 249 height 20
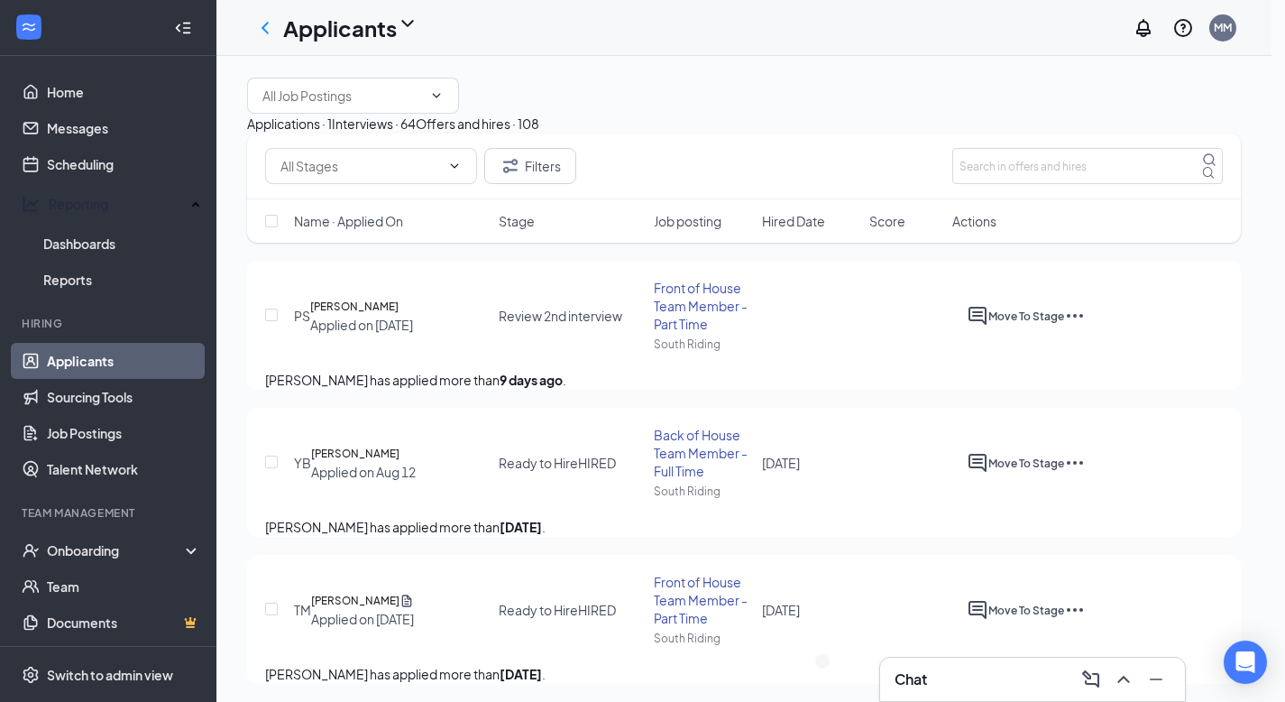
radio input "true"
radio input "false"
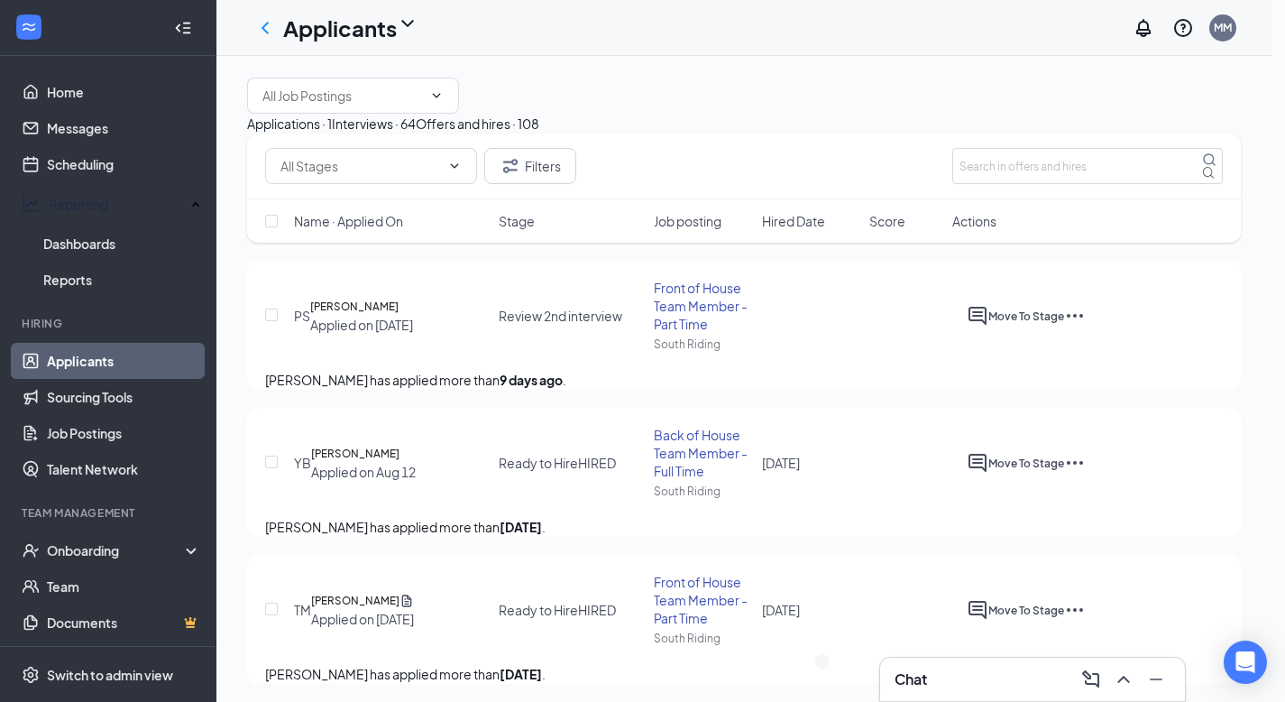
type input "[DATE]"
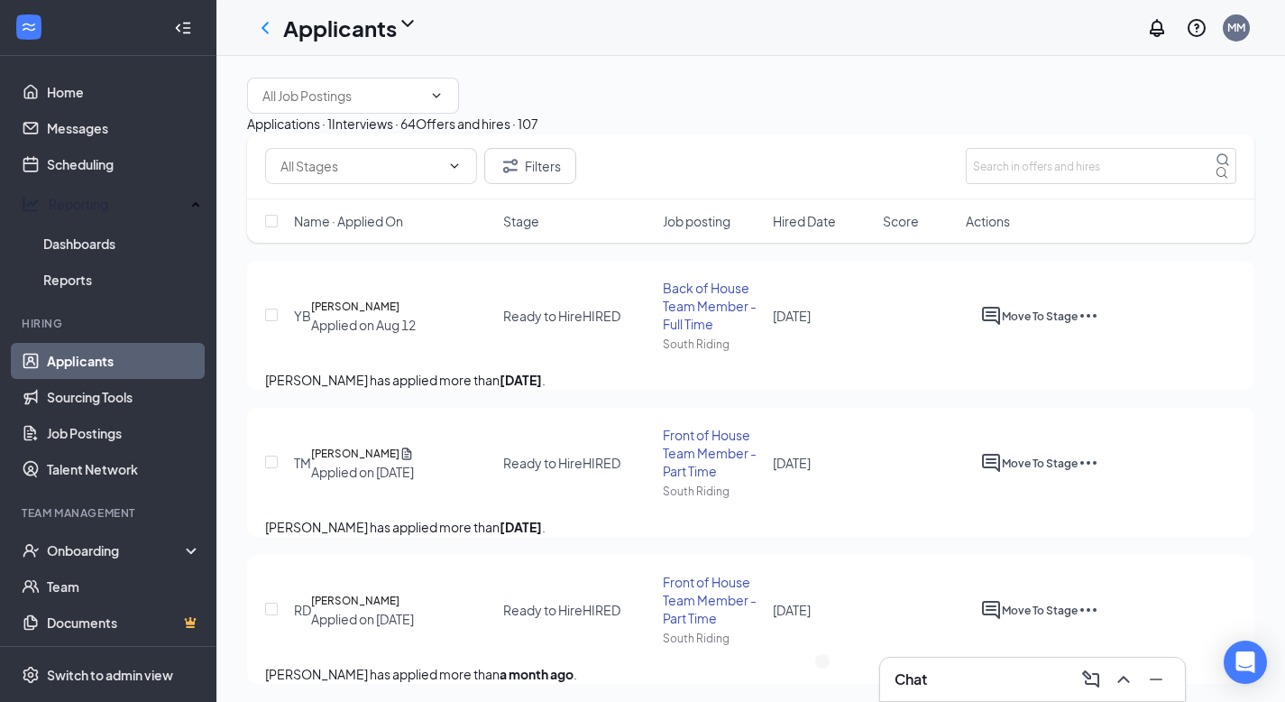
click at [416, 133] on div "Interviews · 64" at bounding box center [374, 124] width 84 height 20
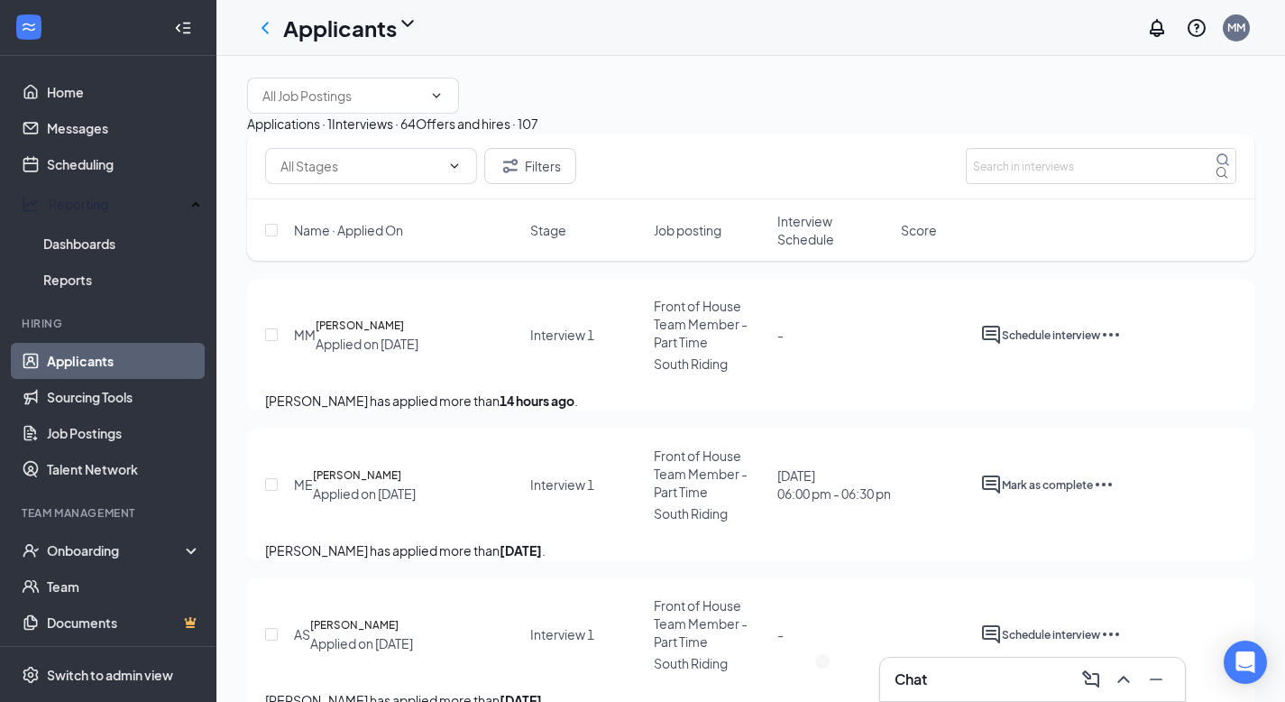
click at [399, 133] on div "Applications · 1 Interviews · 64 Offers and hires · 107" at bounding box center [750, 124] width 1007 height 20
click at [407, 106] on input "text" at bounding box center [342, 96] width 160 height 20
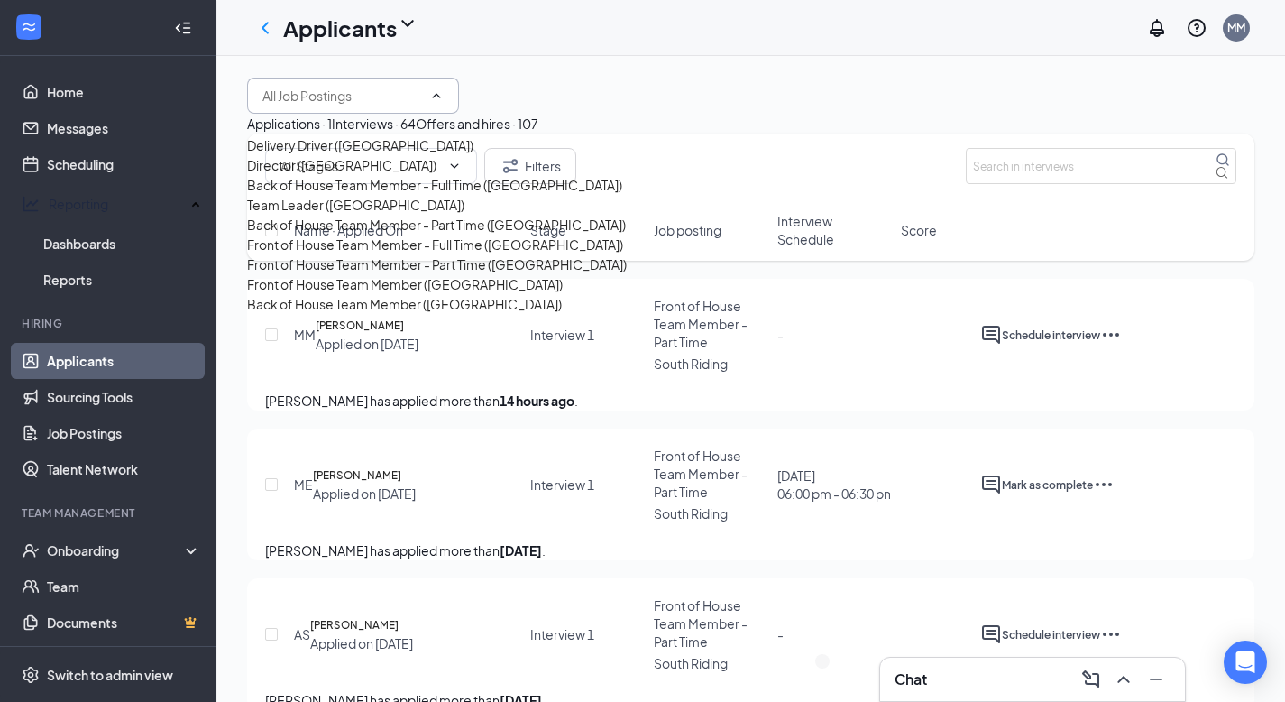
scroll to position [109, 0]
click at [381, 254] on div "Front of House Team Member - Full Time ([GEOGRAPHIC_DATA])" at bounding box center [435, 245] width 376 height 20
type input "Front of House Team Member - Full Time ([GEOGRAPHIC_DATA])"
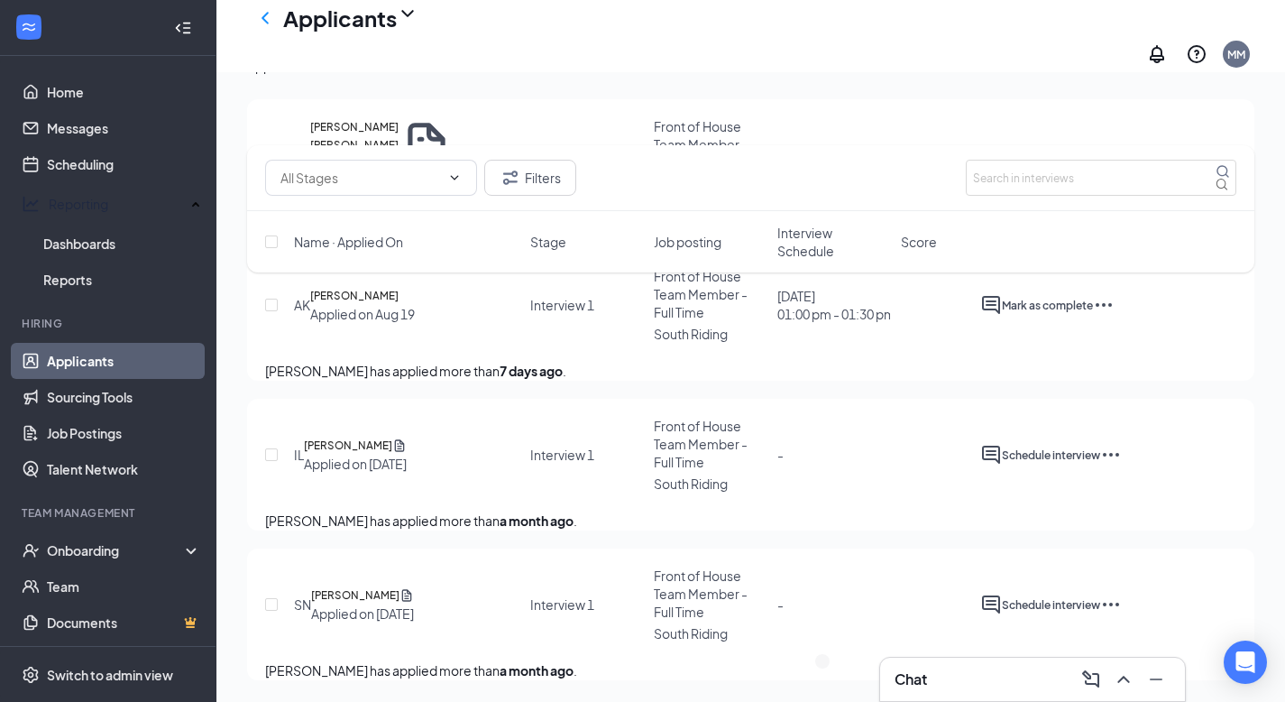
scroll to position [408, 0]
click at [271, 448] on input "checkbox" at bounding box center [271, 454] width 13 height 13
checkbox input "true"
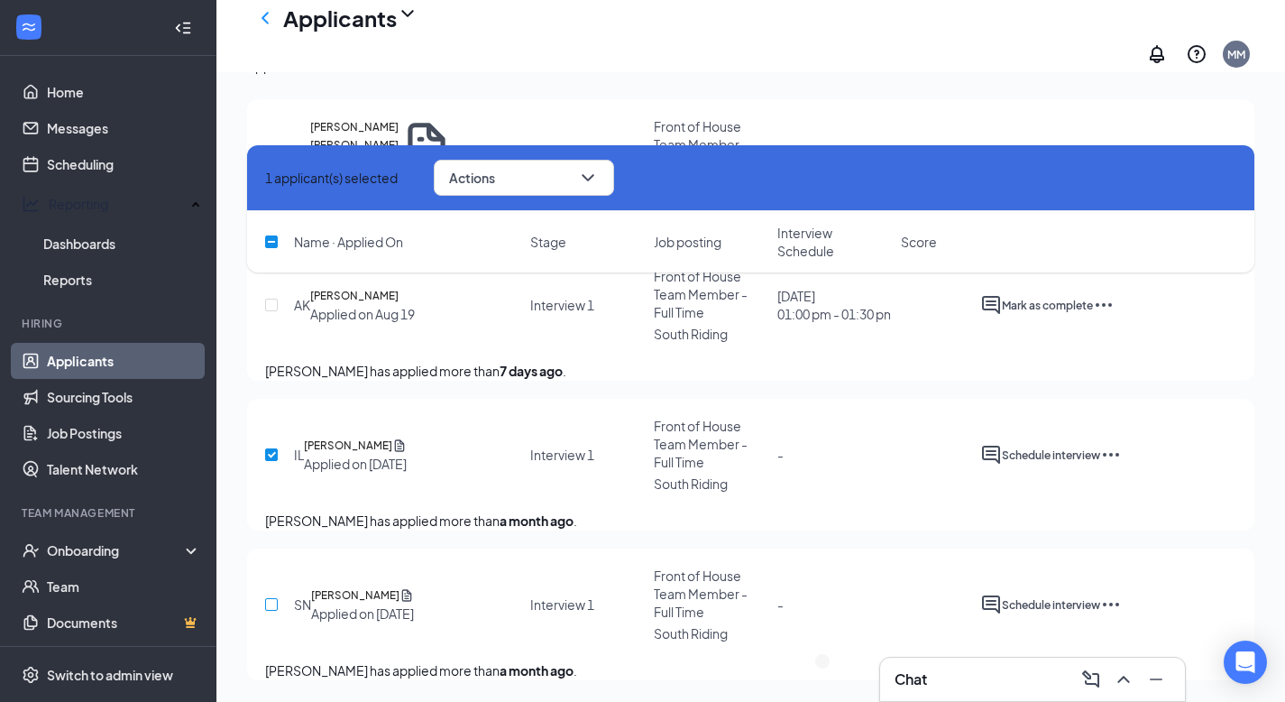
click at [272, 598] on input "checkbox" at bounding box center [271, 604] width 13 height 13
checkbox input "true"
click at [599, 182] on icon "ChevronDown" at bounding box center [588, 178] width 22 height 22
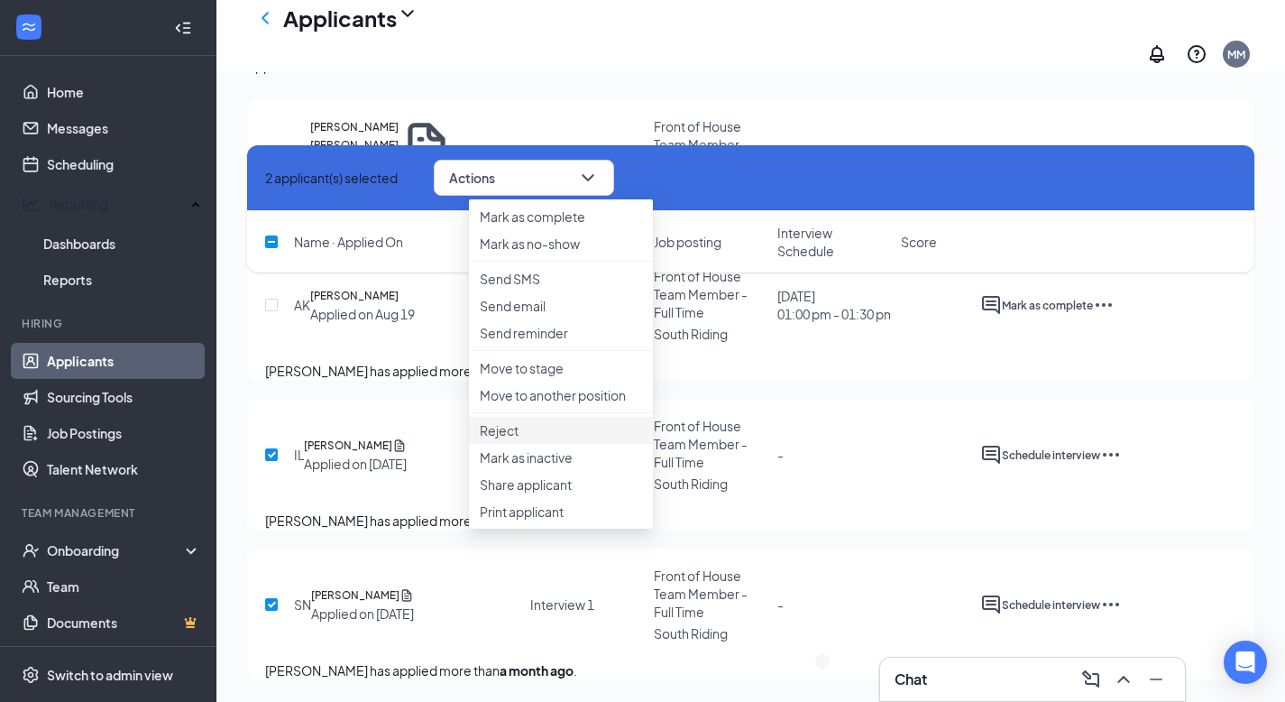
click at [568, 439] on p "Reject" at bounding box center [561, 430] width 162 height 18
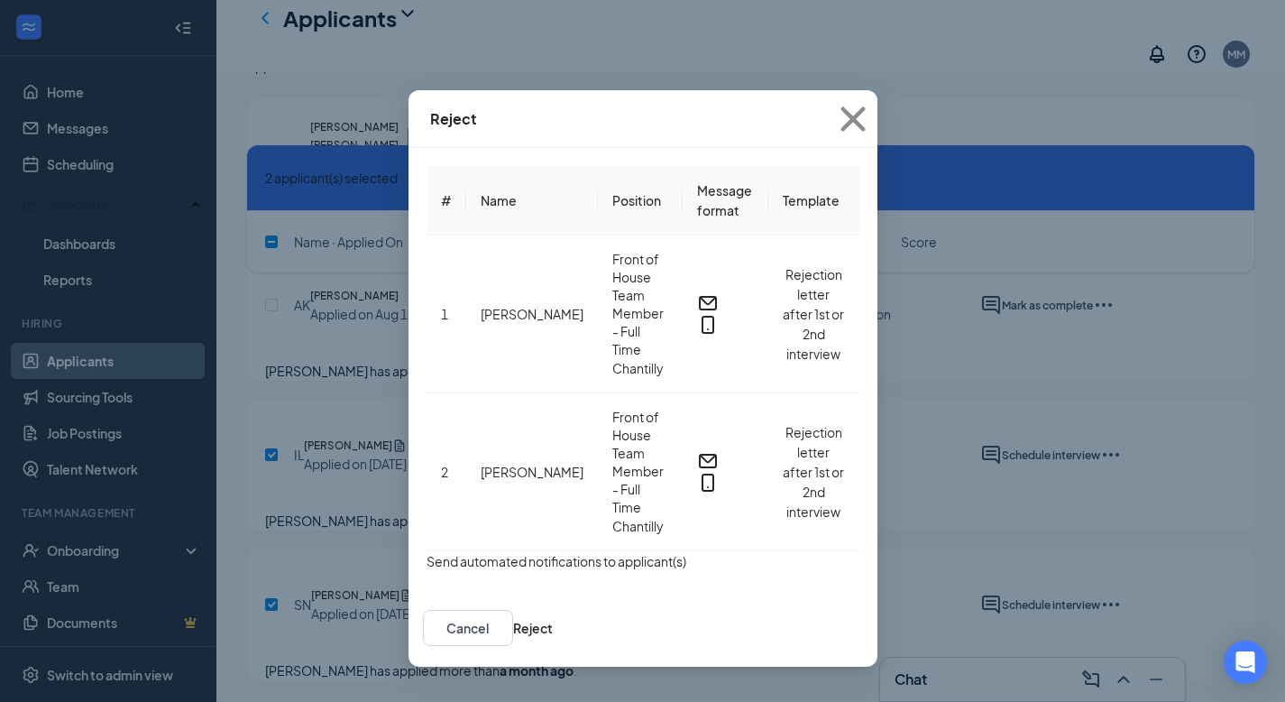
click at [427, 551] on button "button" at bounding box center [427, 561] width 0 height 20
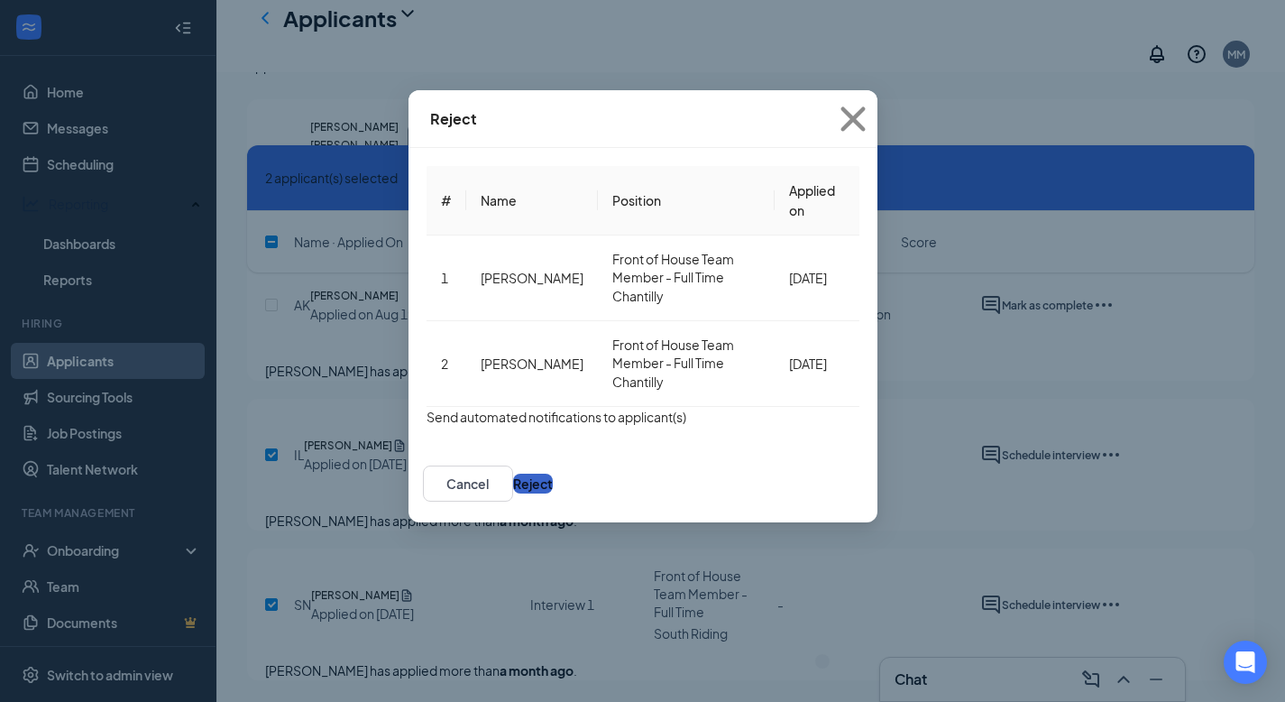
click at [553, 474] on button "Reject" at bounding box center [533, 484] width 40 height 20
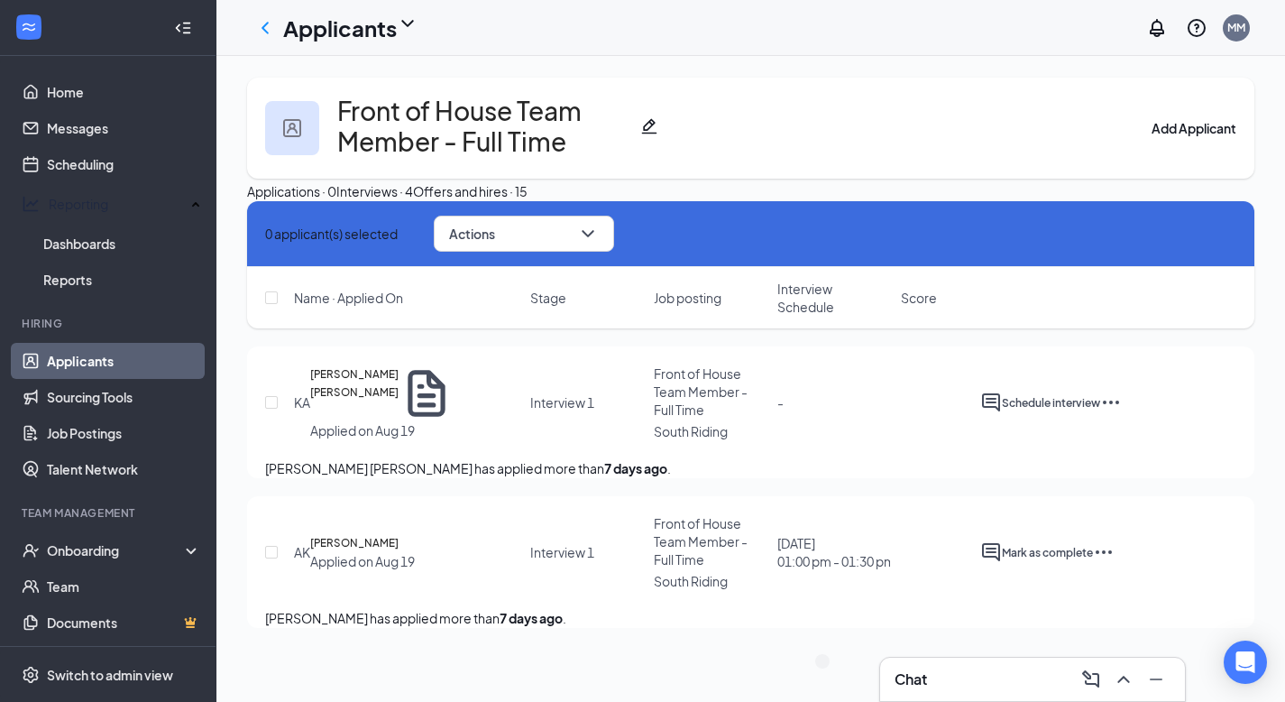
scroll to position [63, 0]
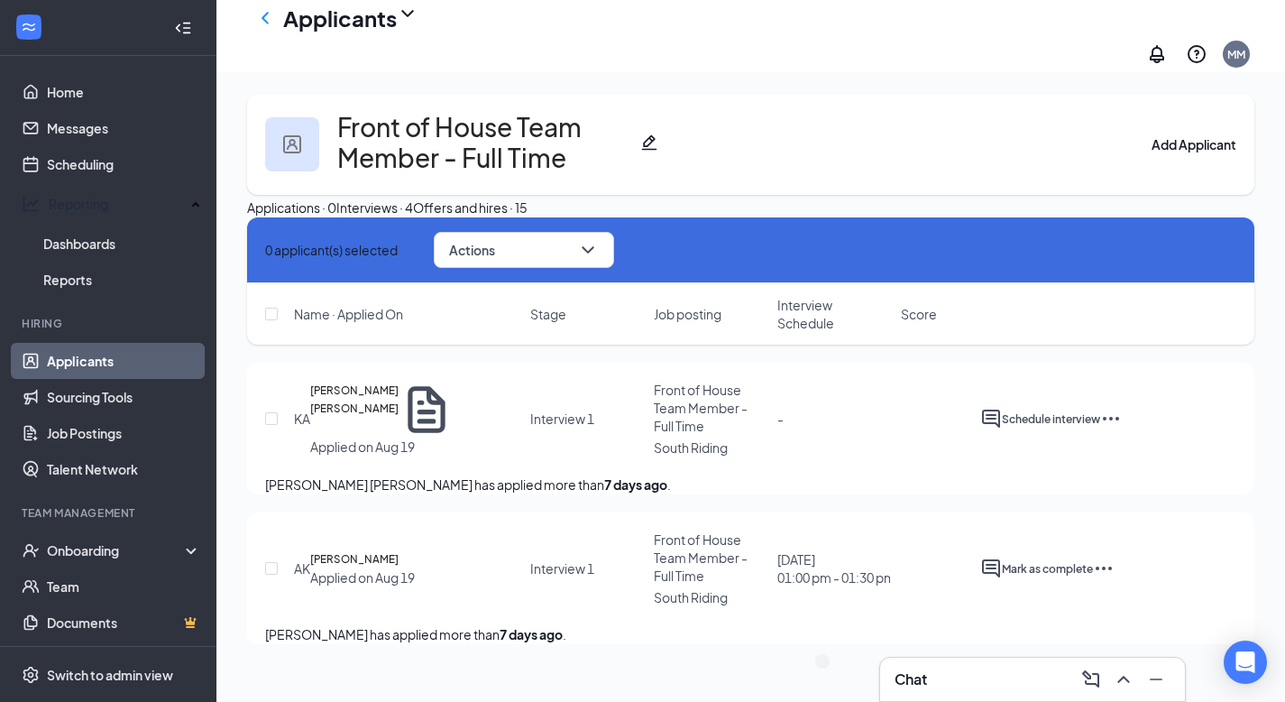
click at [265, 250] on icon "Cross" at bounding box center [265, 250] width 0 height 0
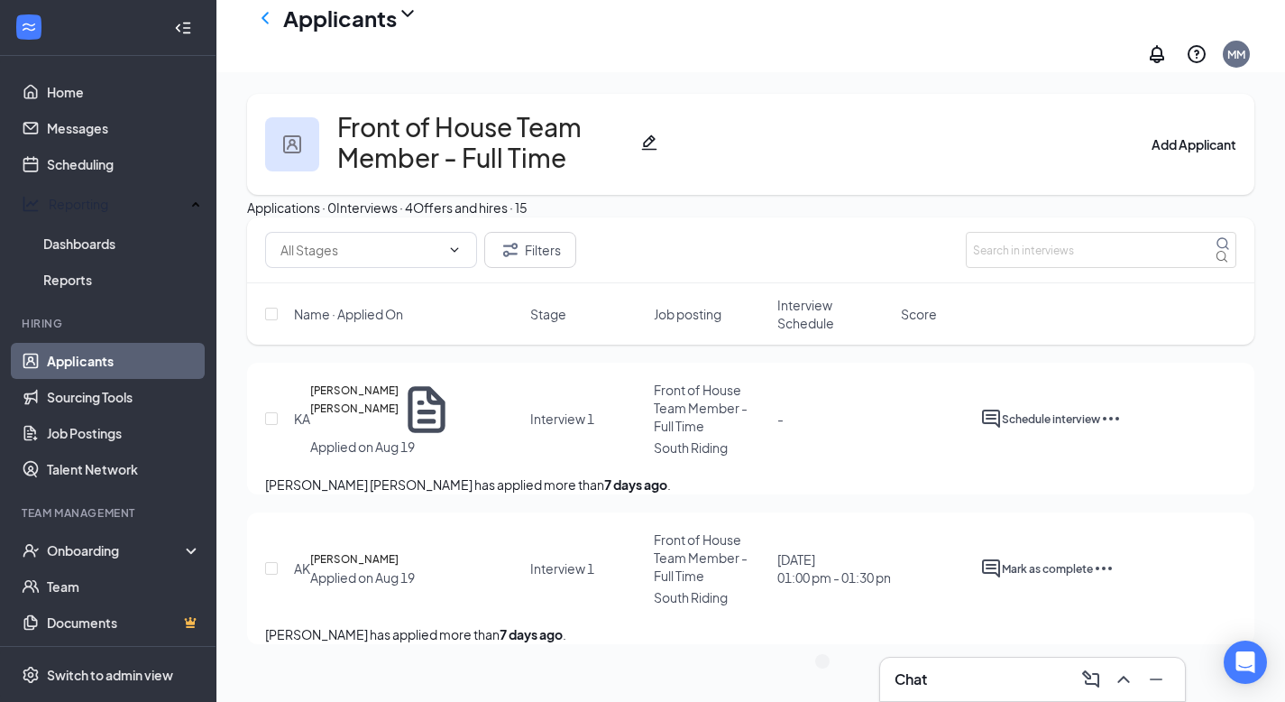
click at [528, 198] on button "Offers and hires · 15" at bounding box center [470, 208] width 115 height 20
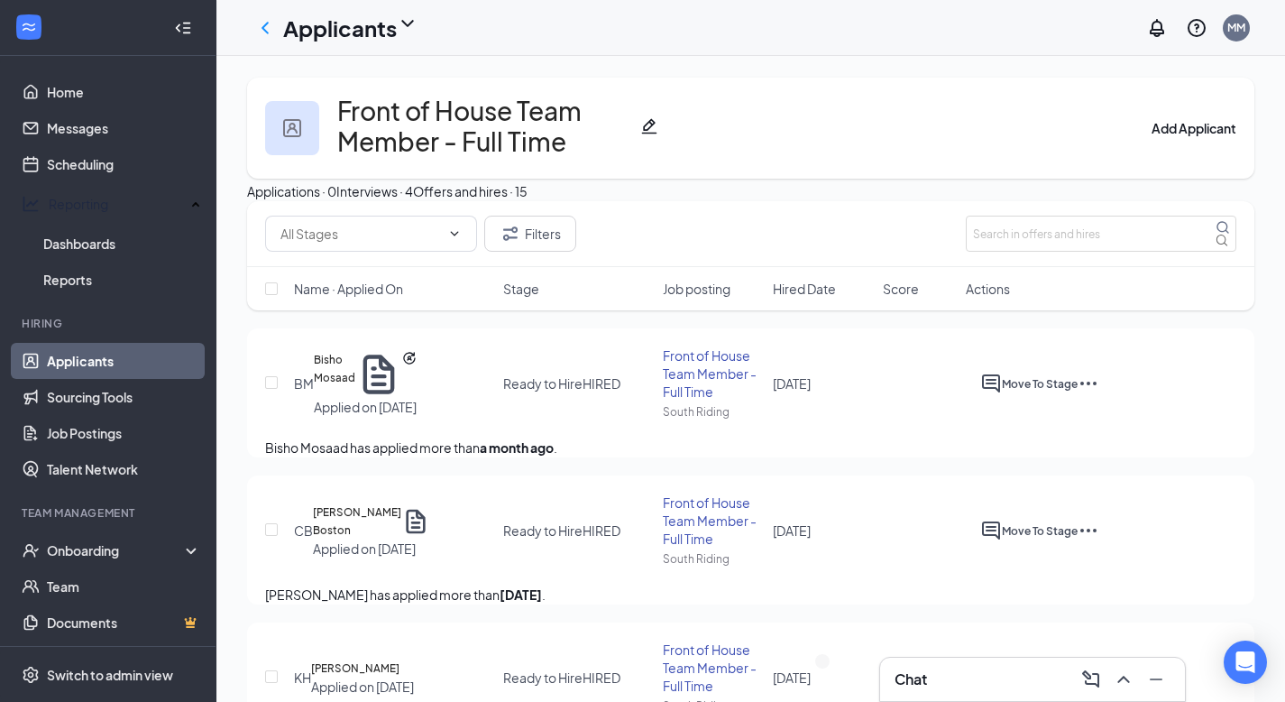
click at [413, 201] on div "Interviews · 4" at bounding box center [374, 191] width 77 height 20
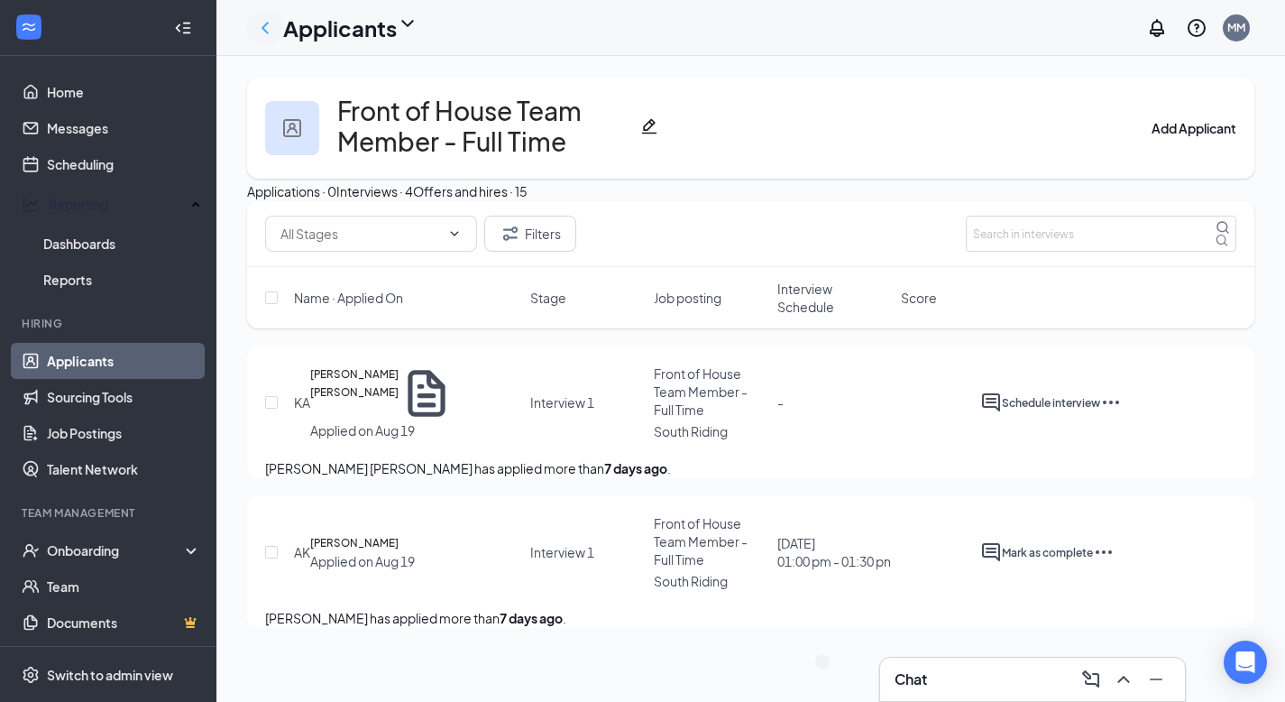
click at [255, 30] on icon "ChevronLeft" at bounding box center [265, 28] width 22 height 22
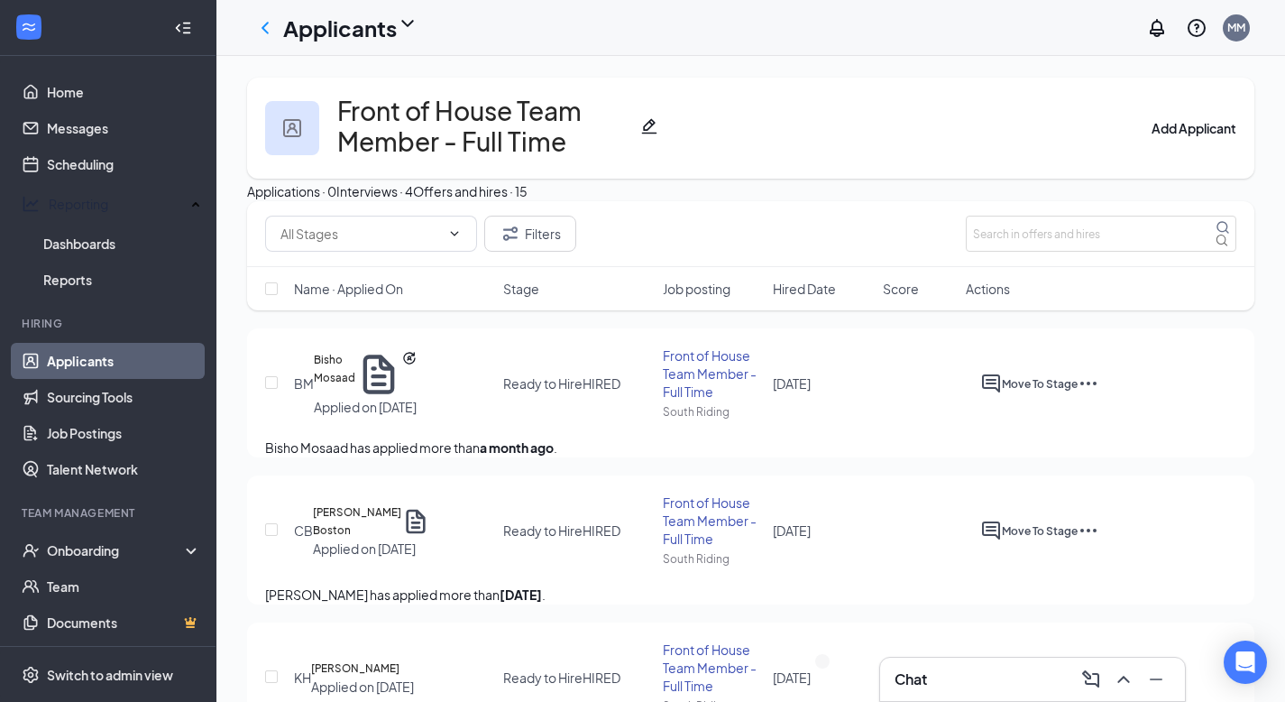
click at [87, 358] on link "Applicants" at bounding box center [124, 361] width 154 height 36
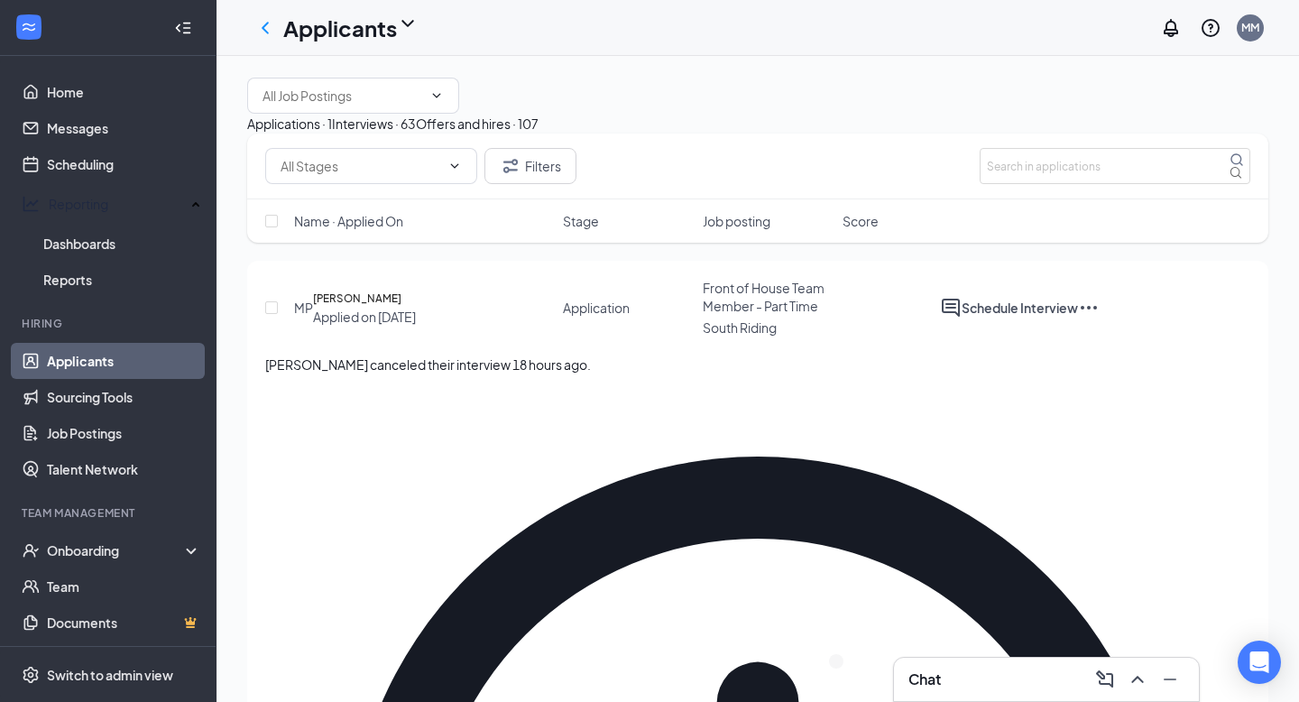
click at [416, 133] on button "Interviews · 63" at bounding box center [374, 124] width 84 height 20
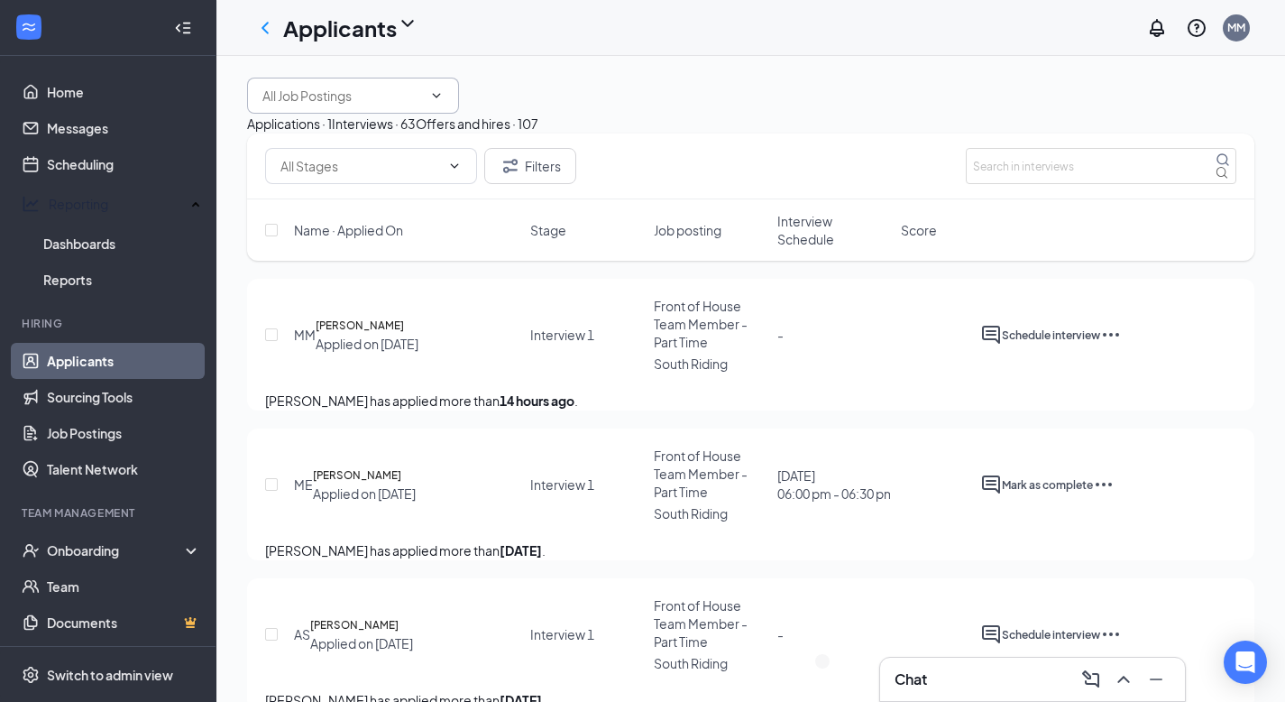
click at [422, 106] on input "text" at bounding box center [342, 96] width 160 height 20
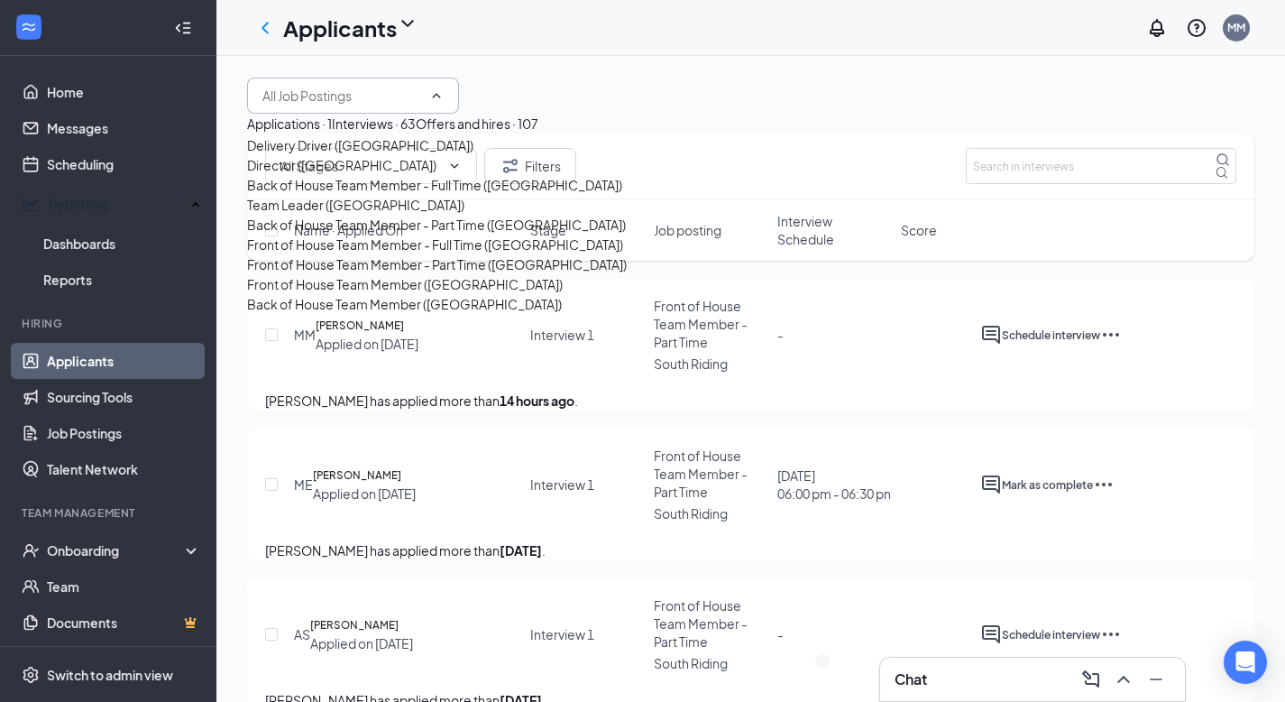
scroll to position [142, 0]
click at [390, 274] on div "Front of House Team Member - Part Time ([GEOGRAPHIC_DATA])" at bounding box center [437, 264] width 380 height 20
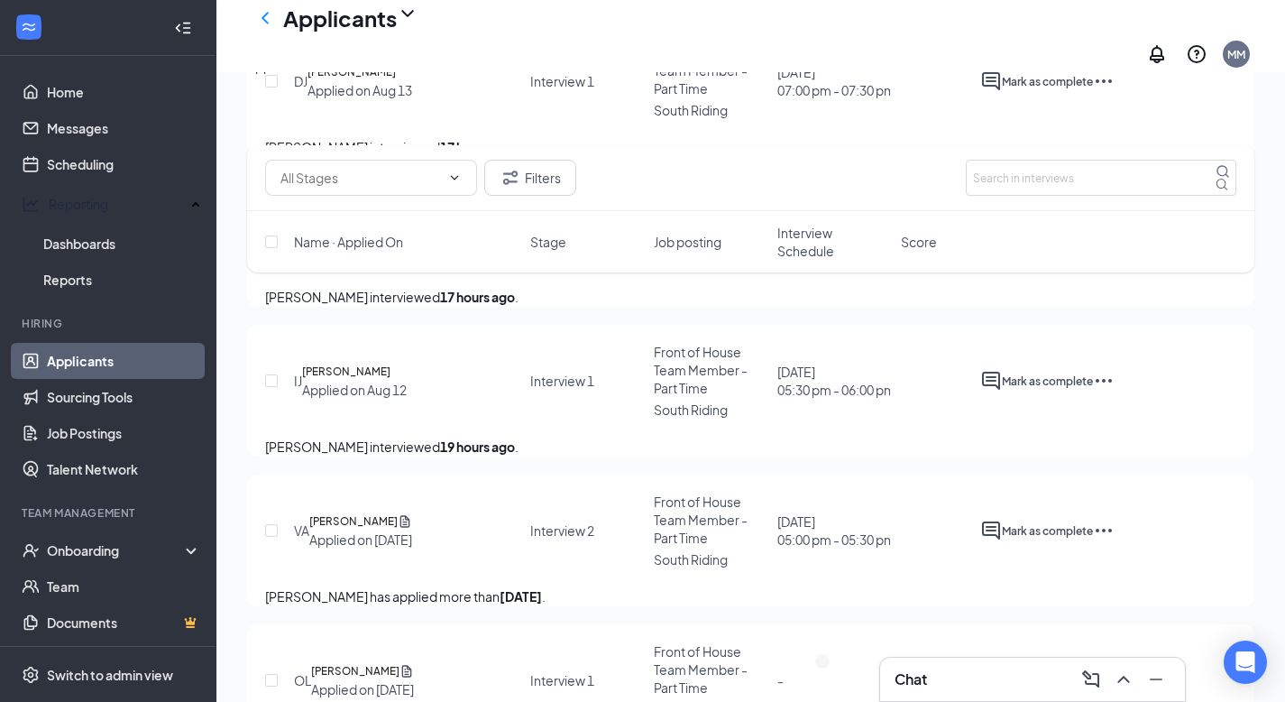
scroll to position [1607, 0]
click at [1093, 236] on span "Mark as complete" at bounding box center [1047, 230] width 91 height 14
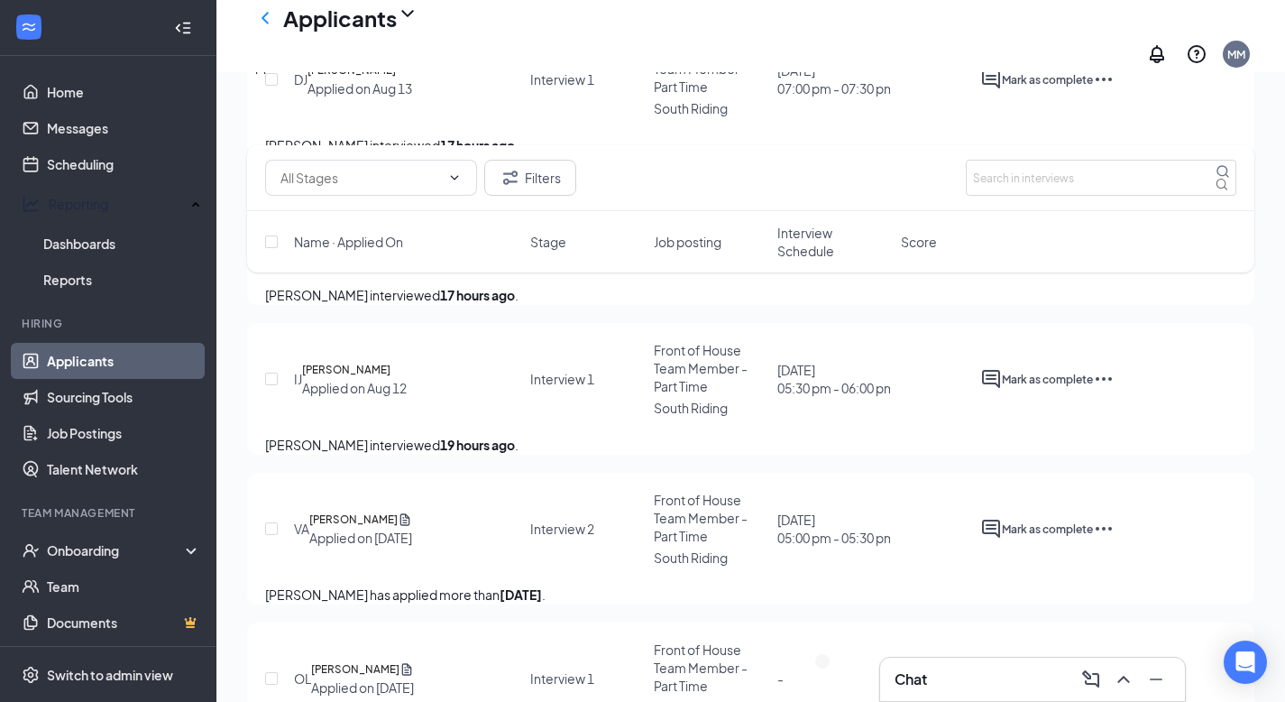
radio input "true"
radio input "false"
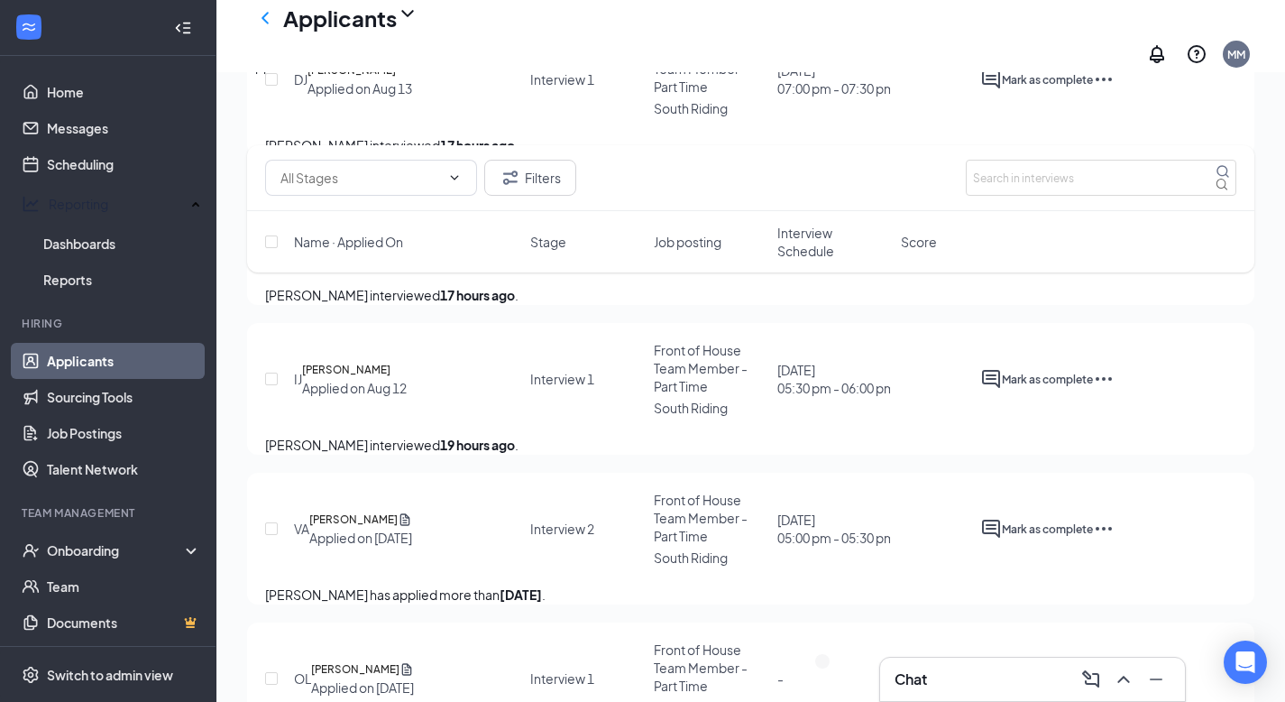
type input "[DATE]"
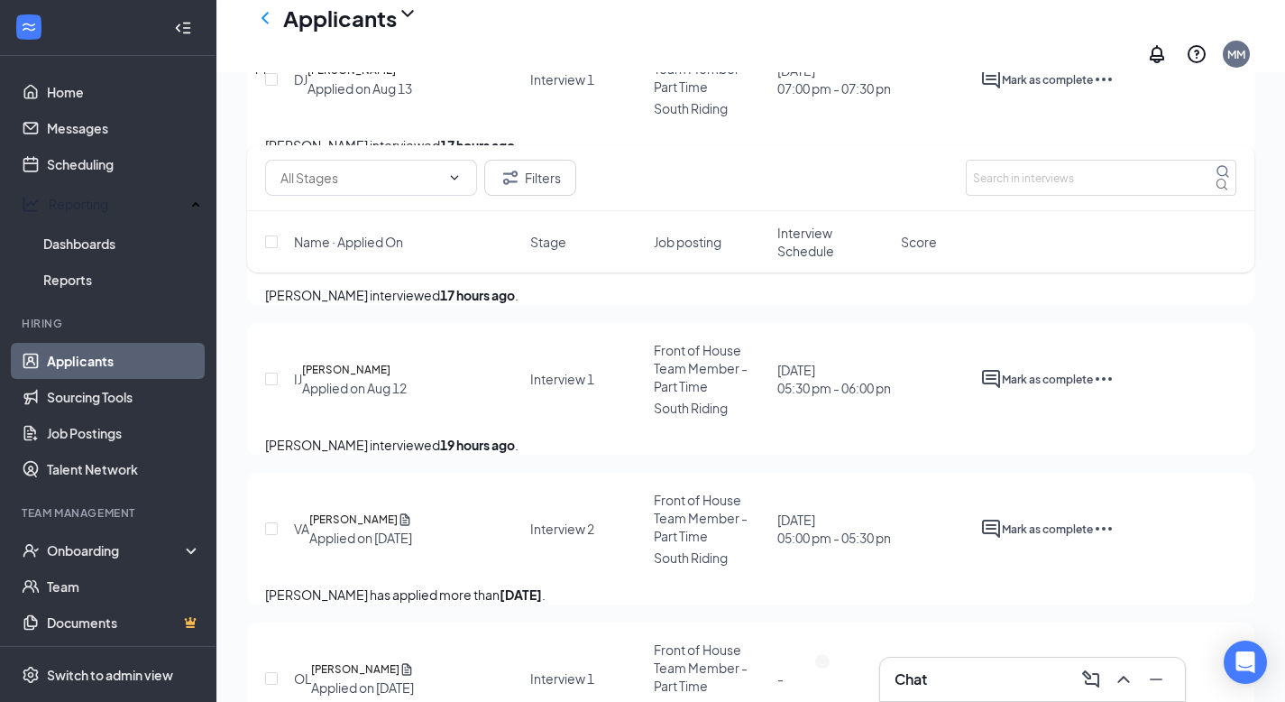
click at [1115, 240] on icon "Ellipses" at bounding box center [1104, 229] width 22 height 22
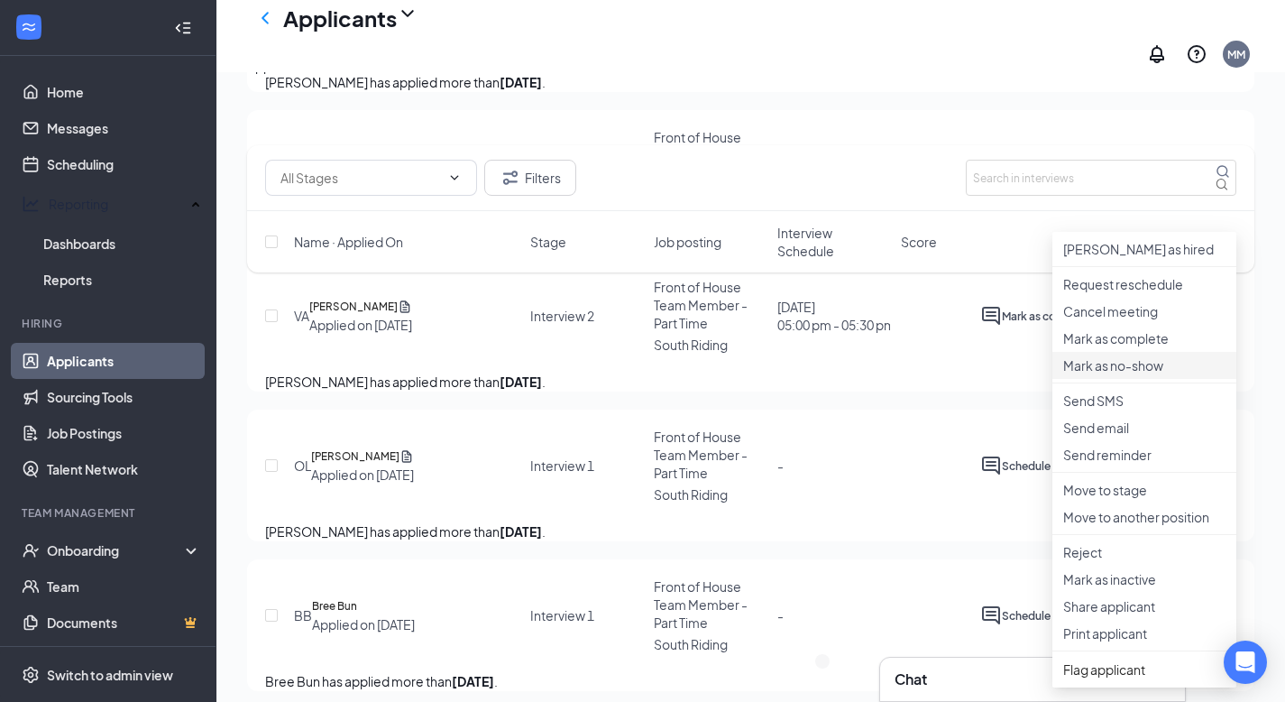
scroll to position [1814, 0]
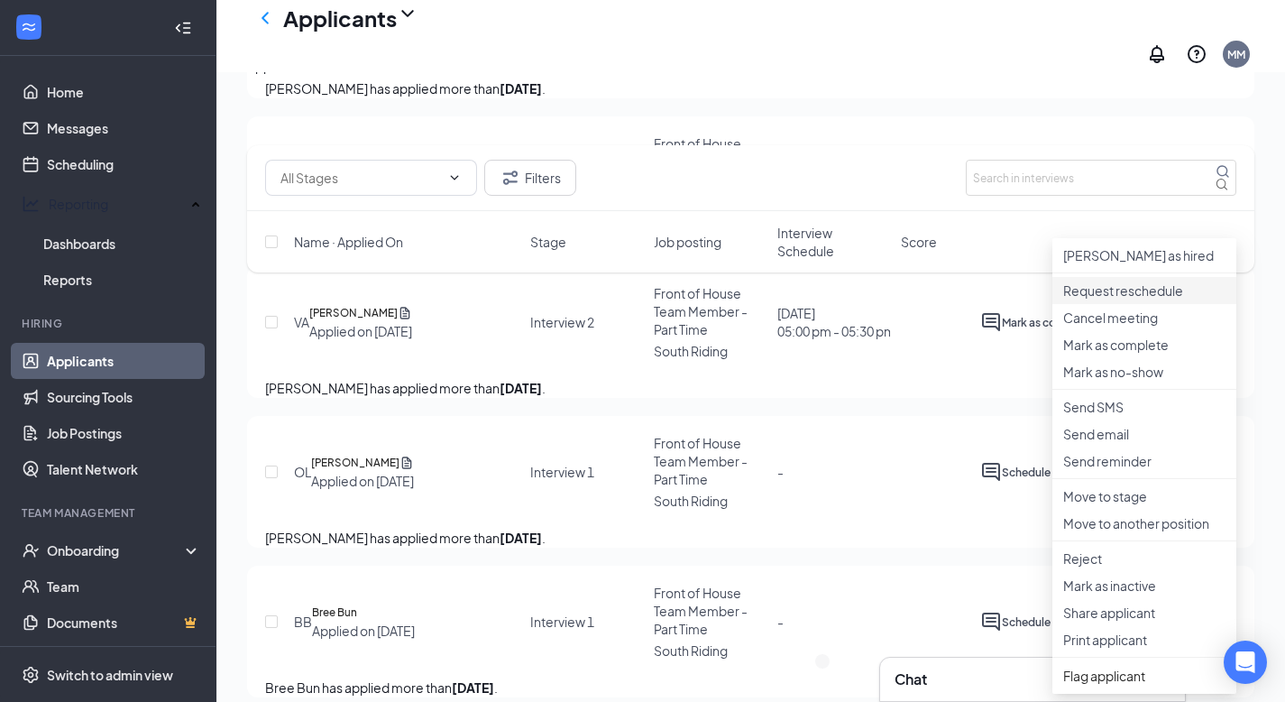
click at [1172, 290] on p "Request reschedule" at bounding box center [1144, 290] width 162 height 18
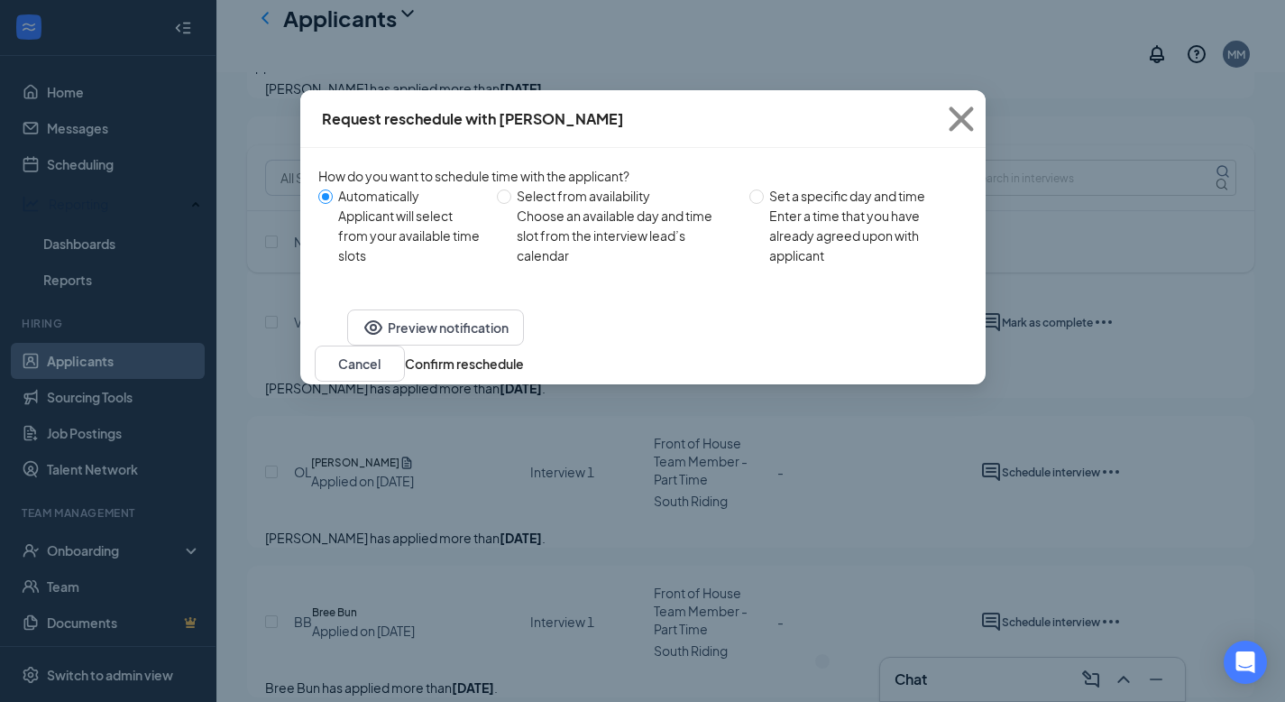
click at [781, 198] on div "Set a specific day and time" at bounding box center [861, 196] width 184 height 20
click at [764, 198] on input "Set a specific day and time Enter a time that you have already agreed upon with…" at bounding box center [757, 196] width 14 height 14
radio input "true"
radio input "false"
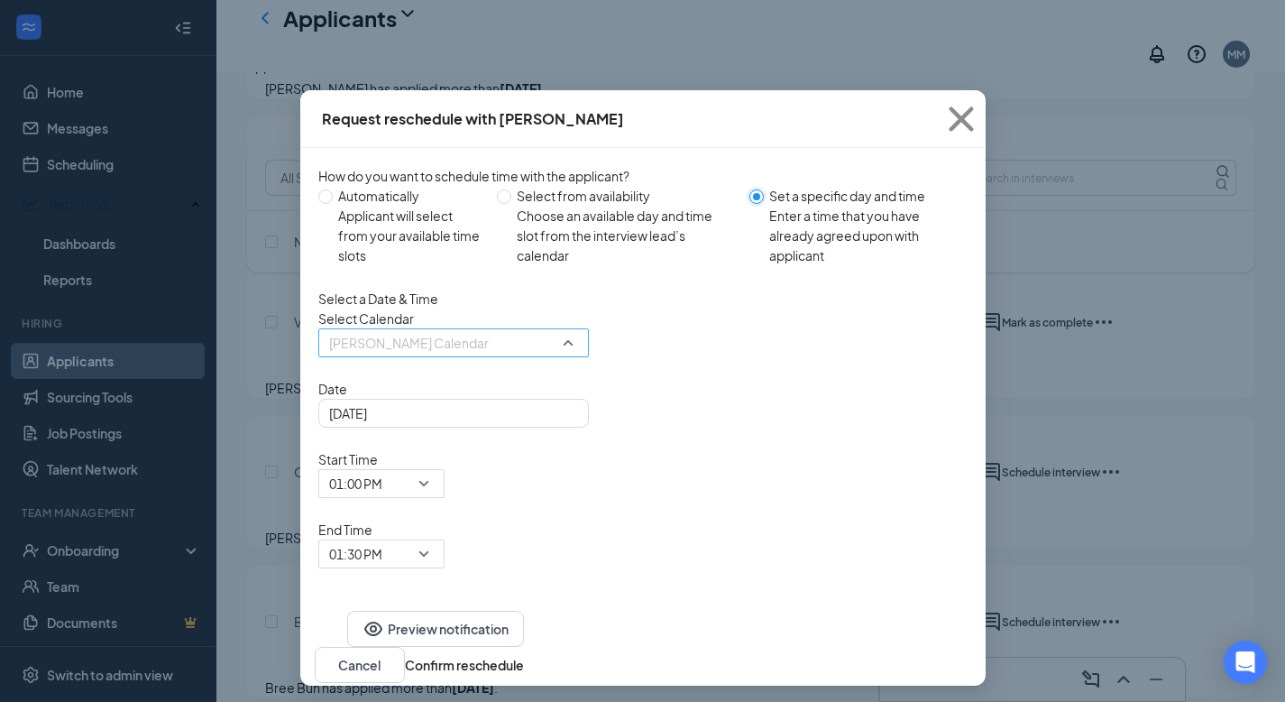
click at [447, 356] on span "[PERSON_NAME] Calendar" at bounding box center [409, 342] width 160 height 27
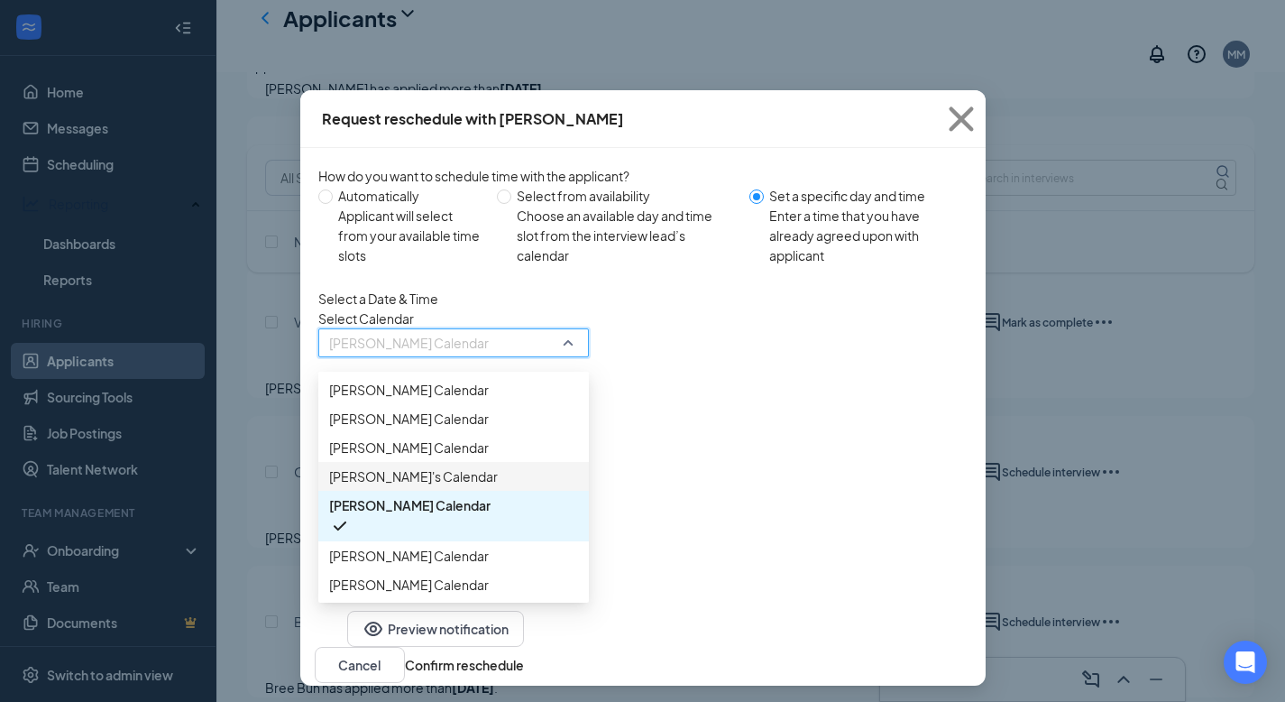
click at [432, 486] on span "[PERSON_NAME]'s Calendar" at bounding box center [413, 476] width 169 height 20
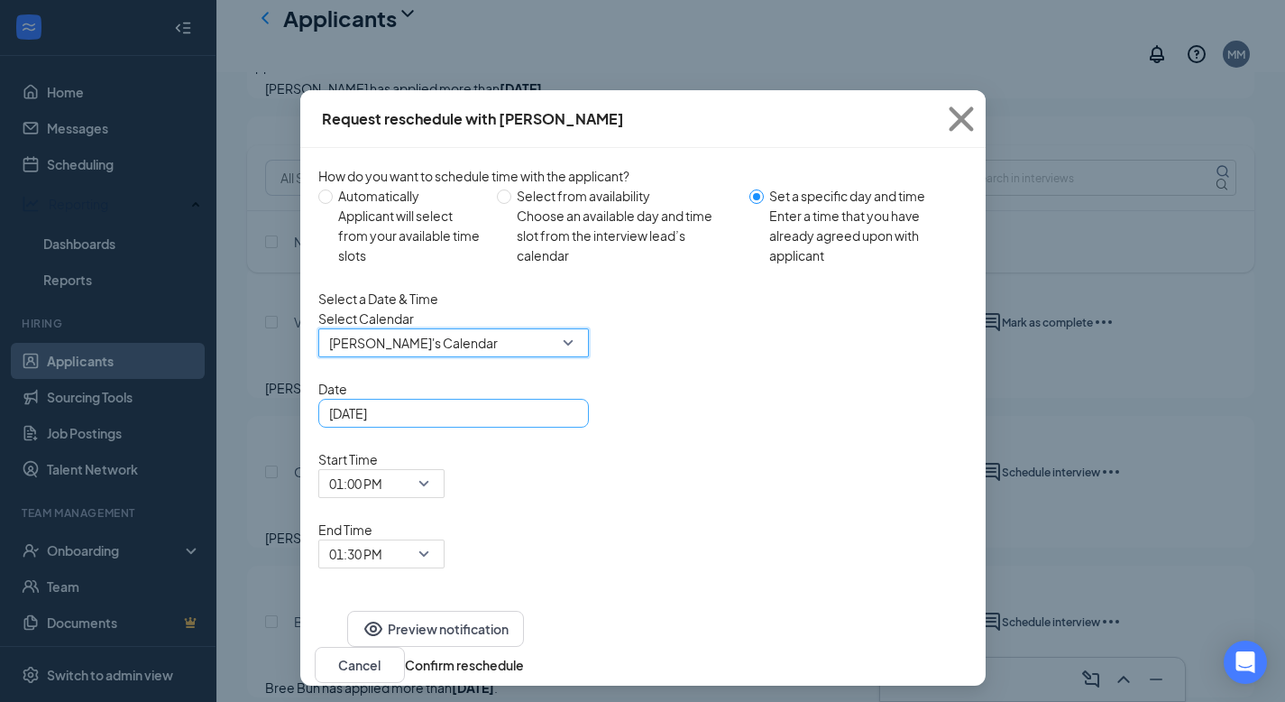
click at [493, 428] on div "[DATE]" at bounding box center [453, 413] width 271 height 29
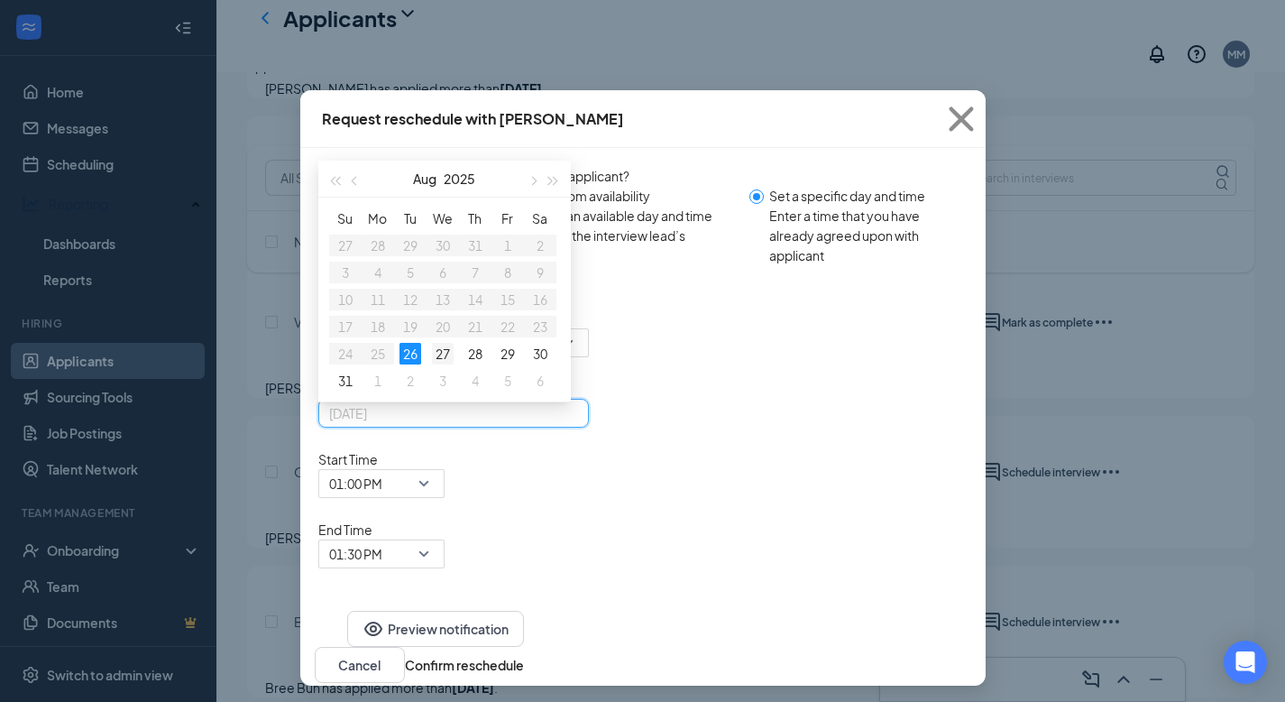
type input "[DATE]"
click at [439, 364] on div "27" at bounding box center [443, 354] width 22 height 22
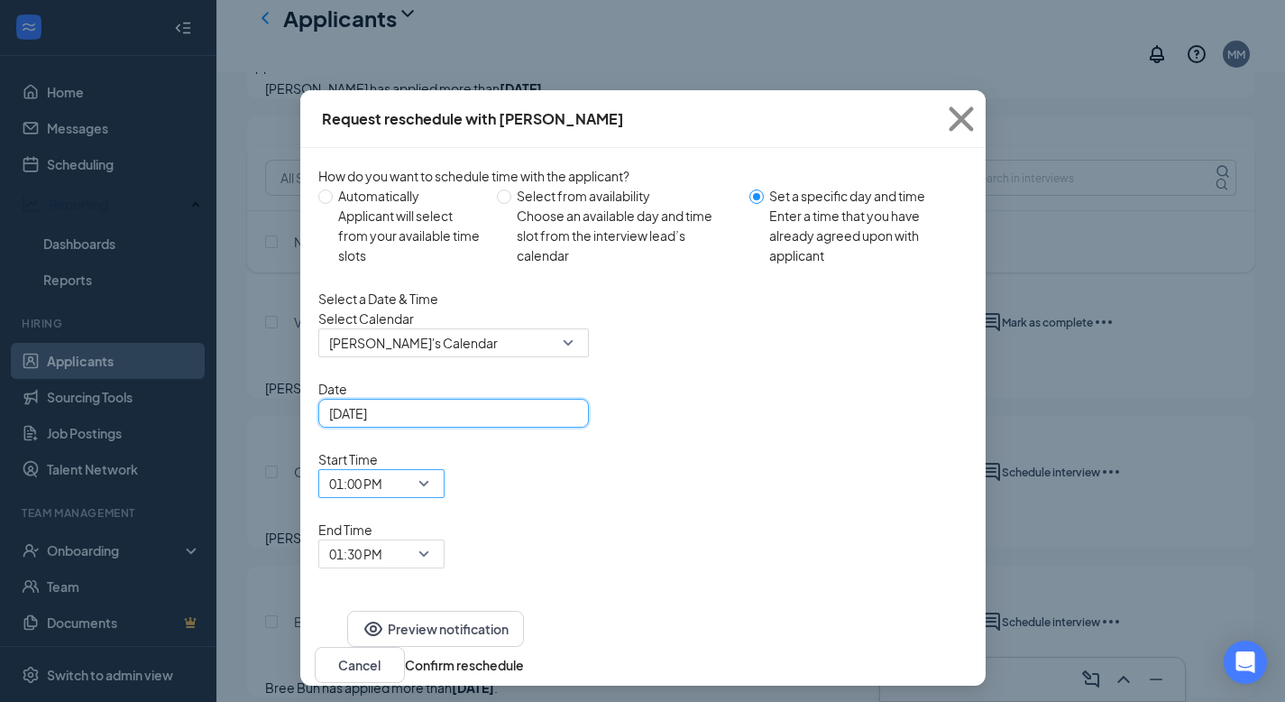
click at [382, 470] on span "01:00 PM" at bounding box center [355, 483] width 53 height 27
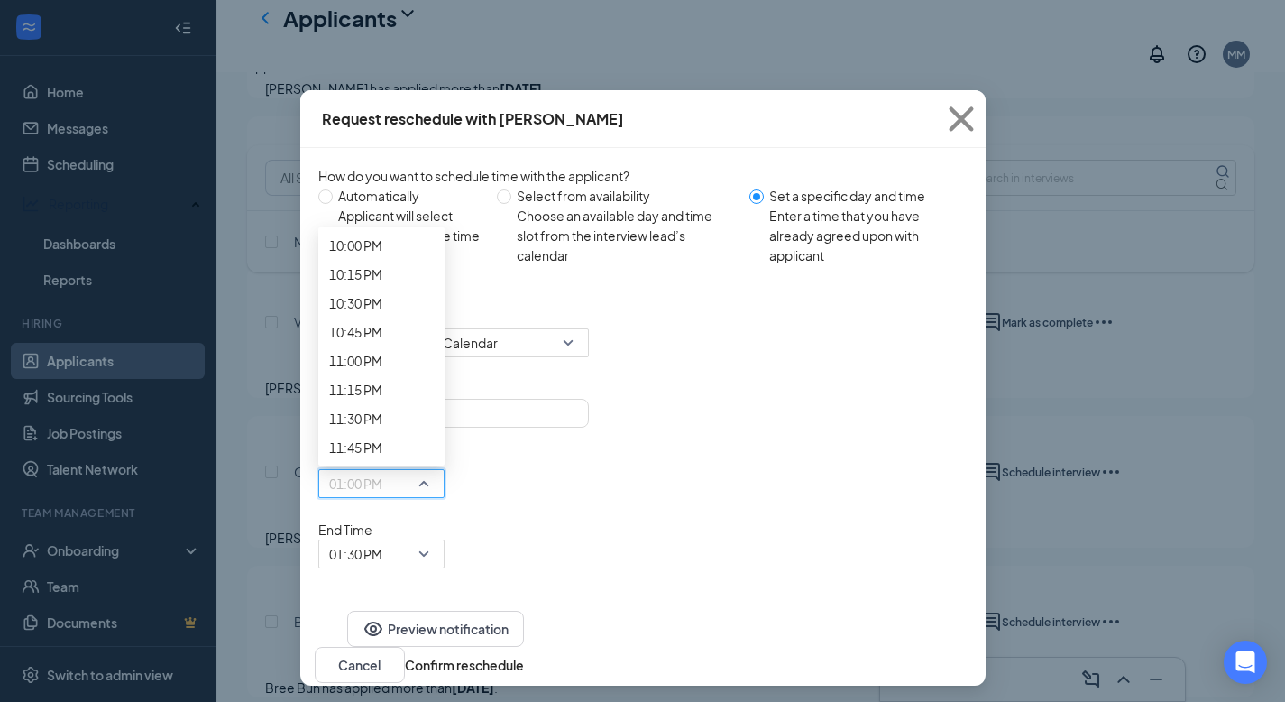
scroll to position [2802, 0]
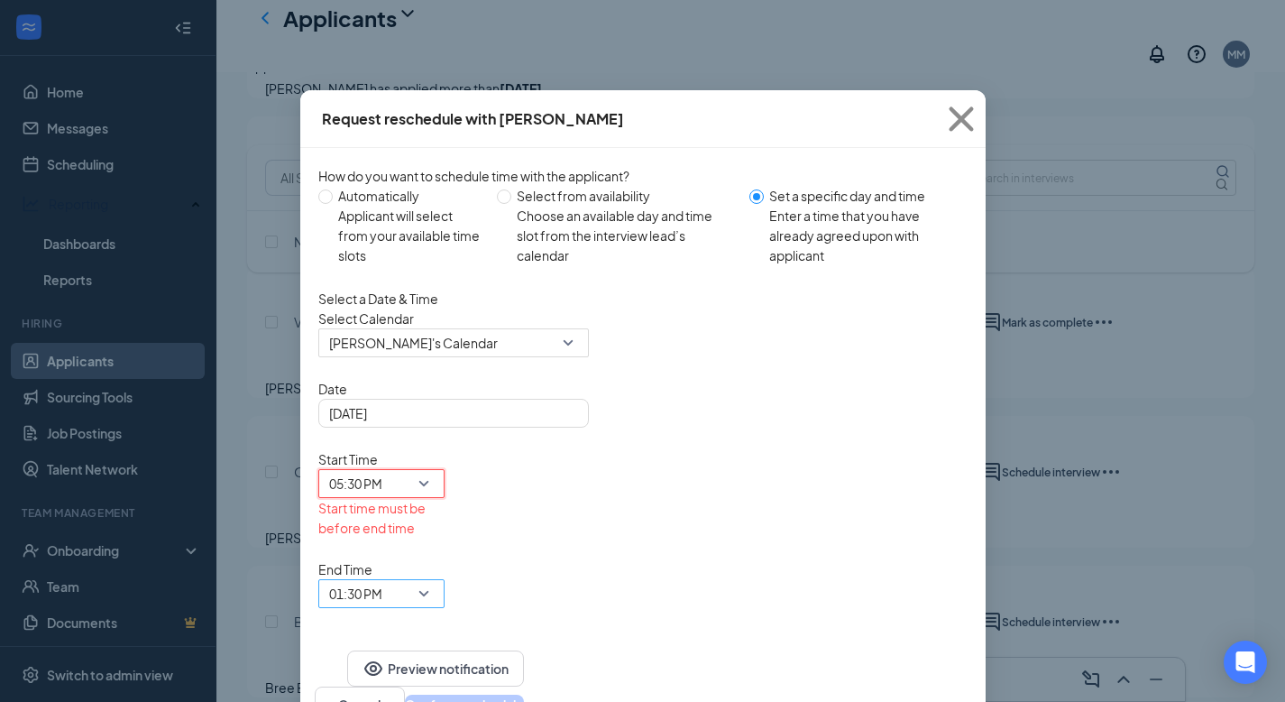
click at [418, 580] on span "01:30 PM" at bounding box center [373, 604] width 88 height 49
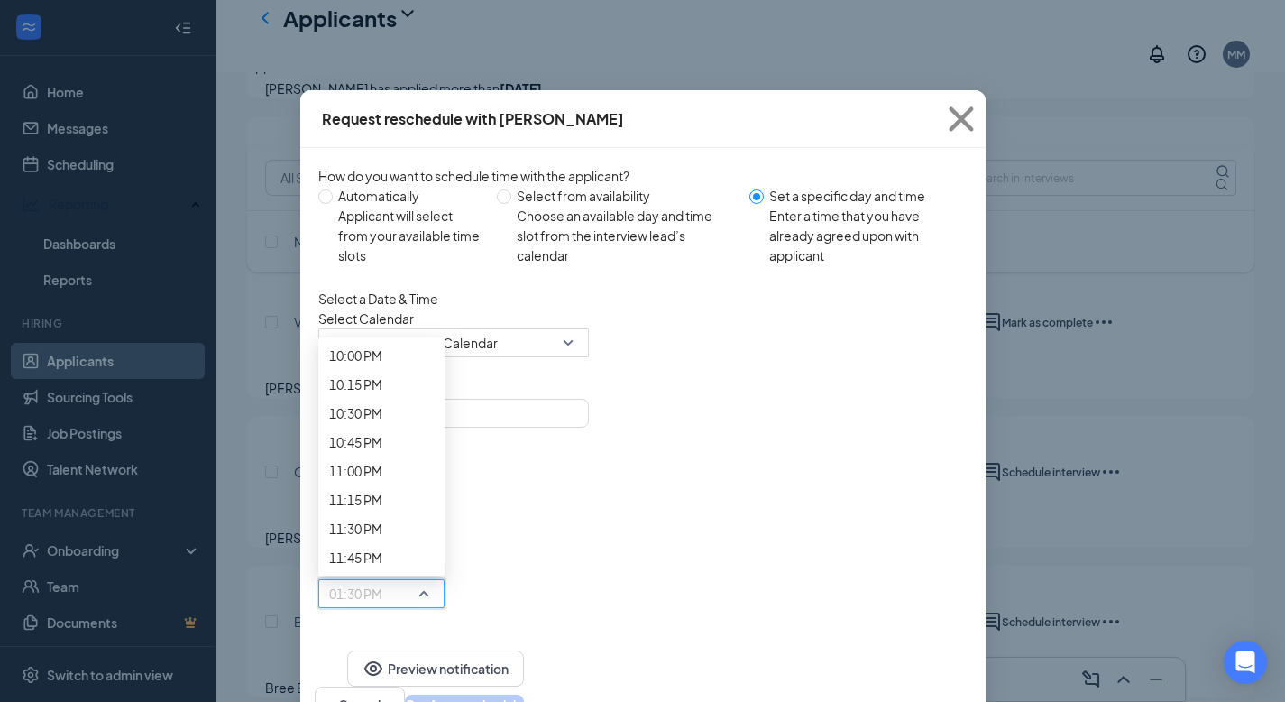
scroll to position [2828, 0]
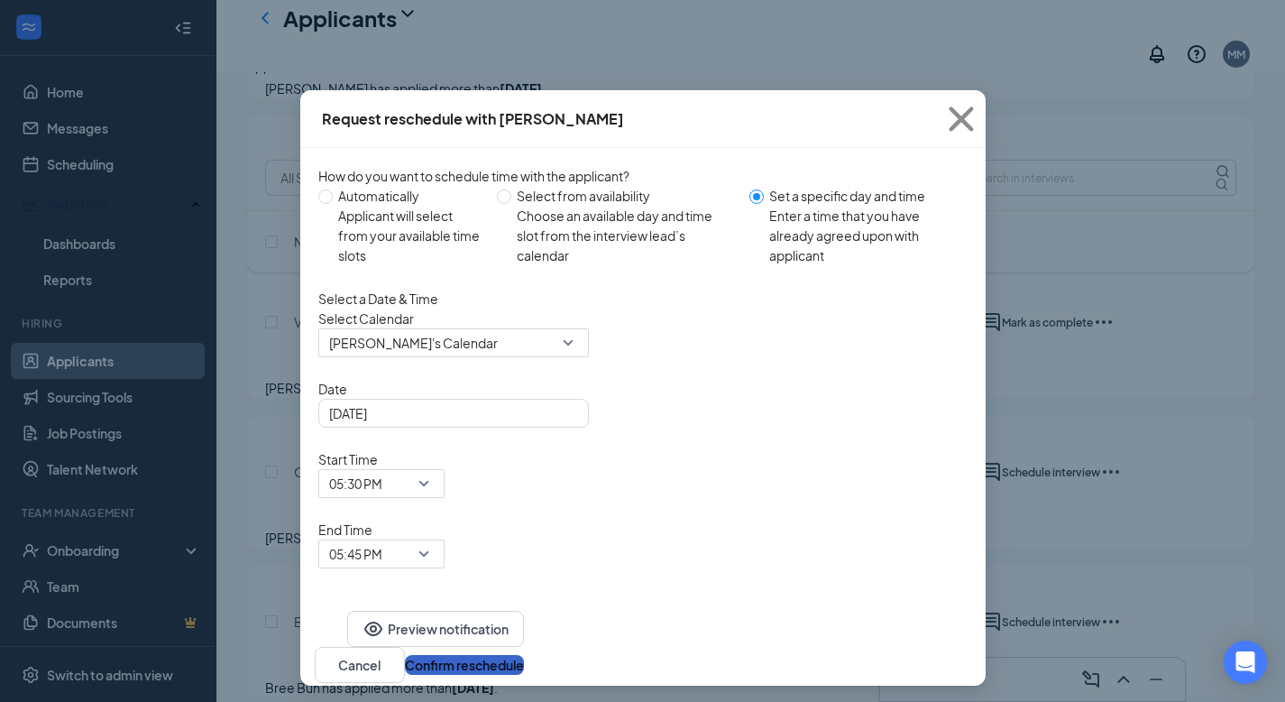
click at [524, 655] on button "Confirm reschedule" at bounding box center [464, 665] width 119 height 20
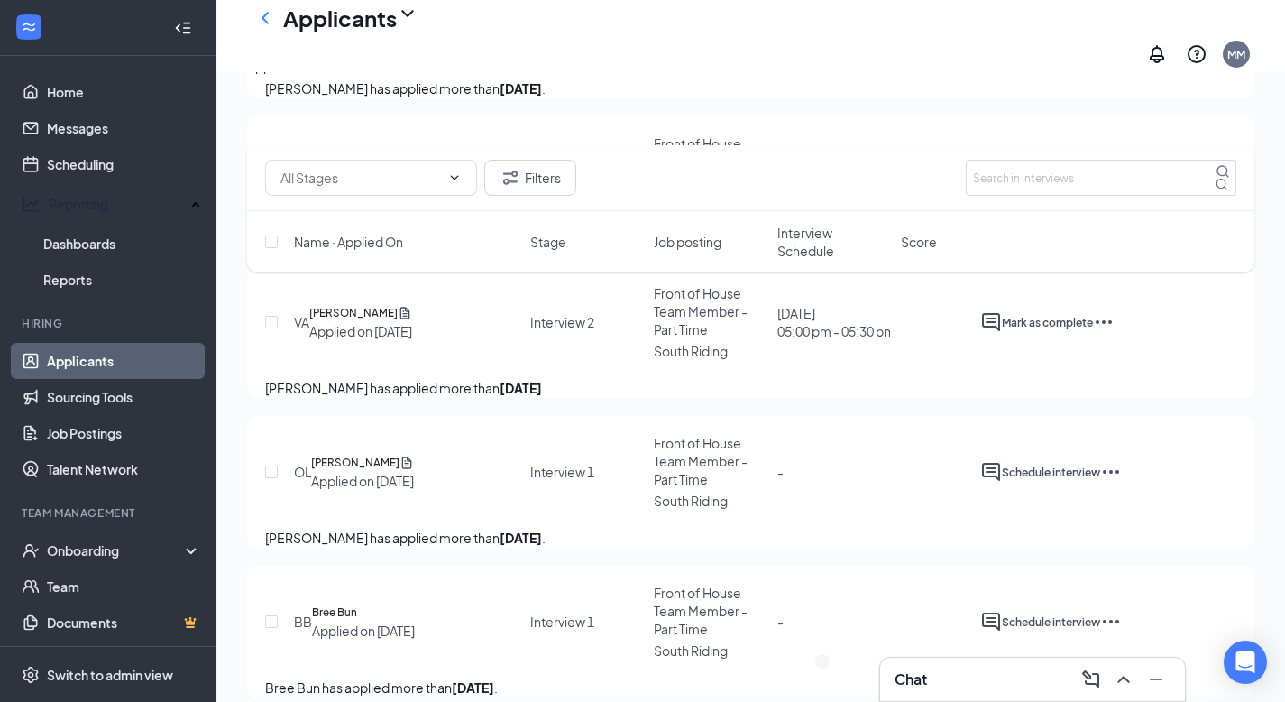
click at [1093, 183] on button "Mark as complete" at bounding box center [1047, 172] width 91 height 22
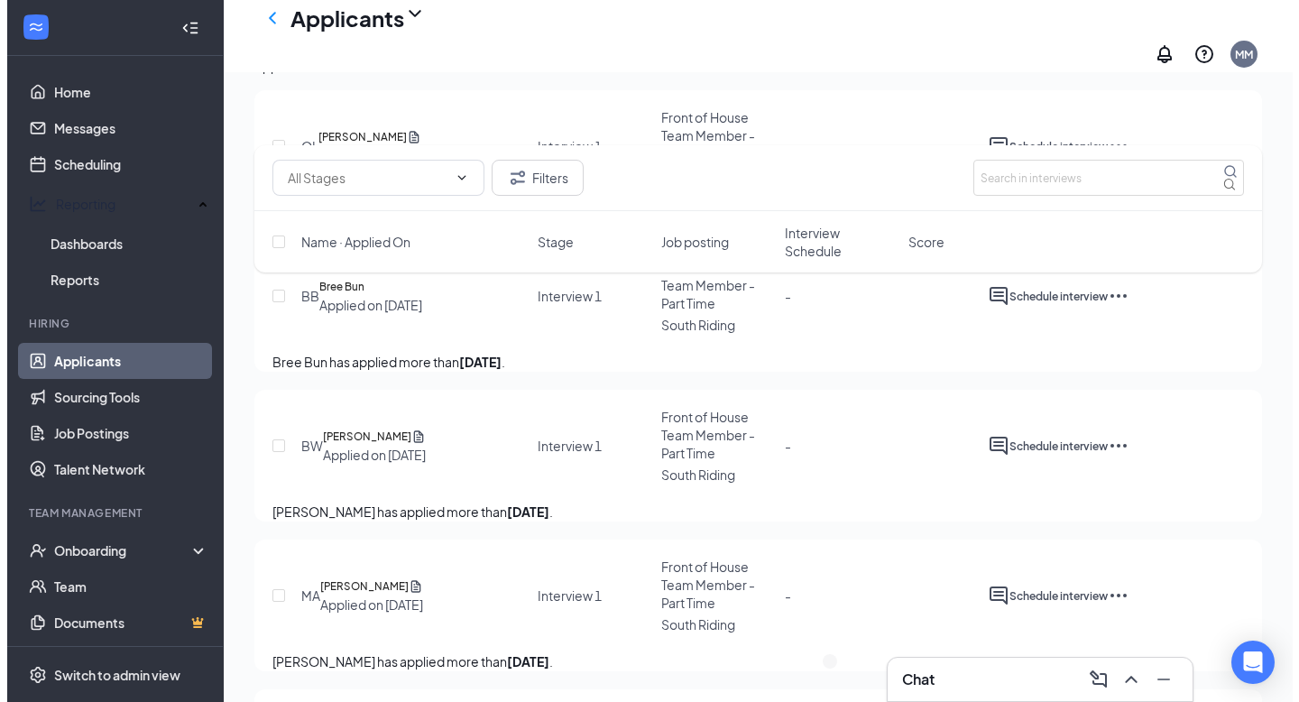
scroll to position [2141, 0]
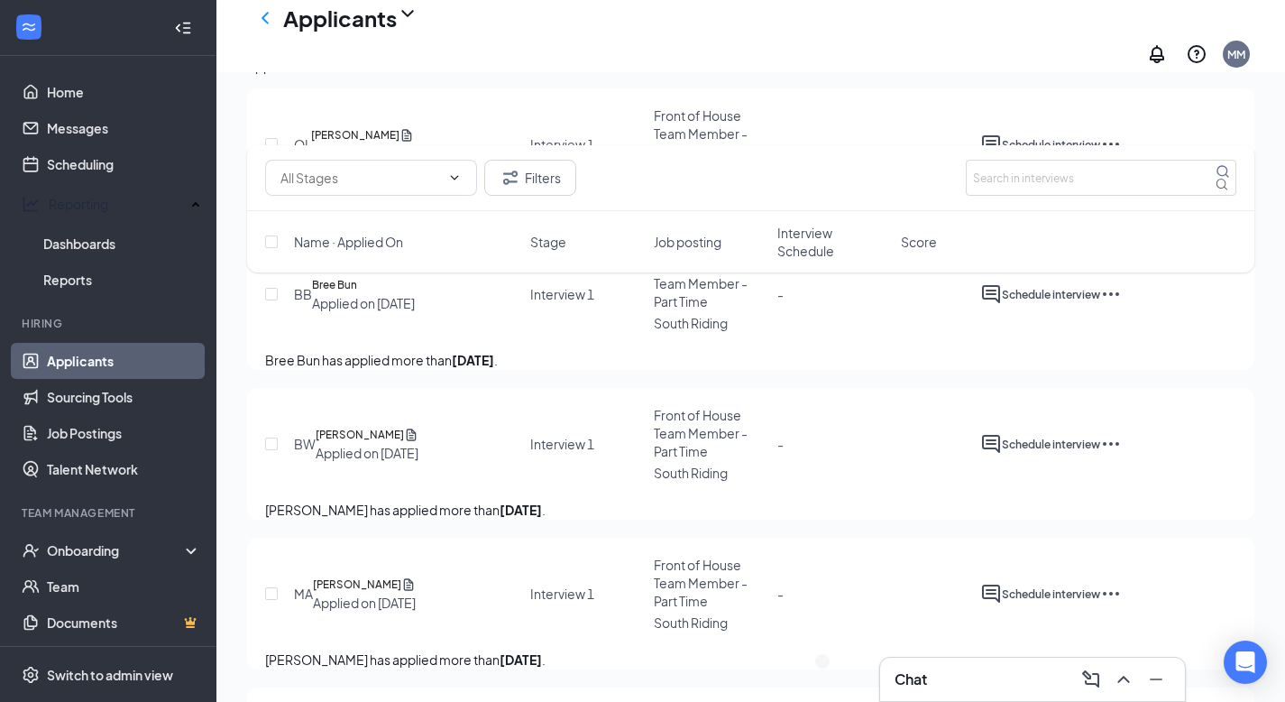
click at [1002, 155] on div at bounding box center [991, 144] width 22 height 22
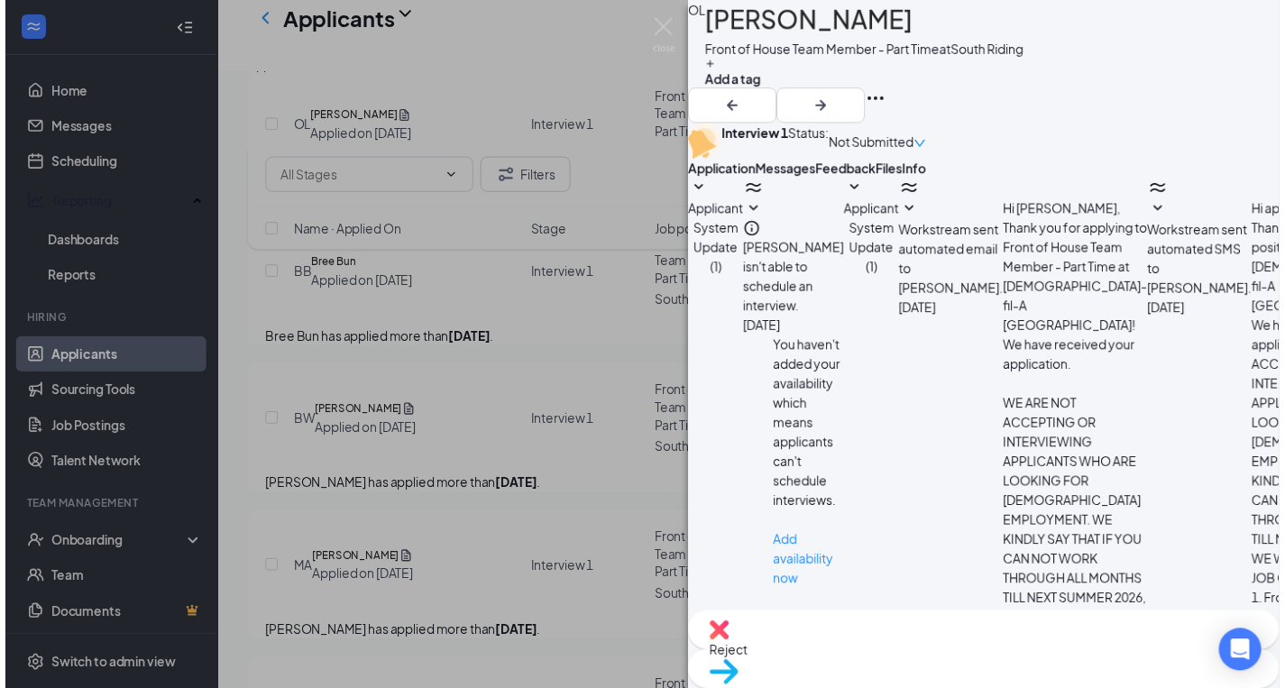
scroll to position [161, 0]
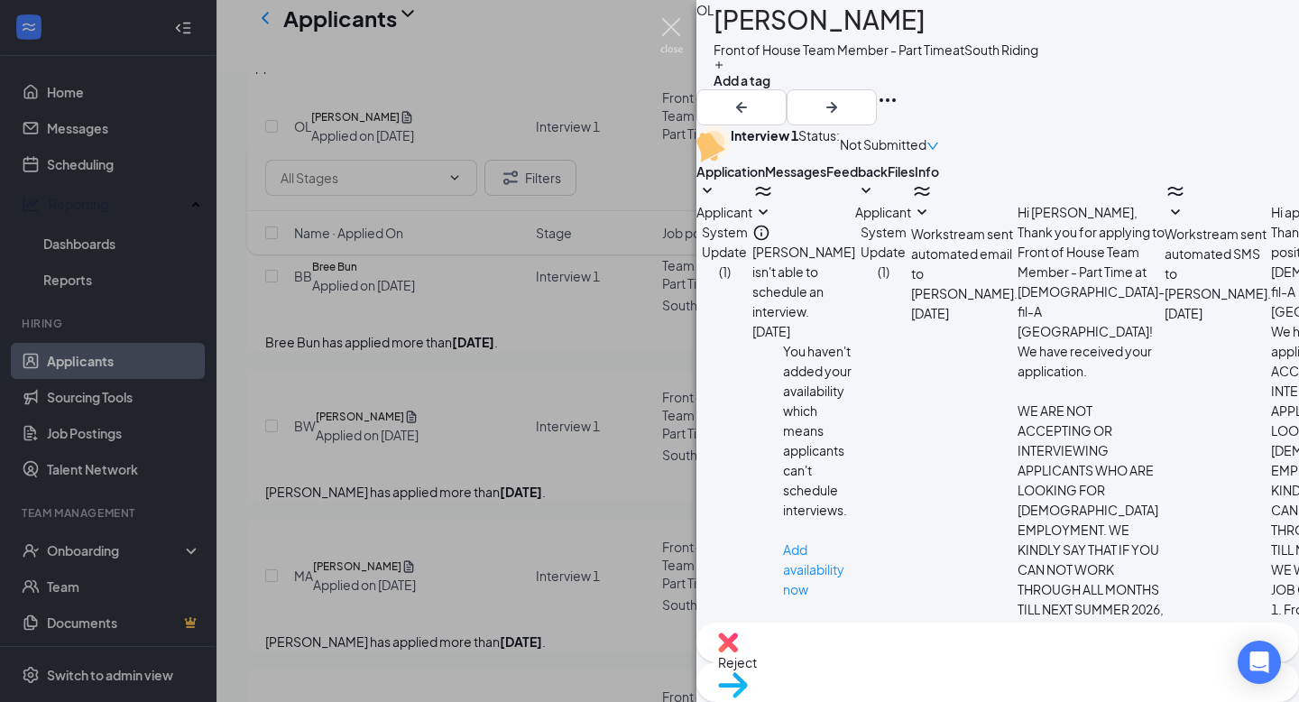
click at [667, 36] on img at bounding box center [671, 35] width 23 height 35
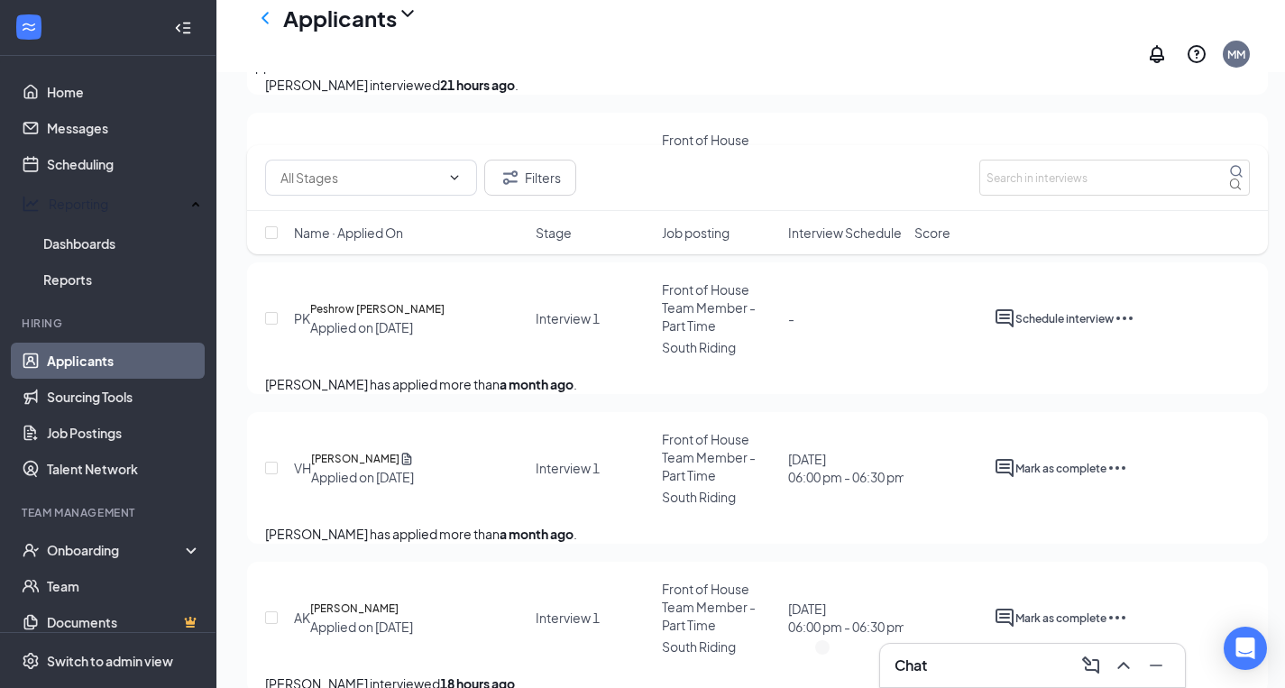
scroll to position [2849, 0]
click at [1107, 24] on span "Mark as complete" at bounding box center [1061, 18] width 91 height 14
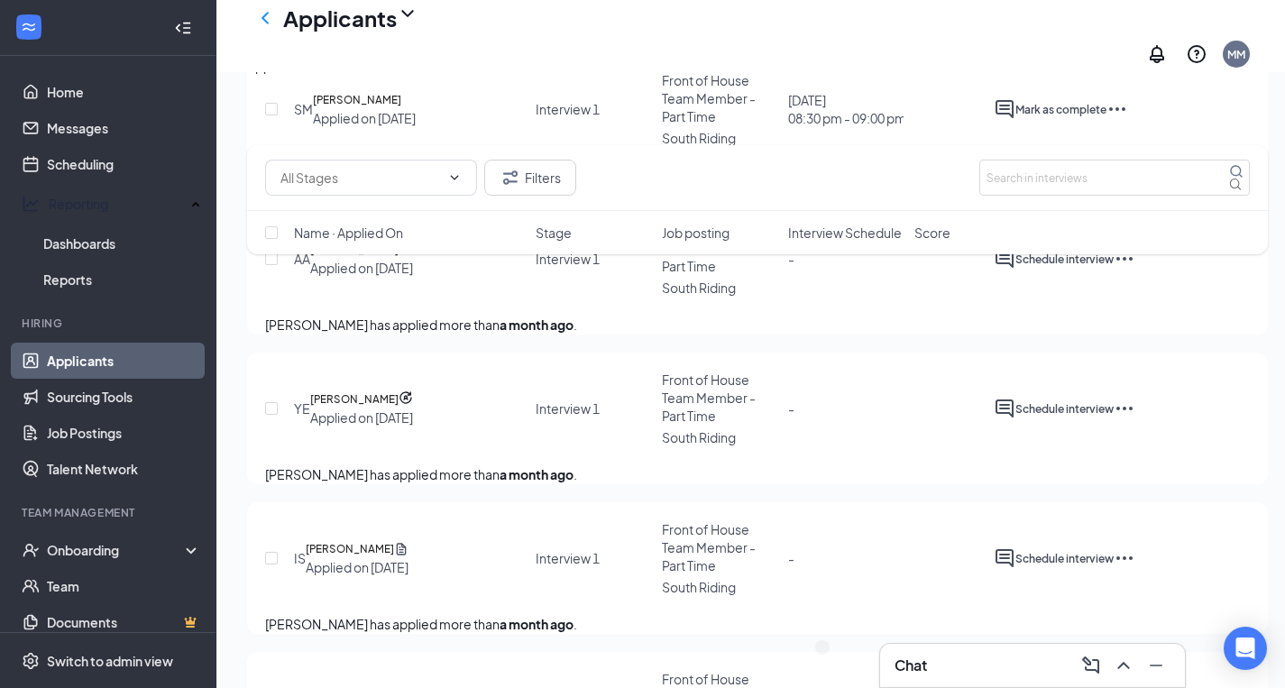
scroll to position [3508, 0]
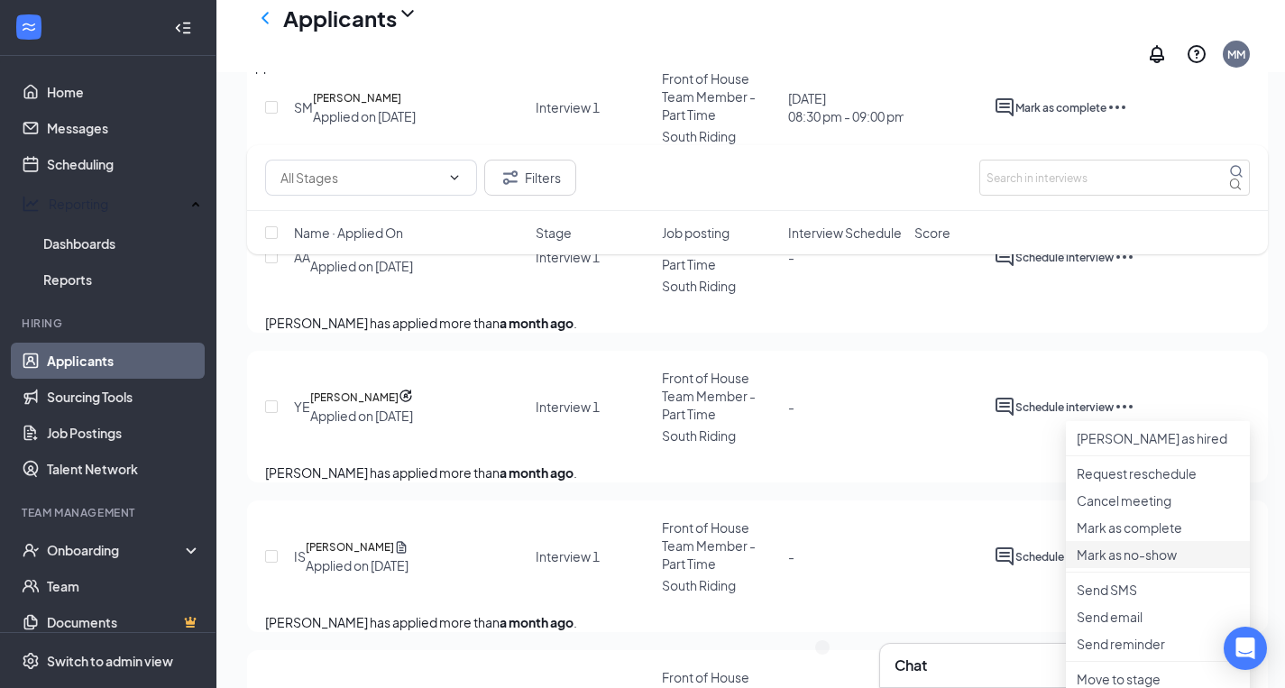
click at [1125, 564] on p "Mark as no-show" at bounding box center [1158, 555] width 162 height 18
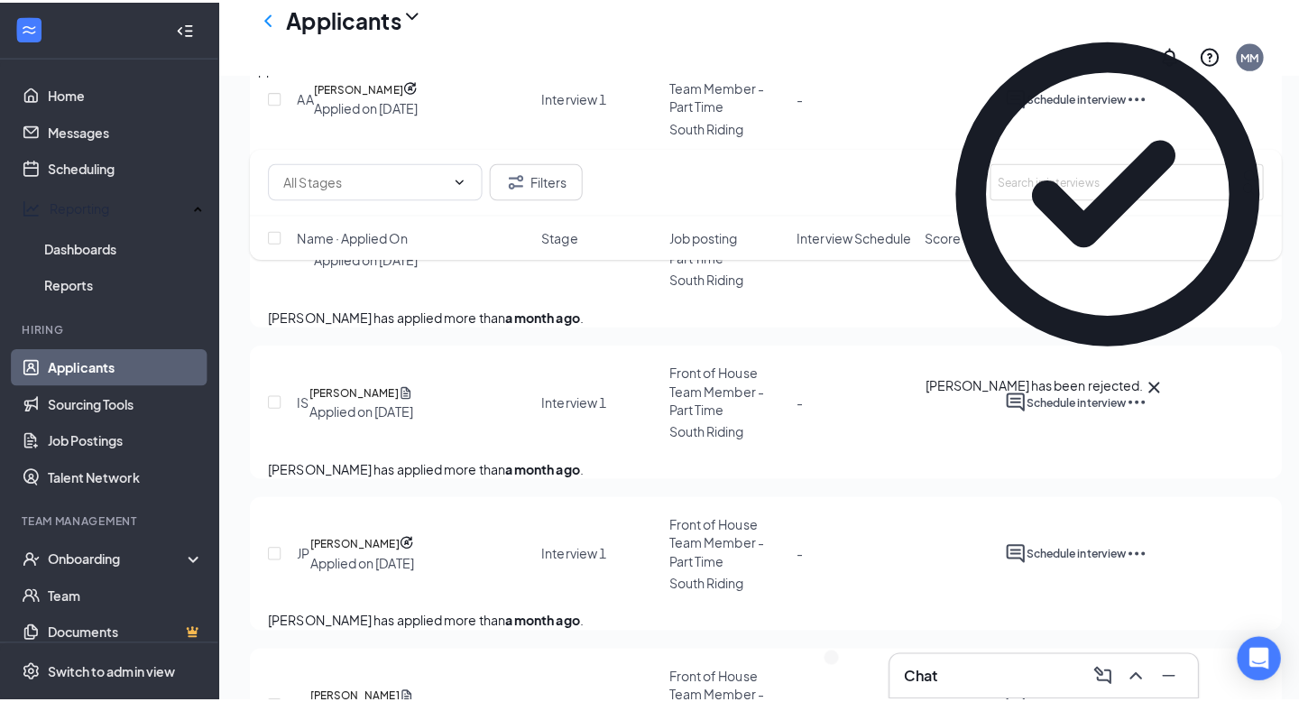
scroll to position [3512, 0]
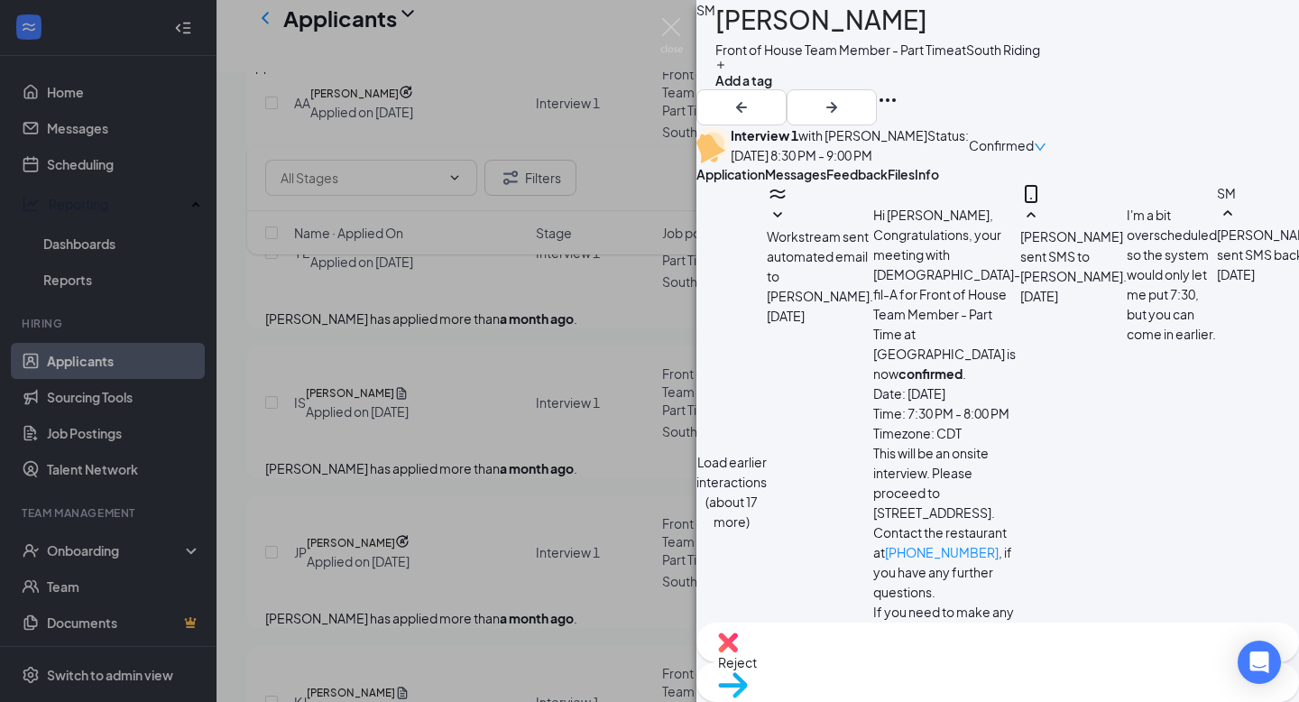
scroll to position [217, 0]
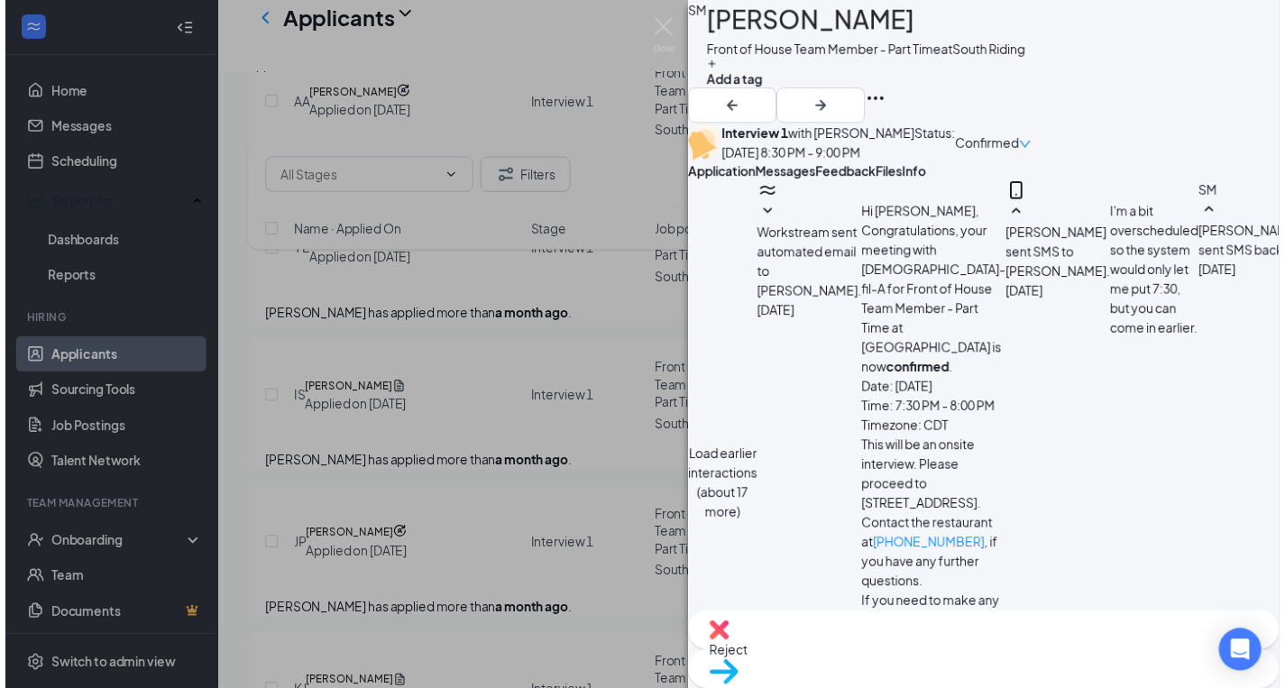
scroll to position [873, 0]
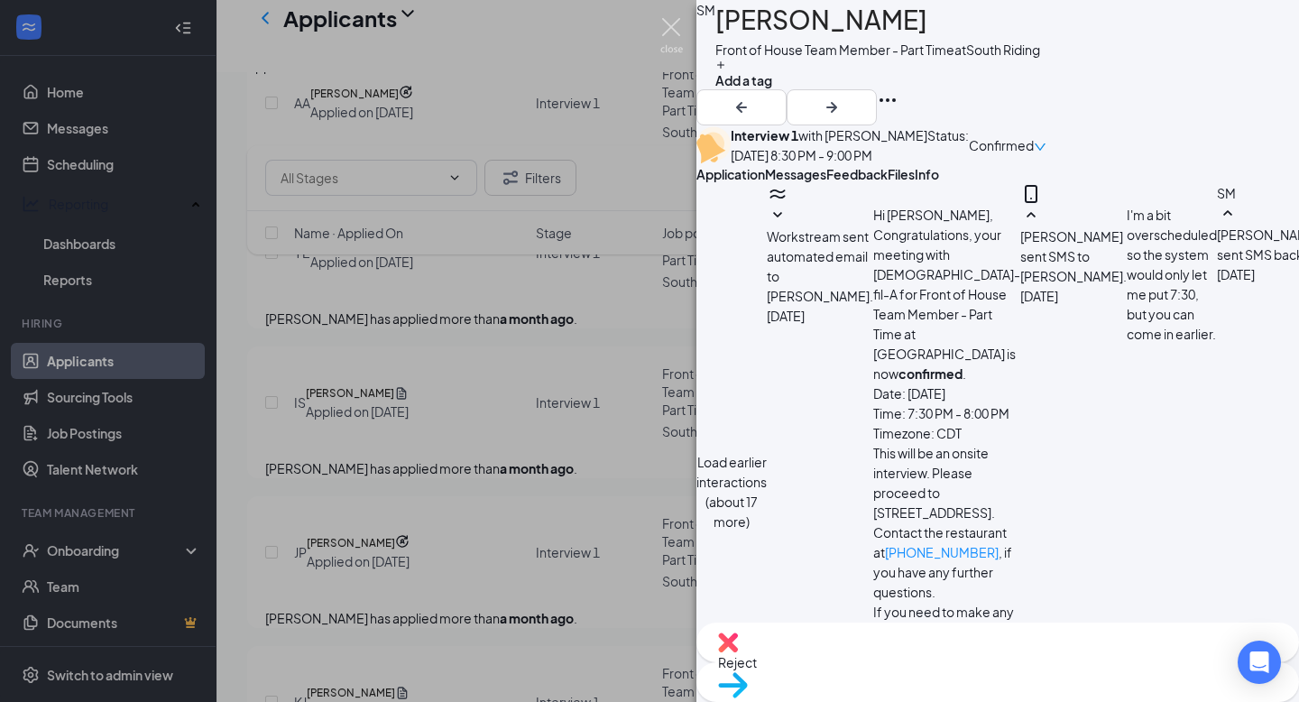
click at [673, 21] on img at bounding box center [671, 35] width 23 height 35
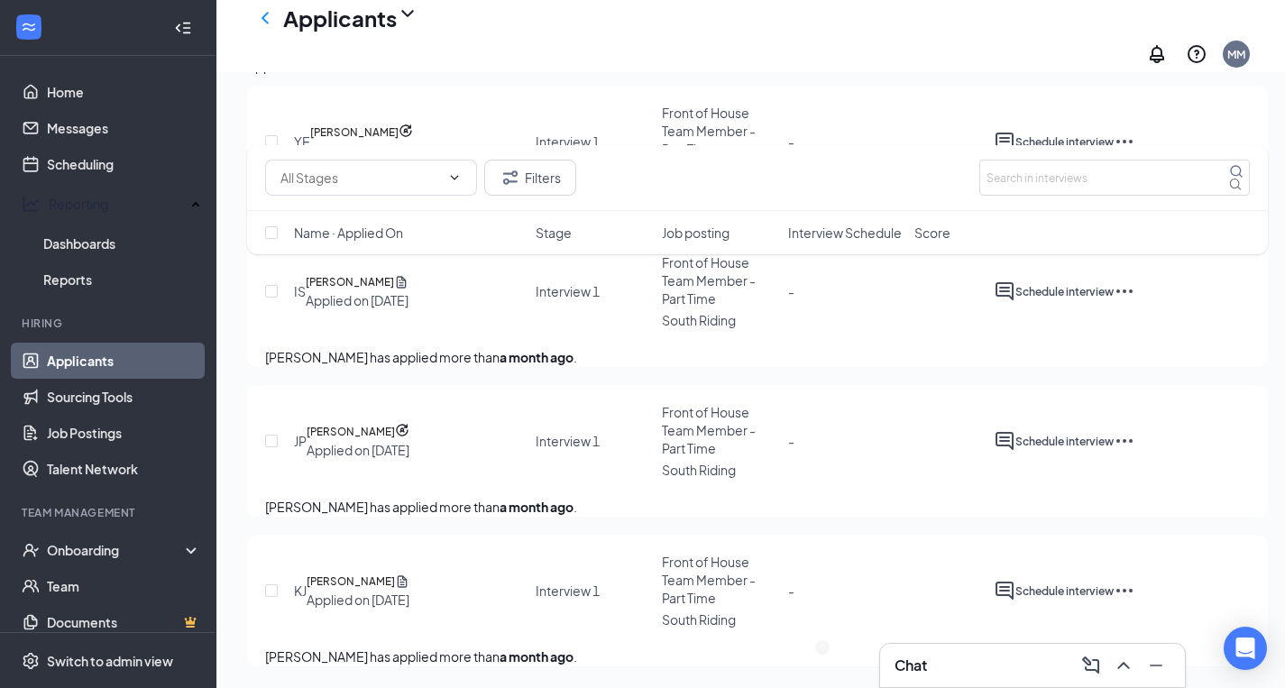
scroll to position [3756, 0]
checkbox input "true"
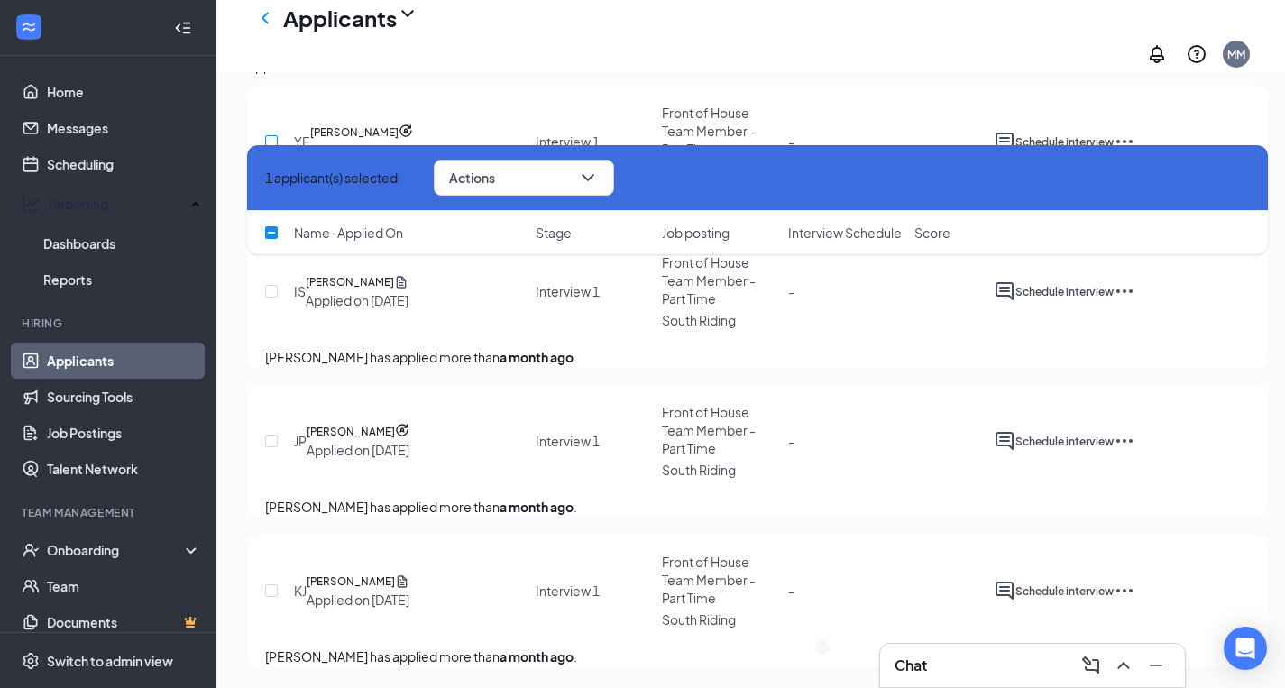
click at [271, 148] on input "checkbox" at bounding box center [271, 141] width 13 height 13
checkbox input "true"
click at [271, 298] on input "checkbox" at bounding box center [271, 291] width 13 height 13
checkbox input "true"
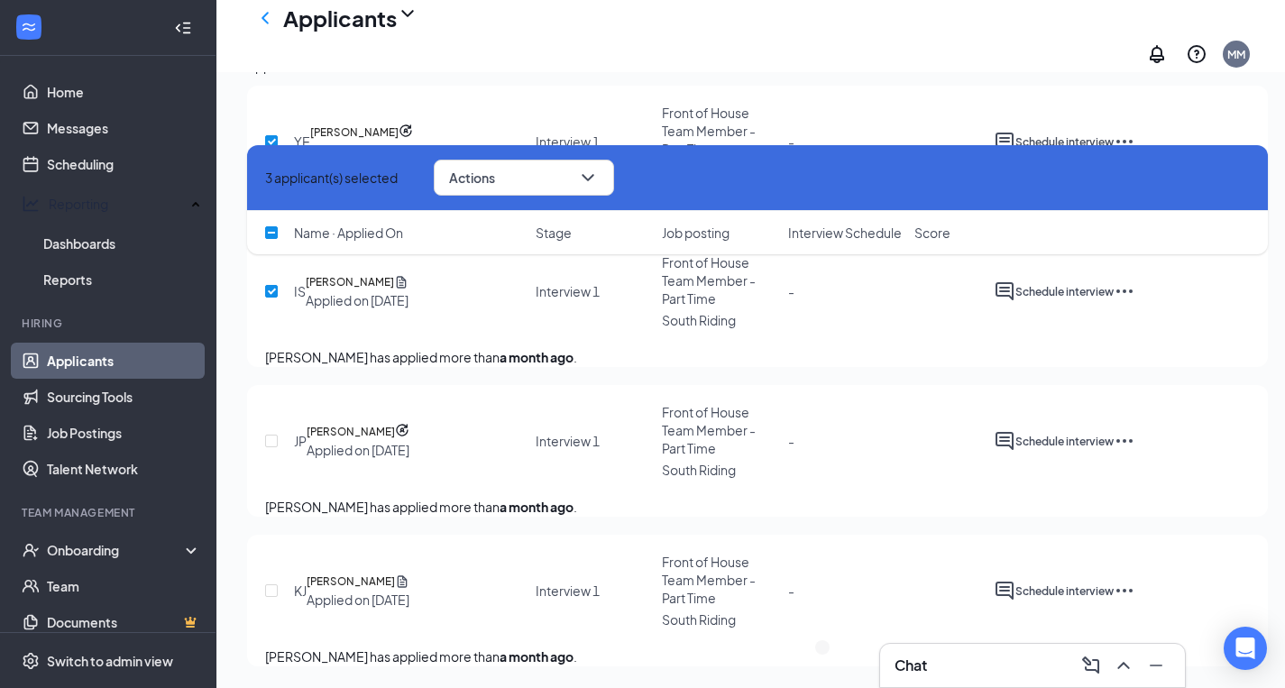
scroll to position [4104, 0]
click at [276, 447] on input "checkbox" at bounding box center [271, 441] width 13 height 13
checkbox input "true"
click at [271, 584] on input "checkbox" at bounding box center [271, 590] width 13 height 13
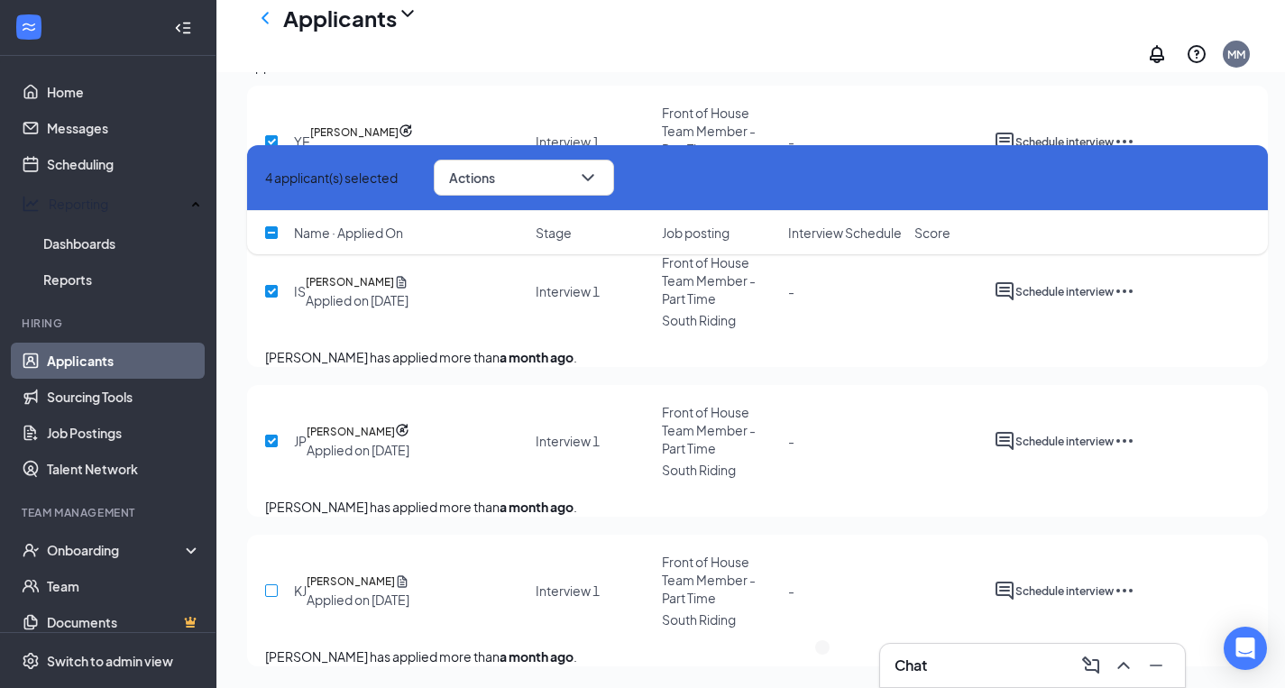
checkbox input "true"
click at [599, 186] on icon "ChevronDown" at bounding box center [588, 178] width 22 height 22
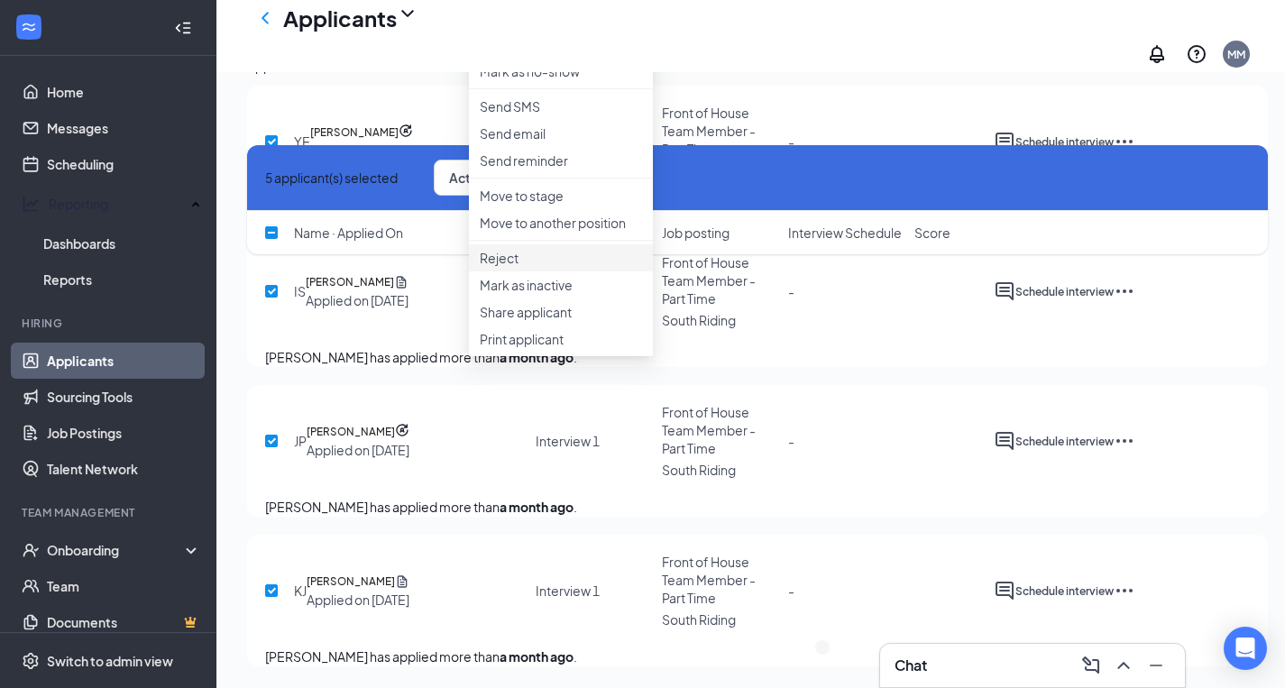
click at [550, 267] on p "Reject" at bounding box center [561, 258] width 162 height 18
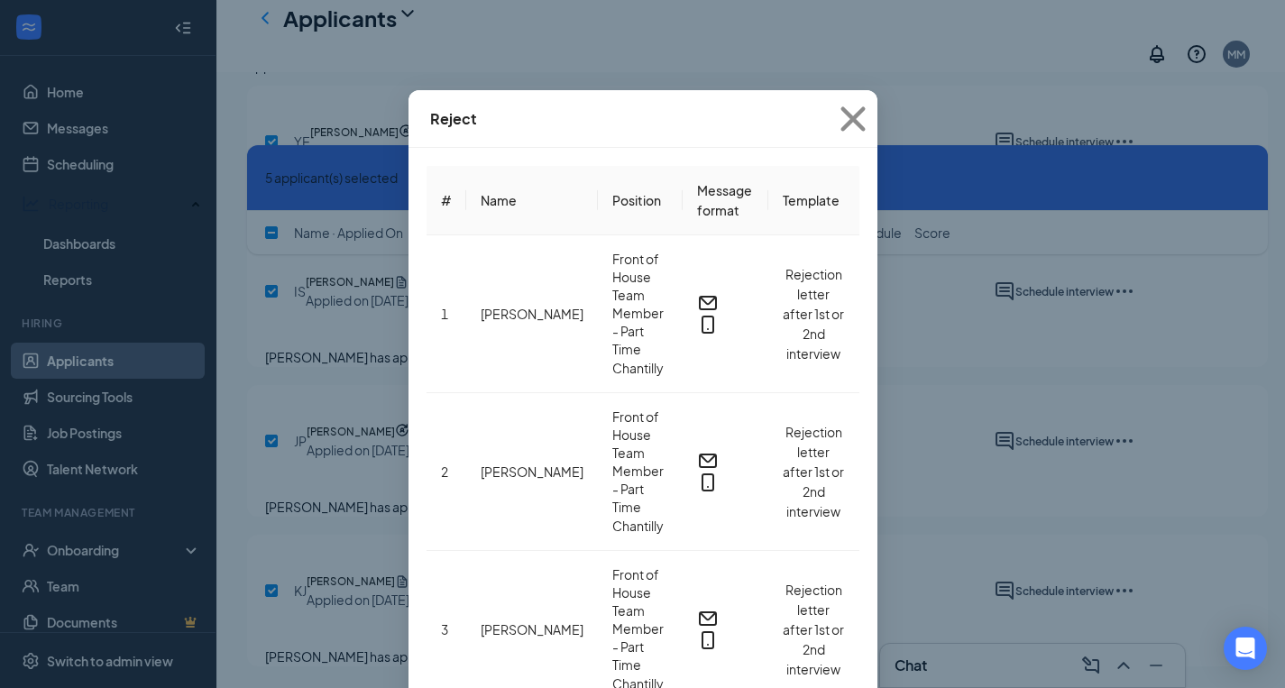
scroll to position [0, 0]
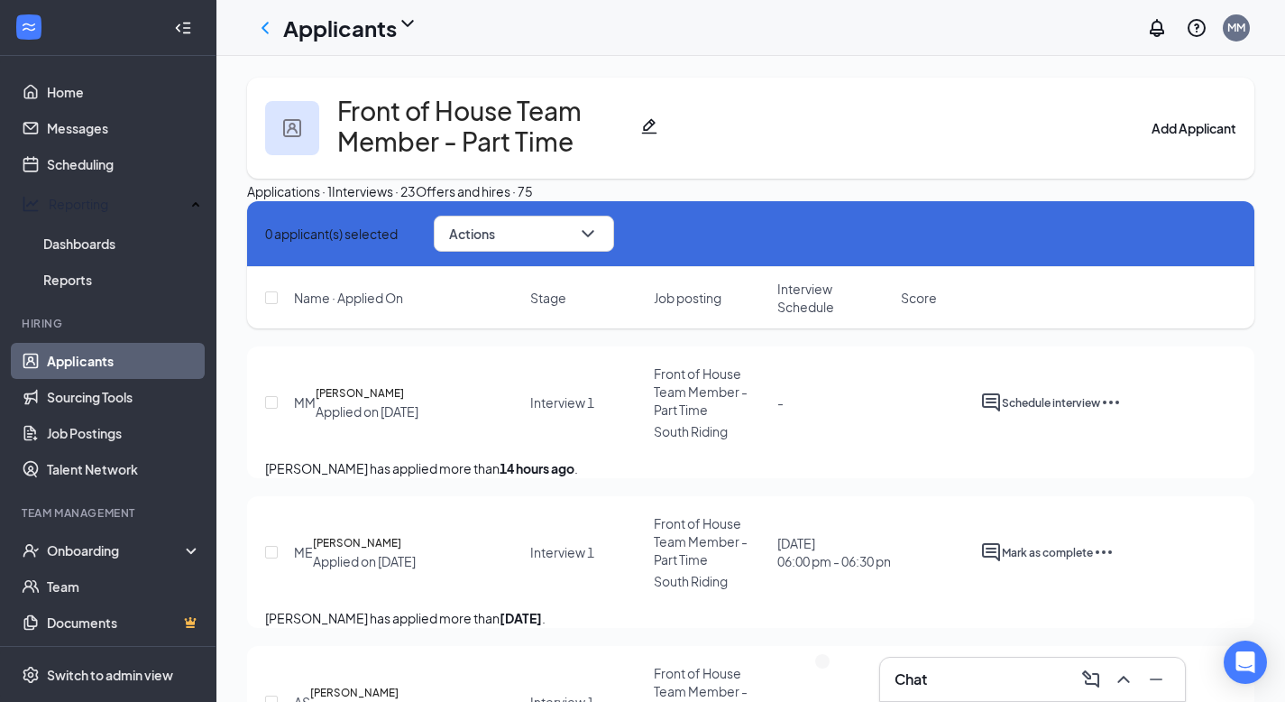
click at [265, 234] on icon "Cross" at bounding box center [265, 234] width 0 height 0
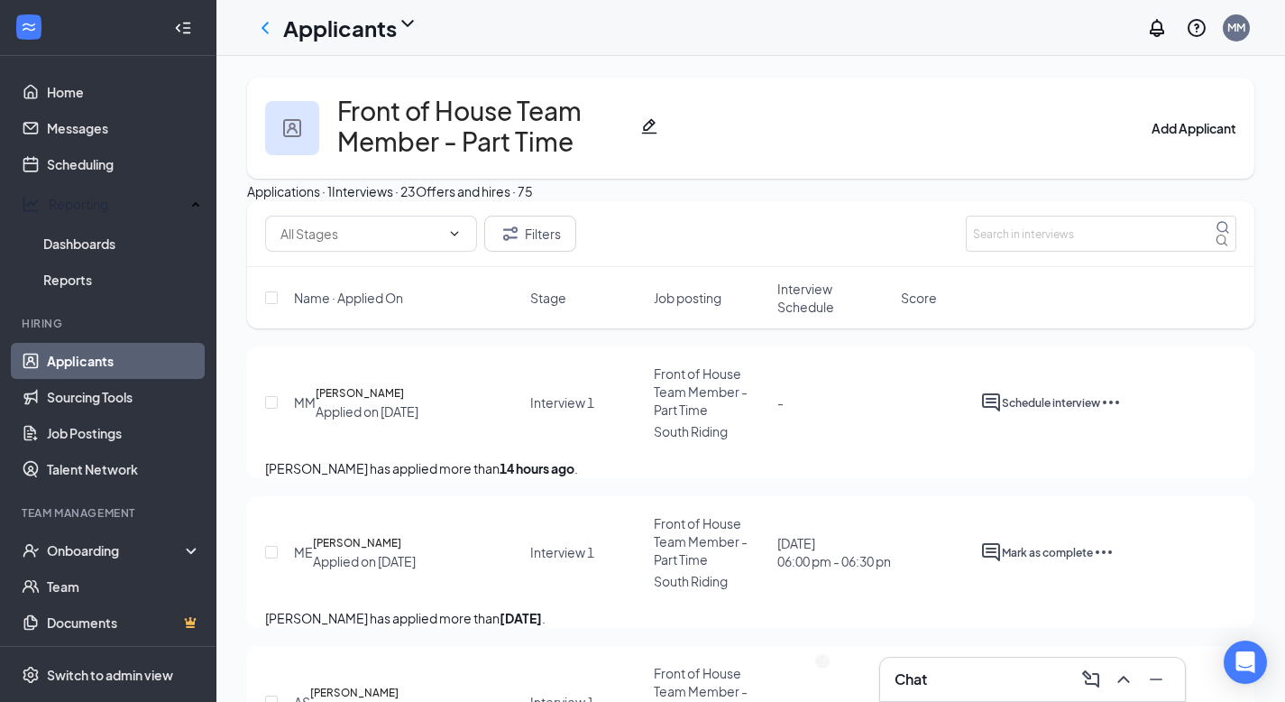
click at [315, 201] on button "Applications · 1" at bounding box center [289, 191] width 85 height 20
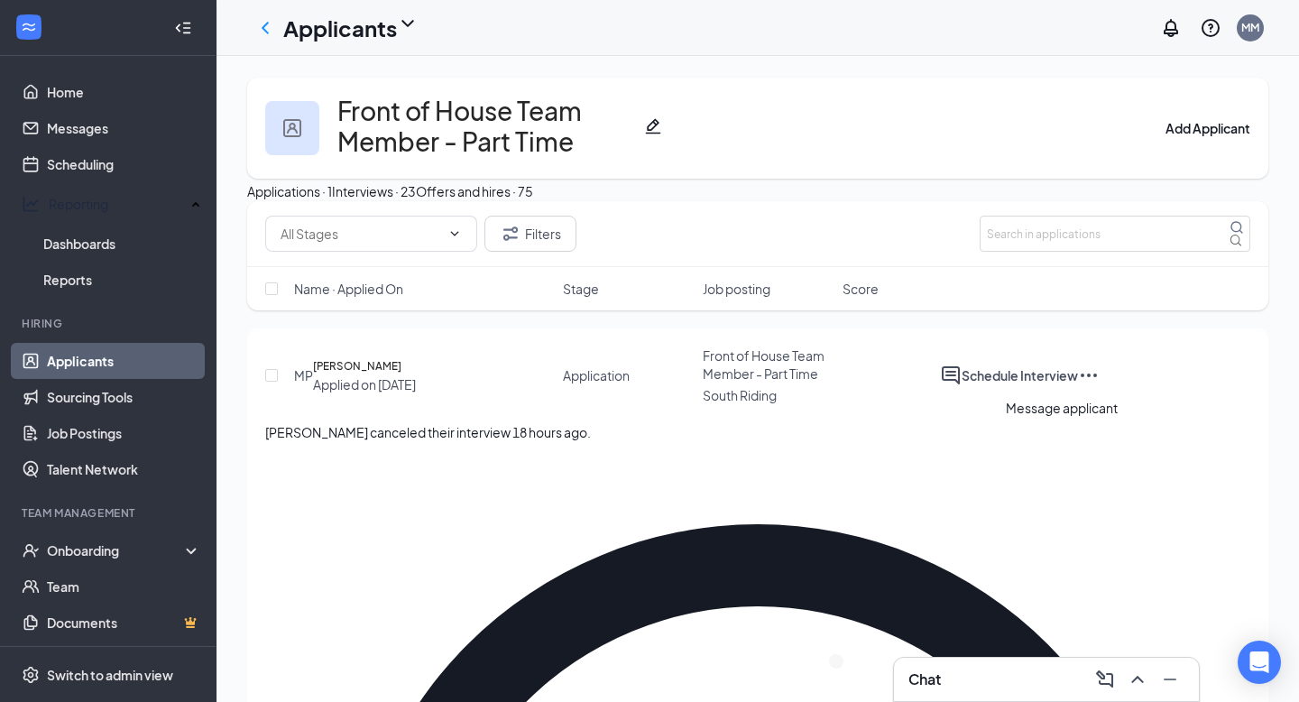
click at [961, 386] on icon "ActiveChat" at bounding box center [951, 375] width 22 height 22
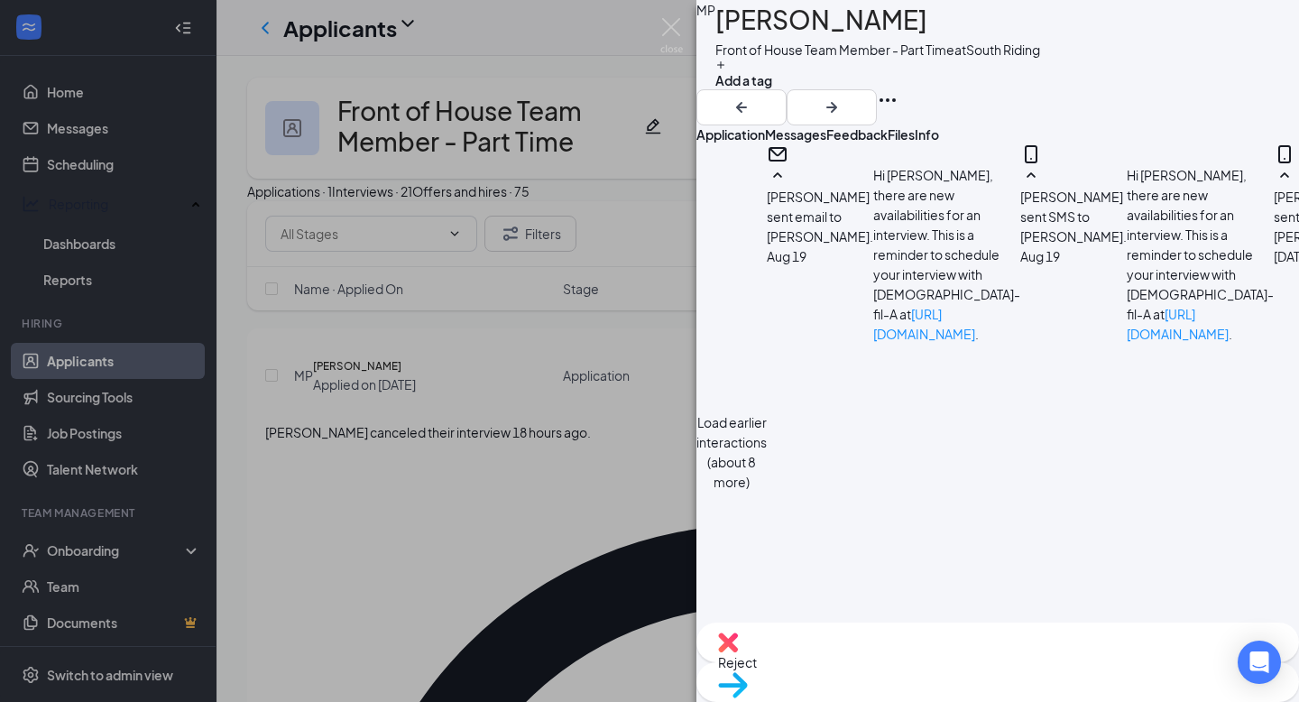
scroll to position [737, 0]
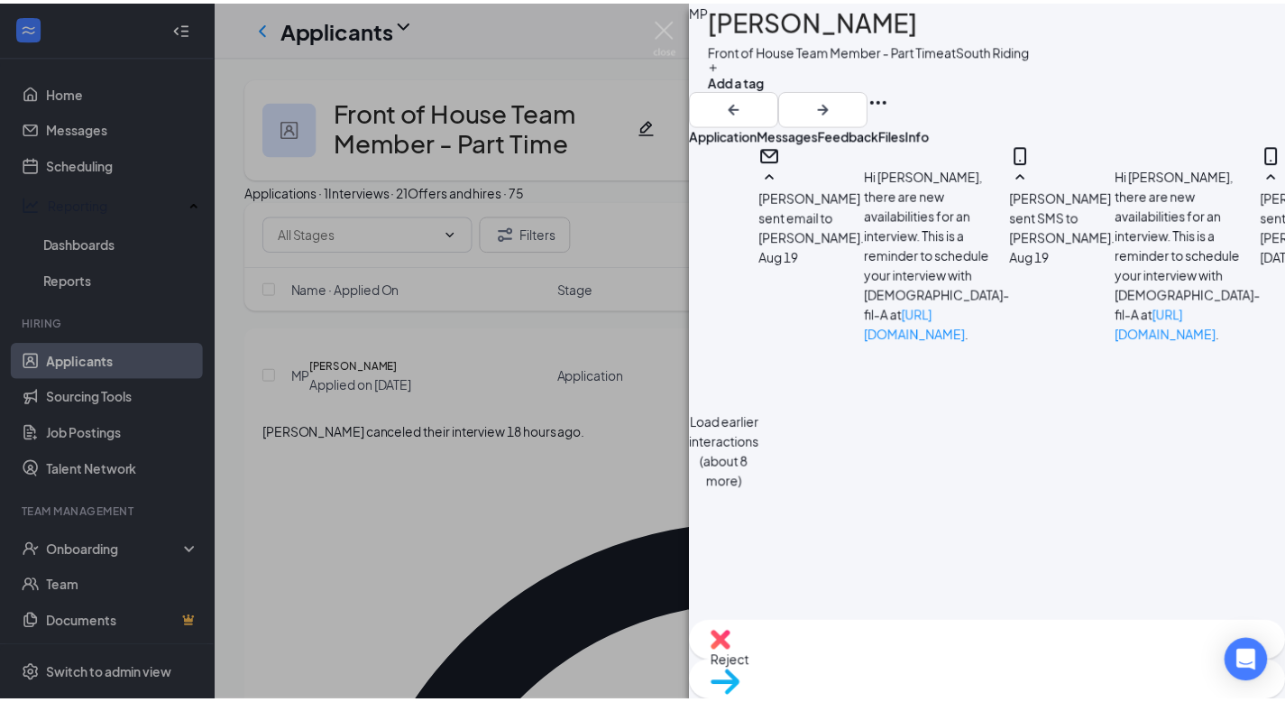
scroll to position [1277, 0]
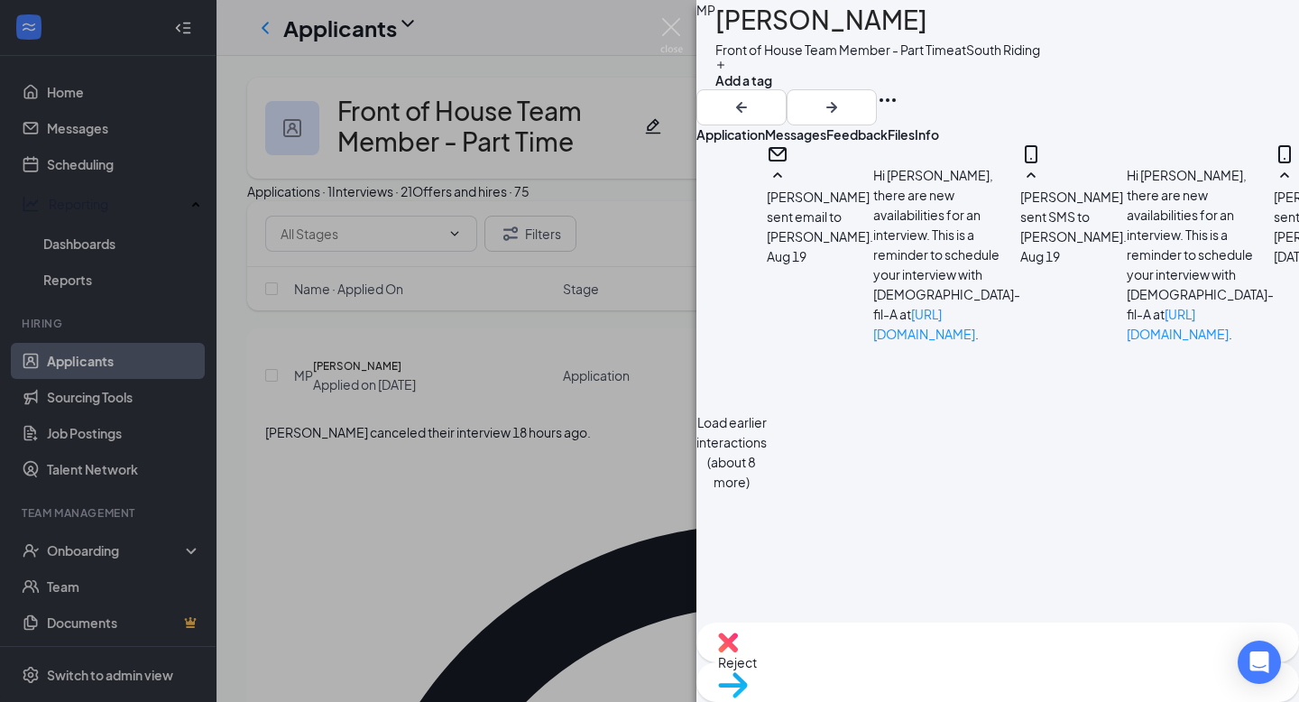
click at [603, 578] on div "[PERSON_NAME] Front of House Team Member - Part Time at [GEOGRAPHIC_DATA] Add a…" at bounding box center [649, 351] width 1299 height 702
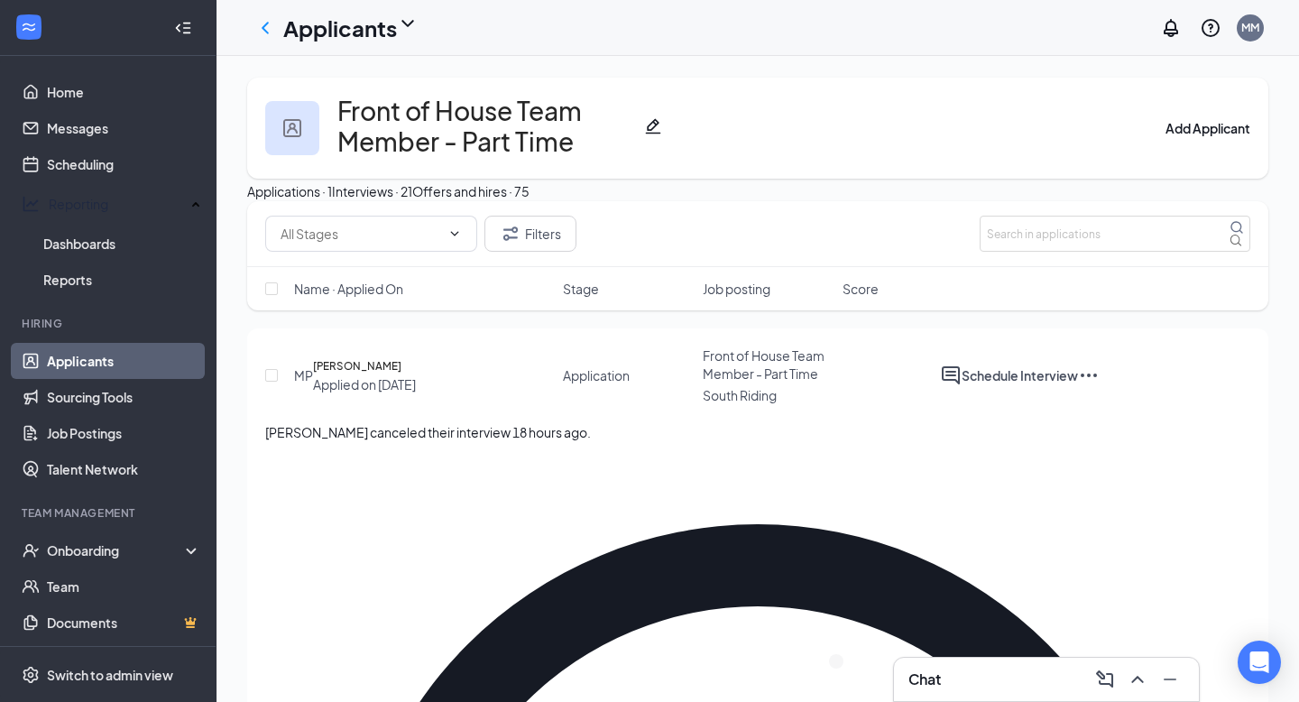
click at [412, 201] on div "Interviews · 21" at bounding box center [372, 191] width 80 height 20
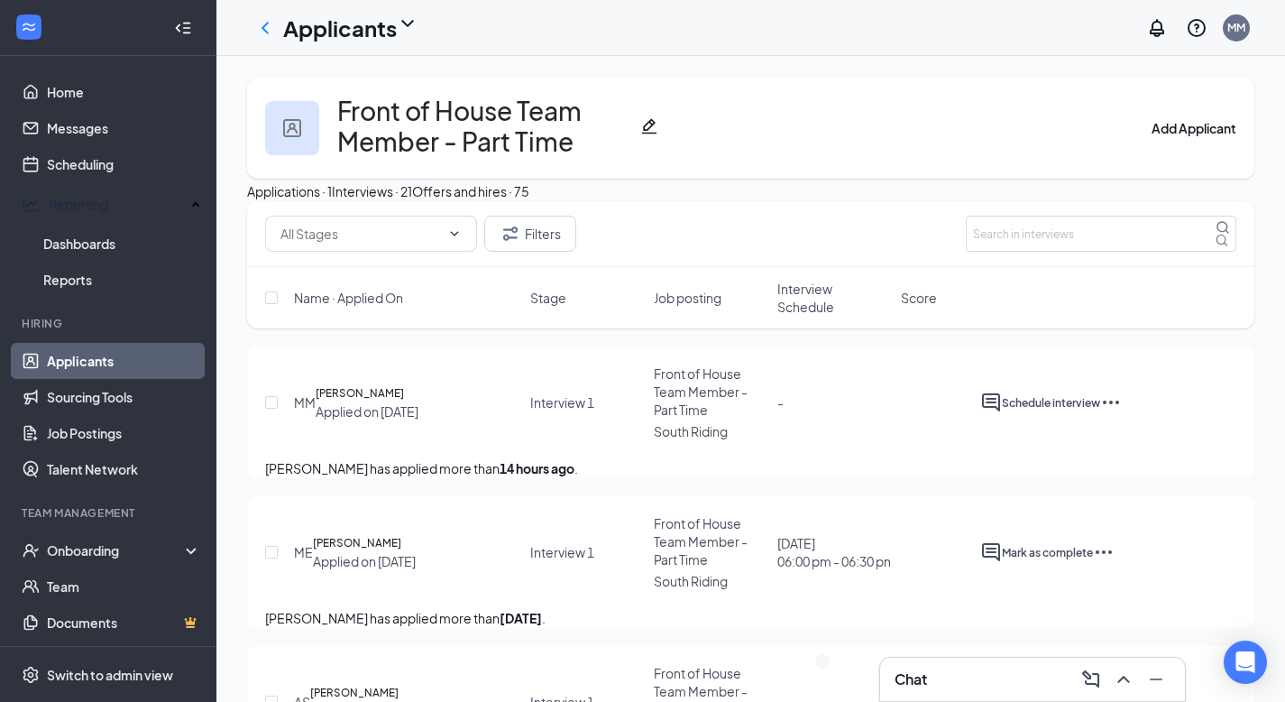
click at [665, 201] on div "Applications · 1 Interviews · 21 Offers and hires · 75" at bounding box center [750, 191] width 1007 height 20
click at [529, 201] on div "Offers and hires · 75" at bounding box center [470, 191] width 117 height 20
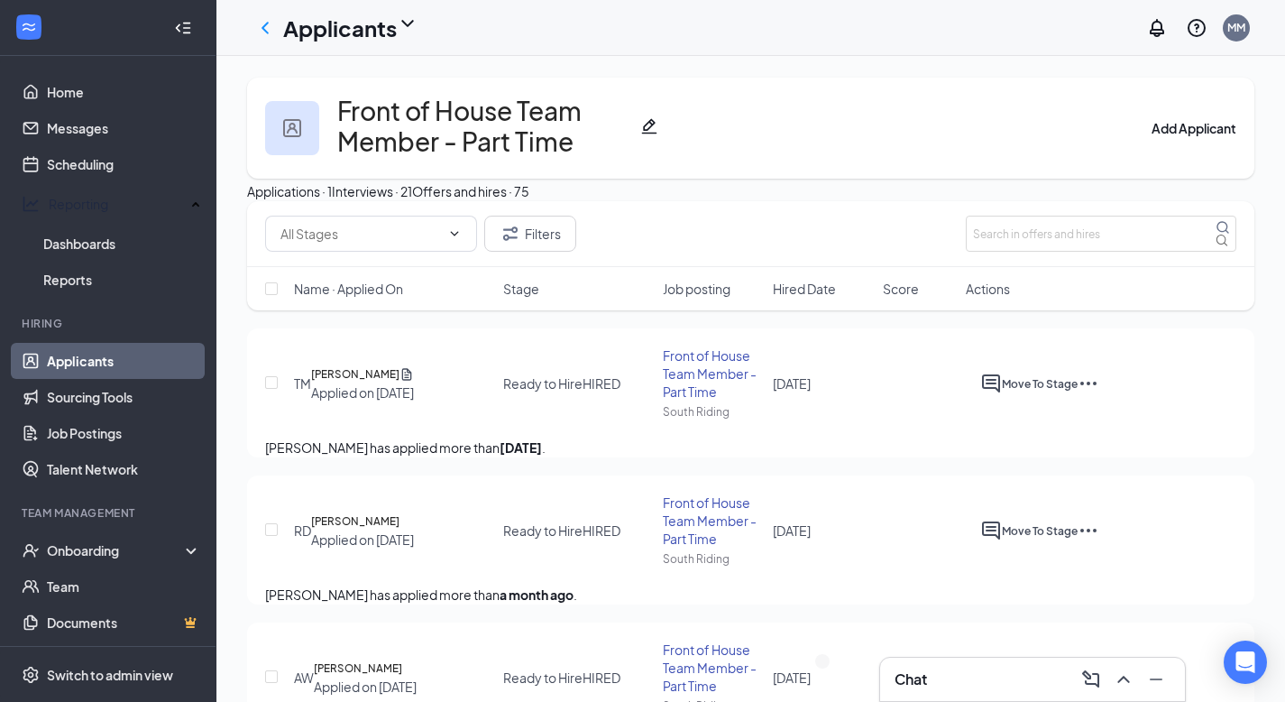
click at [412, 201] on div "Interviews · 21" at bounding box center [372, 191] width 80 height 20
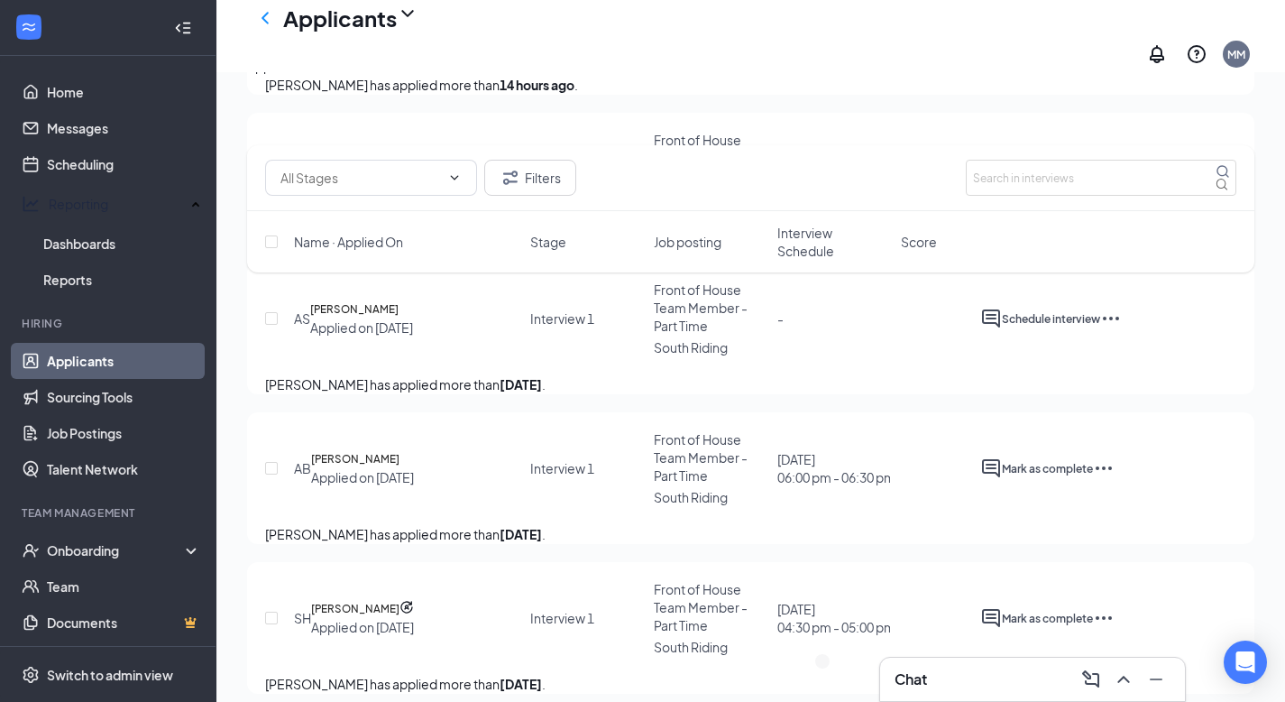
scroll to position [472, 0]
click at [332, 76] on div "Applications · 1" at bounding box center [289, 66] width 85 height 20
